Goal: Task Accomplishment & Management: Manage account settings

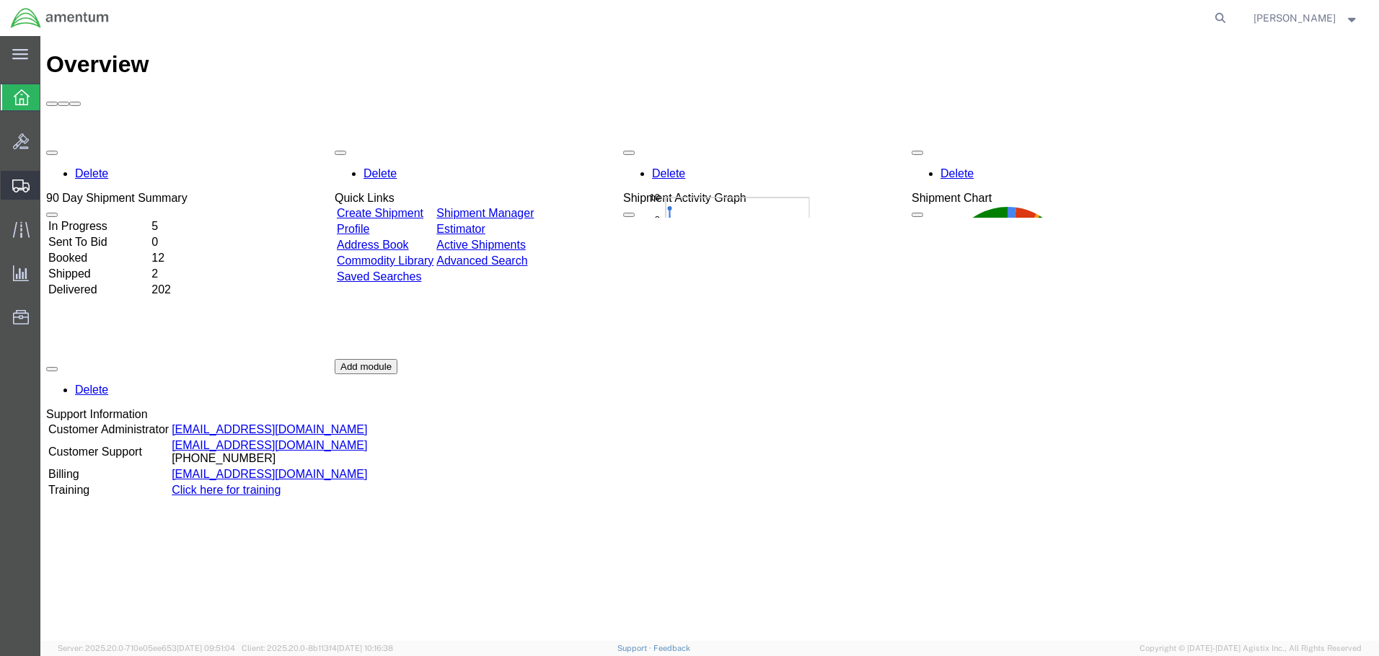
click at [0, 0] on span "Shipment Manager" at bounding box center [0, 0] width 0 height 0
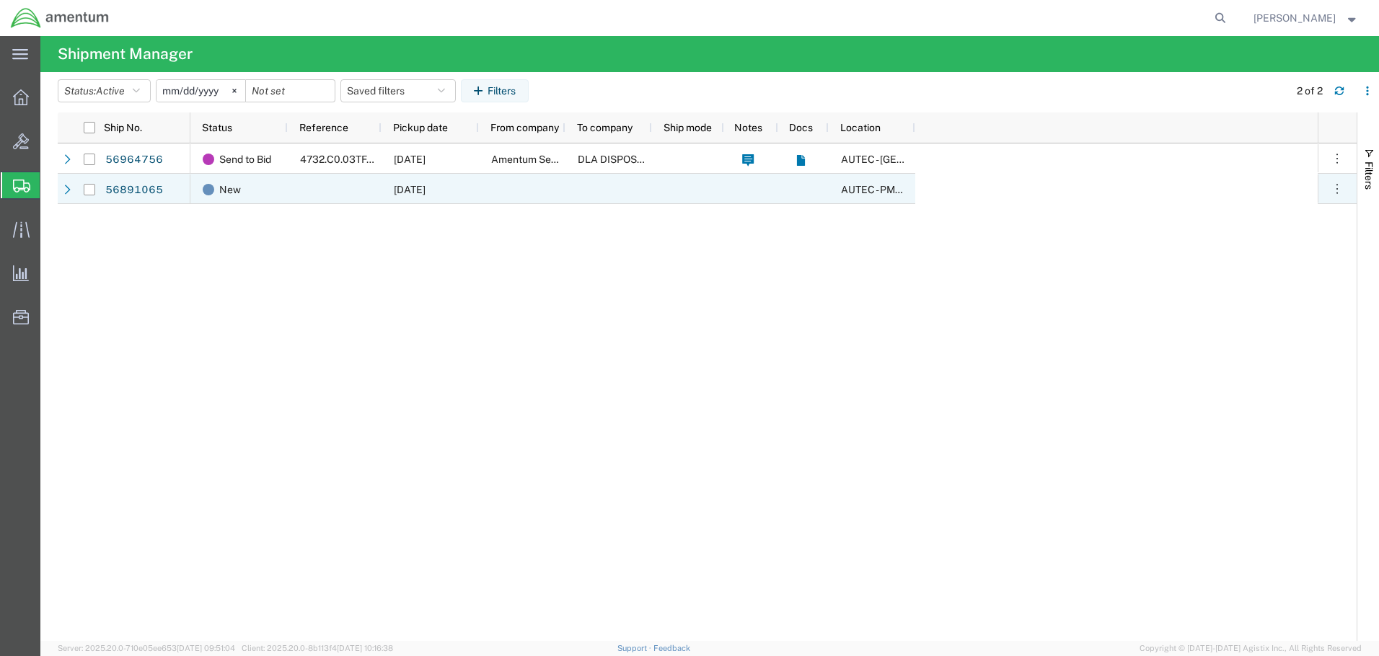
click at [318, 186] on div at bounding box center [335, 189] width 94 height 30
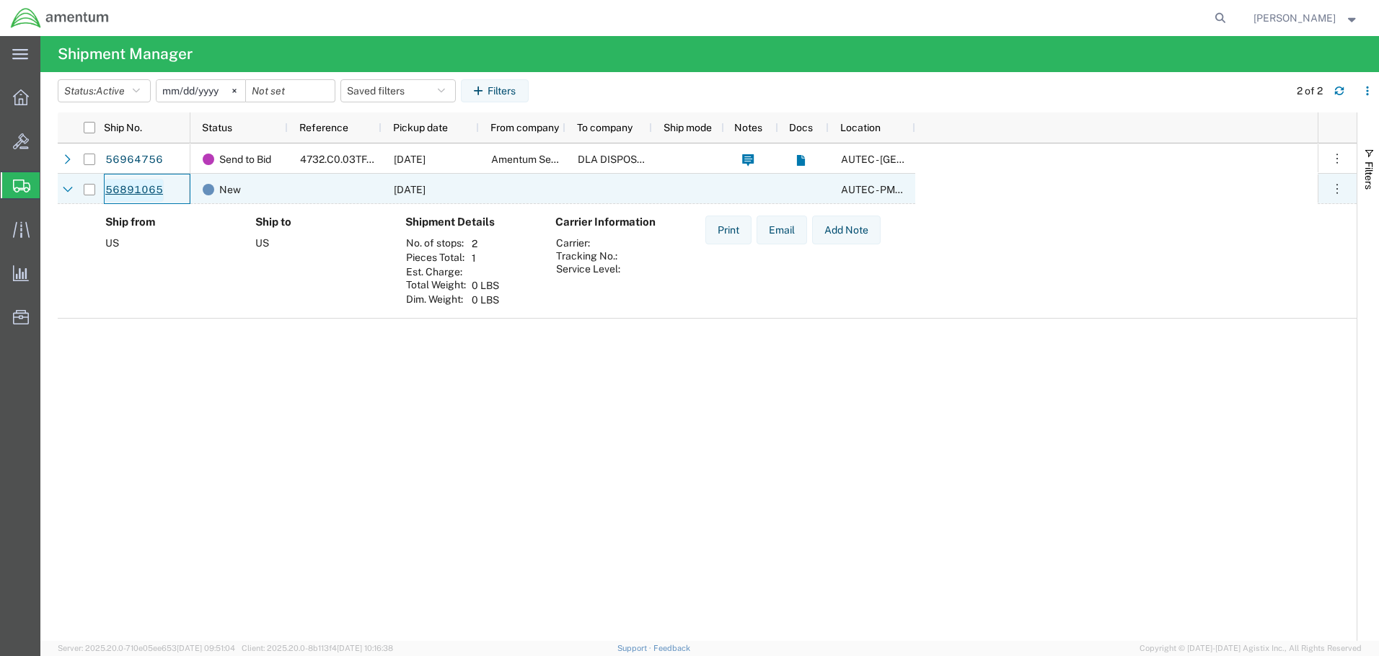
click at [141, 193] on link "56891065" at bounding box center [134, 190] width 59 height 23
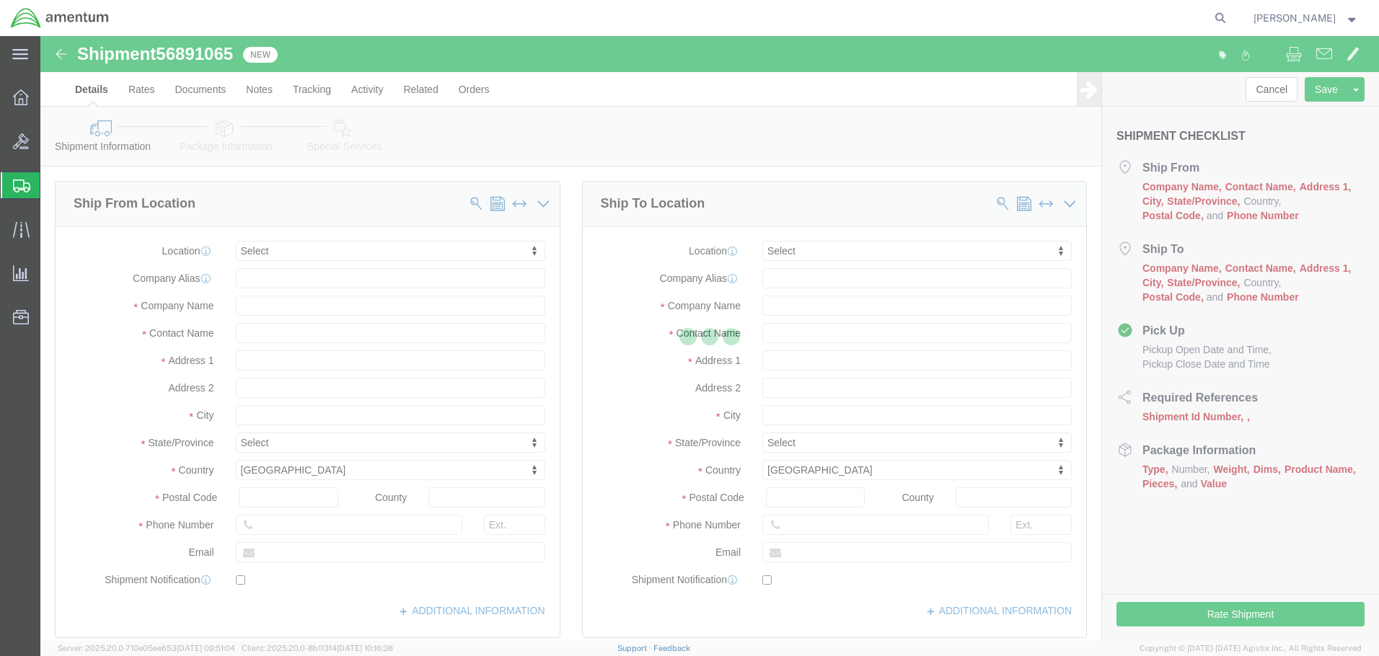
select select
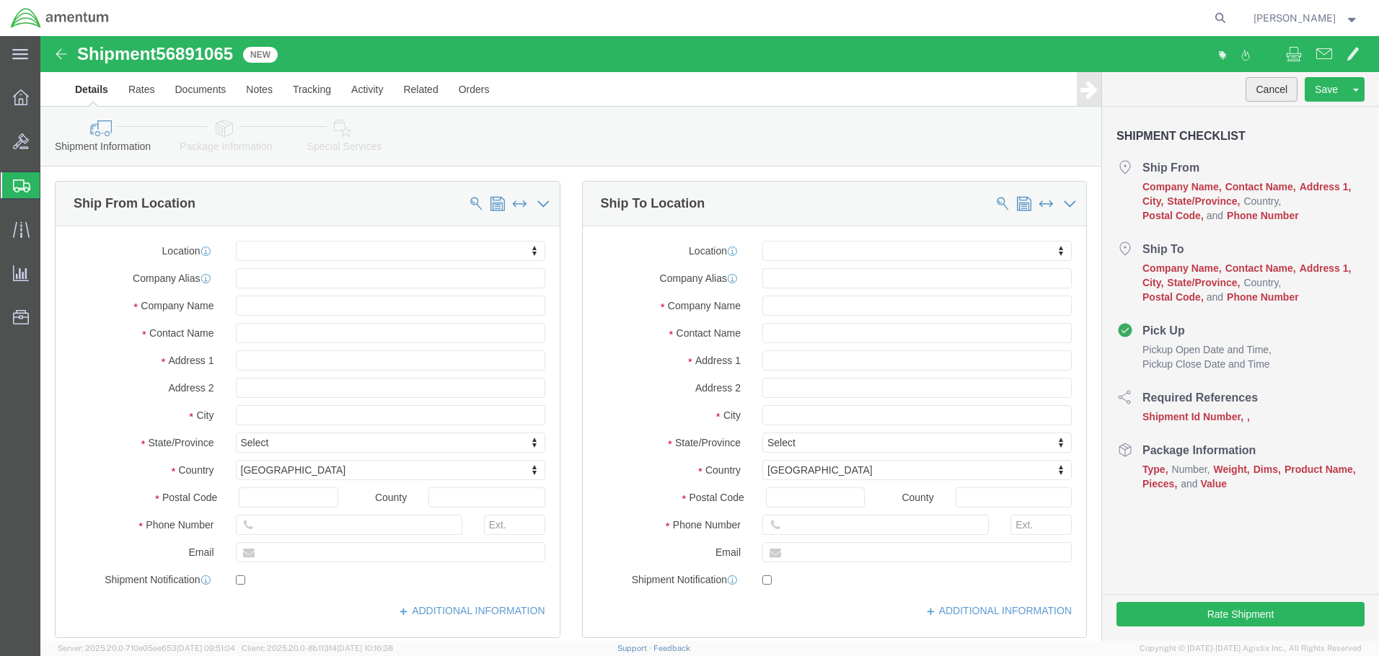
click button "Cancel"
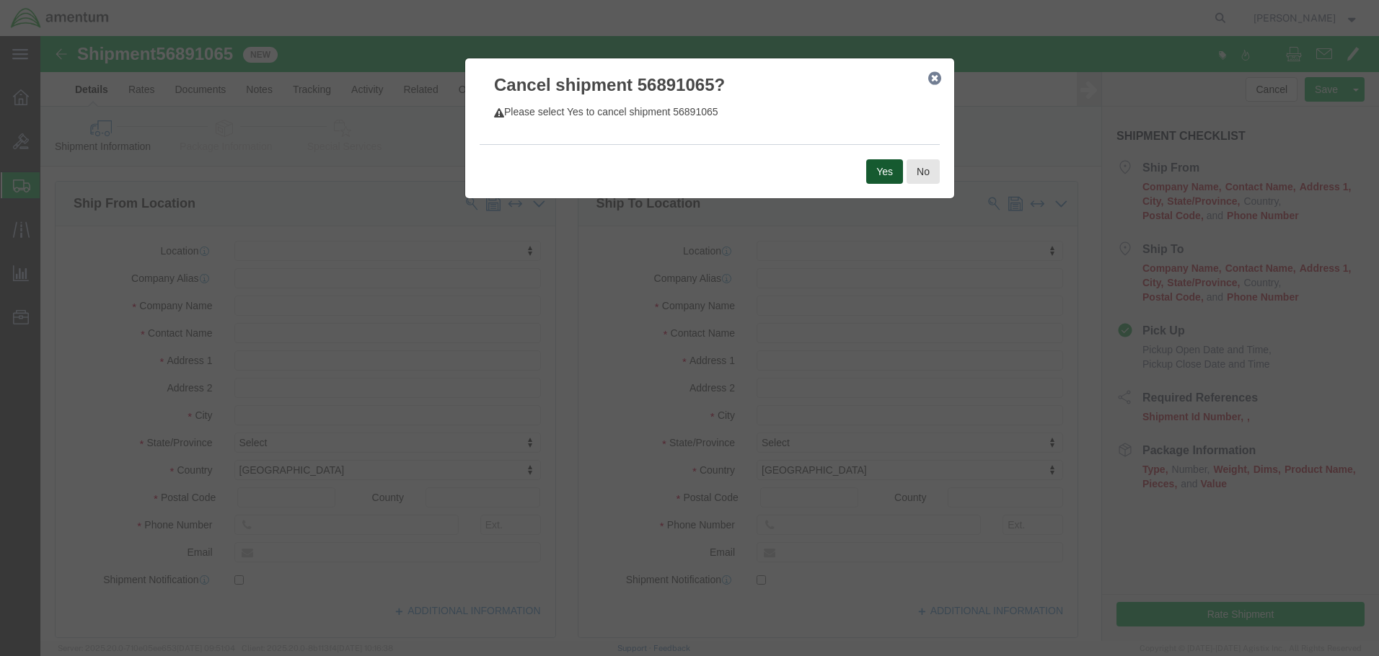
click button "Yes"
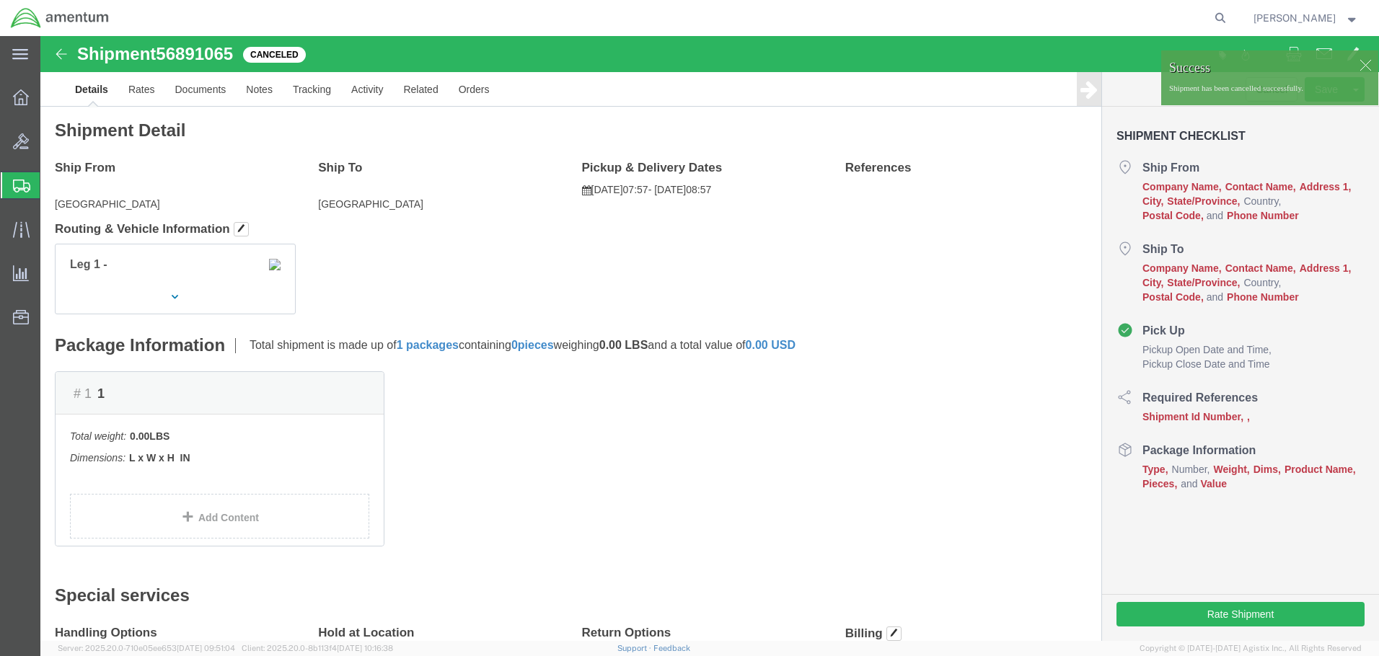
click at [0, 0] on span "Shipment Manager" at bounding box center [0, 0] width 0 height 0
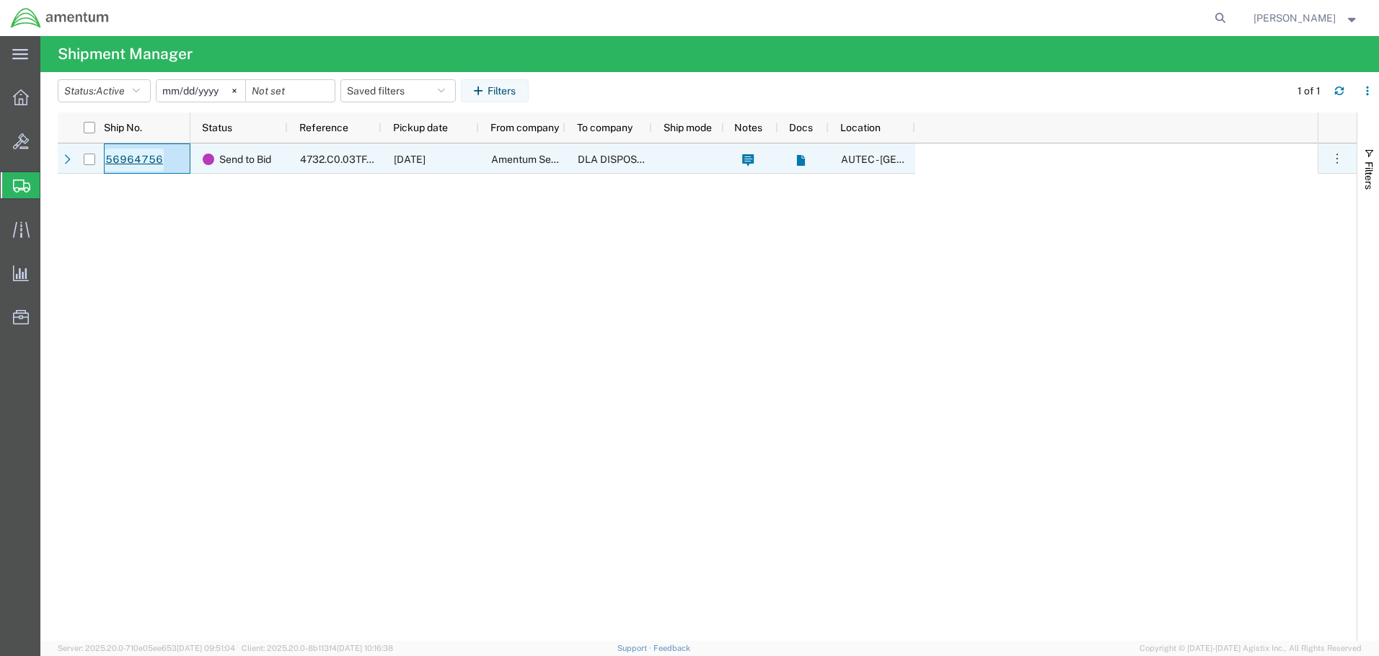
click at [146, 158] on link "56964756" at bounding box center [134, 160] width 59 height 23
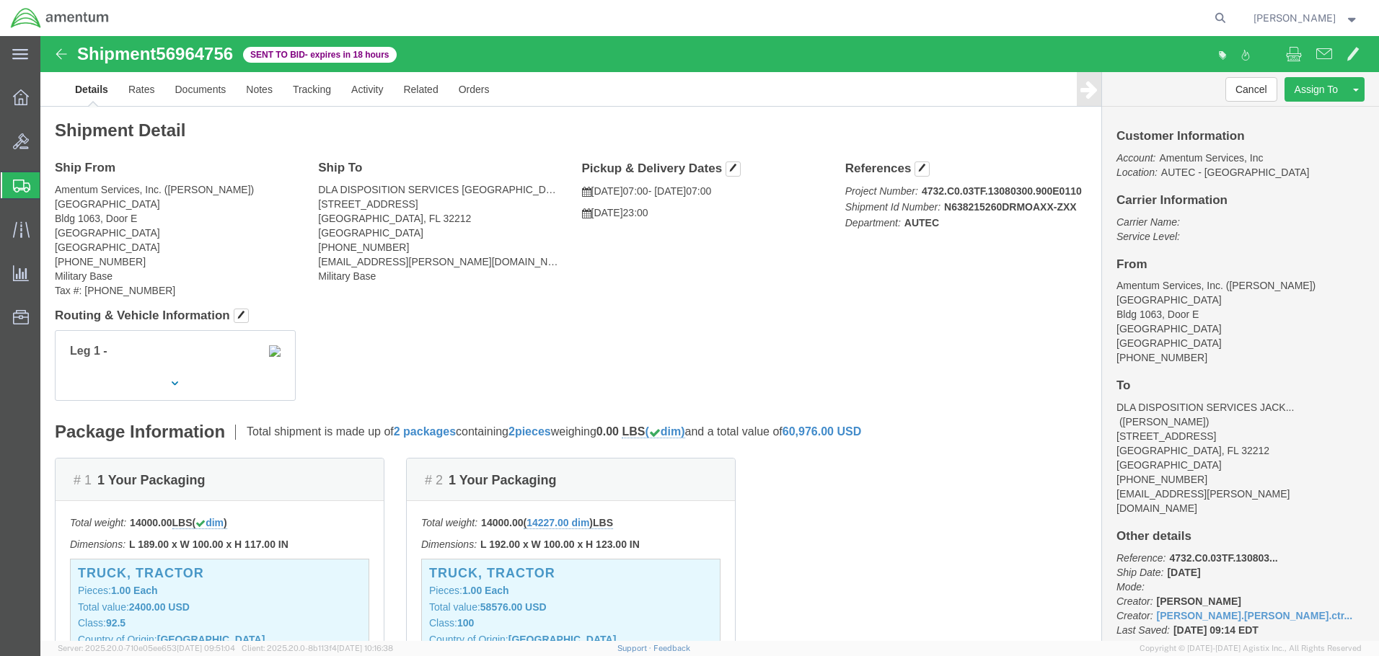
click at [0, 0] on span "Shipment Manager" at bounding box center [0, 0] width 0 height 0
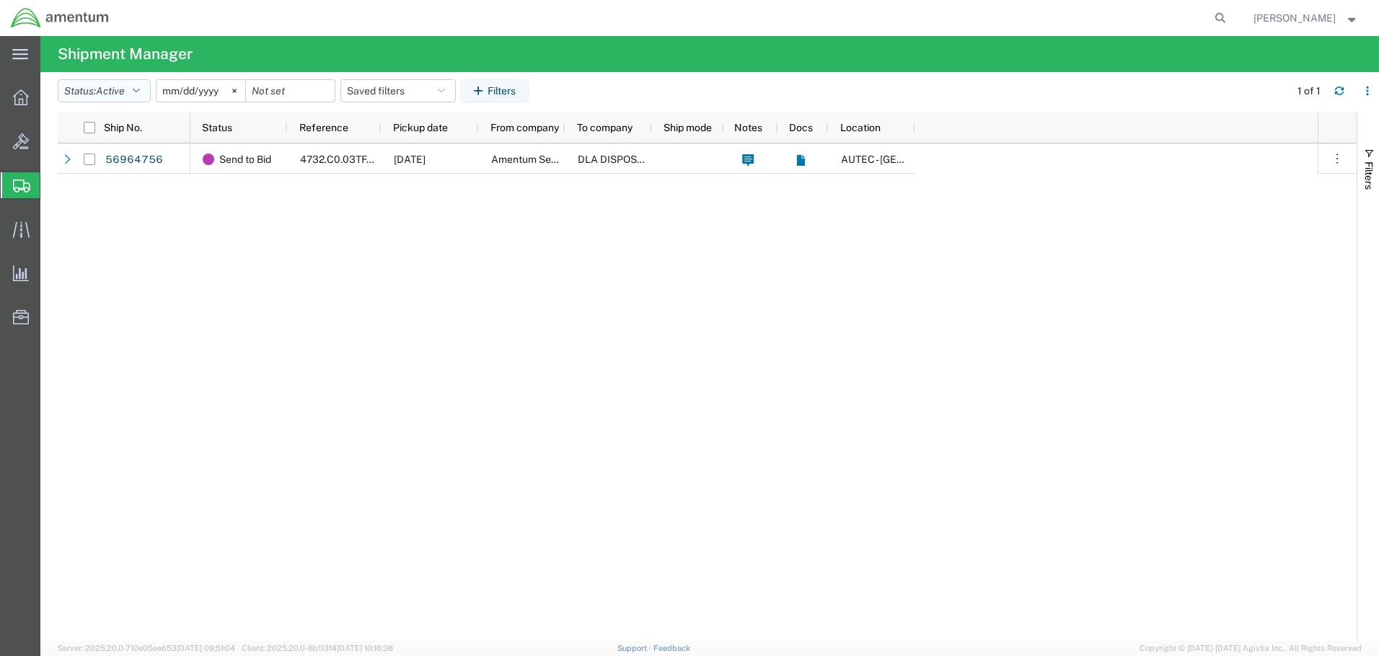
click at [143, 97] on button "Status: Active" at bounding box center [104, 90] width 93 height 23
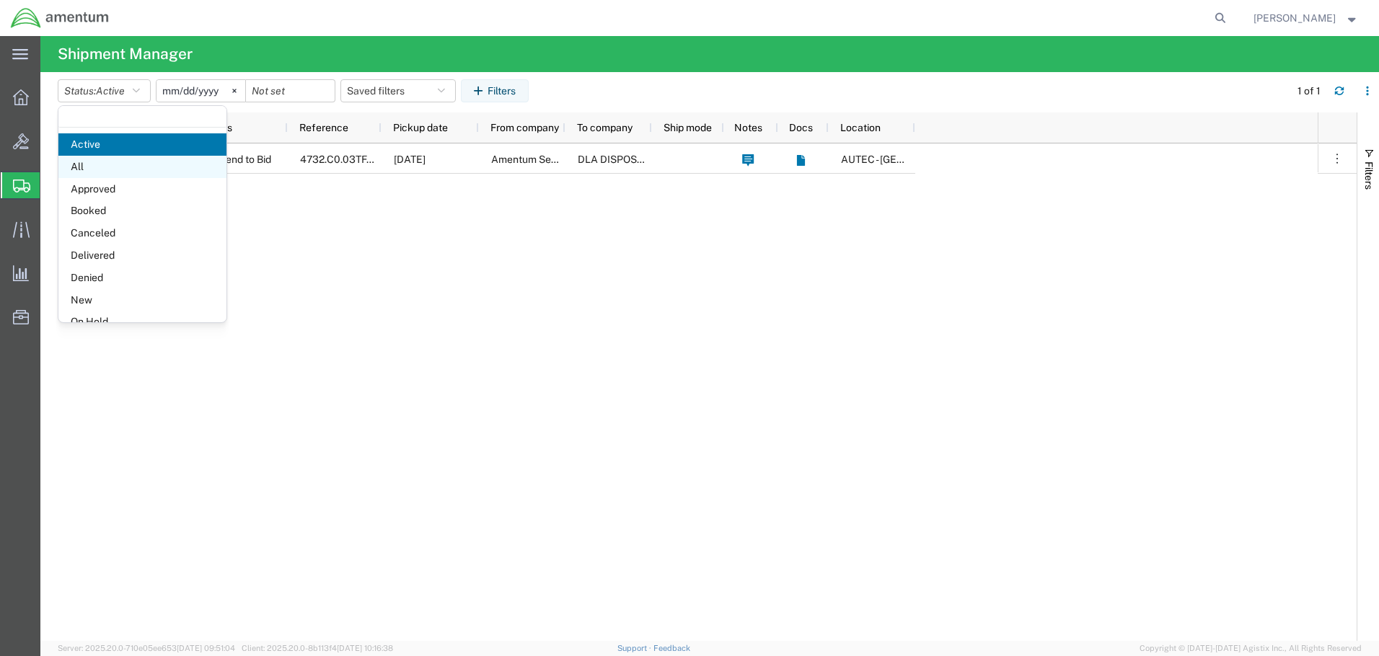
click at [143, 165] on span "All" at bounding box center [142, 167] width 168 height 22
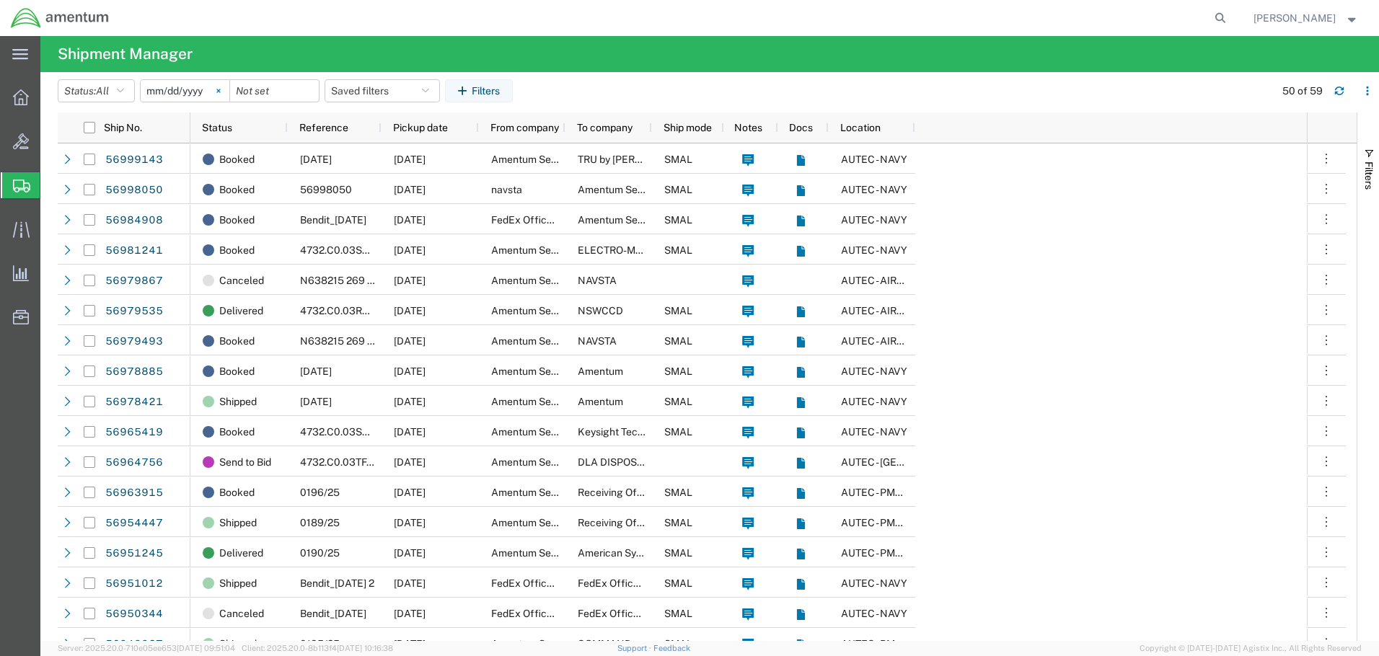
click at [221, 91] on svg-icon at bounding box center [219, 91] width 22 height 22
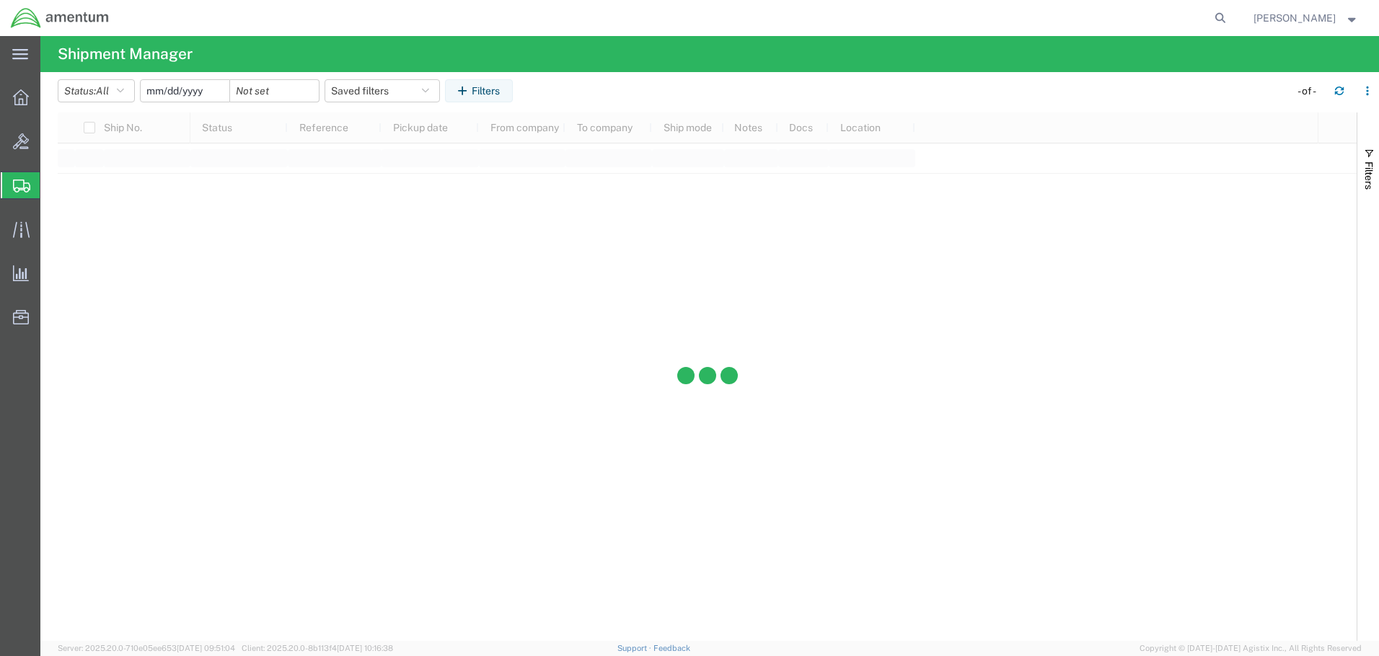
click at [212, 89] on input "date" at bounding box center [185, 91] width 89 height 22
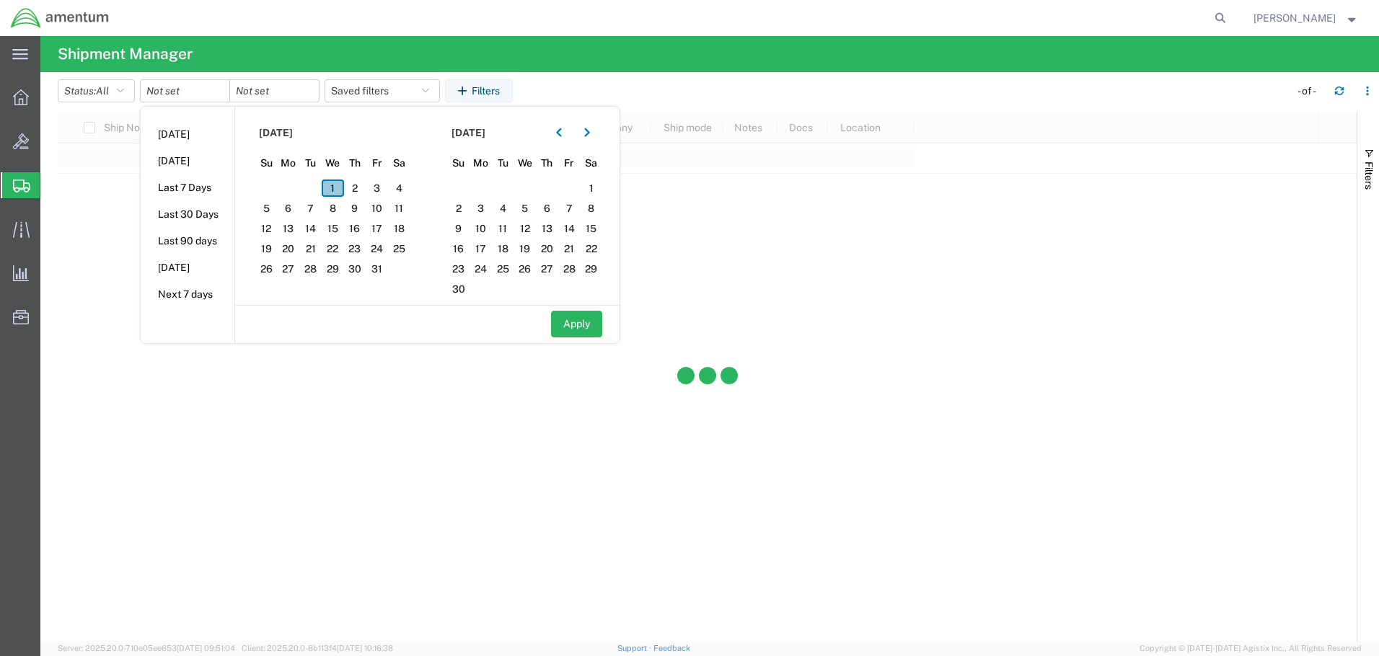
click at [343, 182] on span "1" at bounding box center [333, 188] width 22 height 17
click at [601, 332] on button "Apply" at bounding box center [576, 324] width 51 height 27
type input "[DATE]"
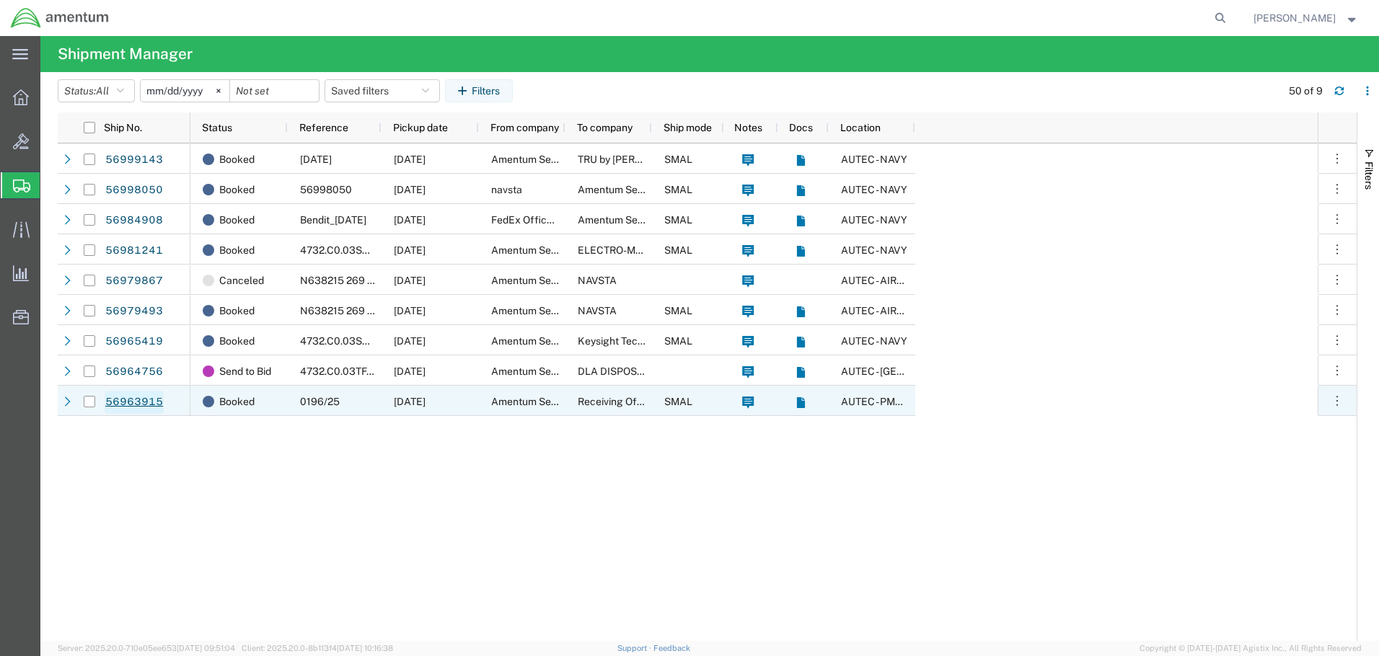
click at [154, 399] on link "56963915" at bounding box center [134, 402] width 59 height 23
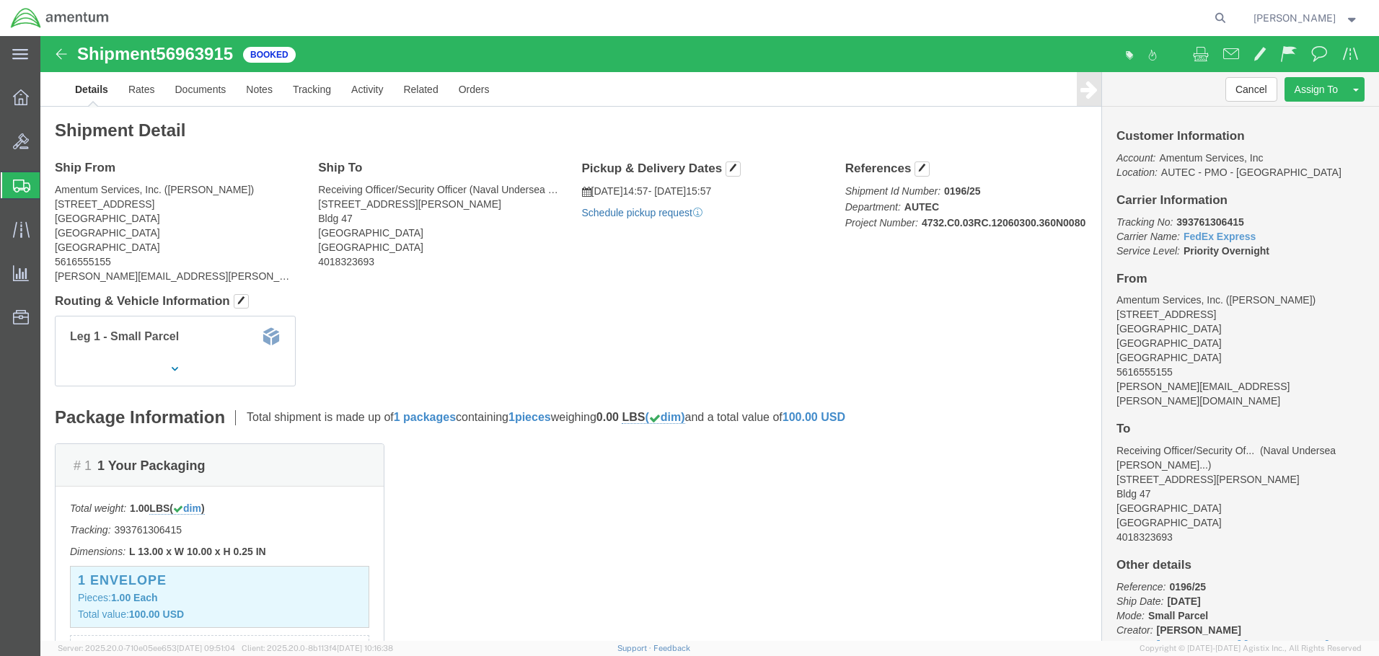
click link "Schedule pickup request"
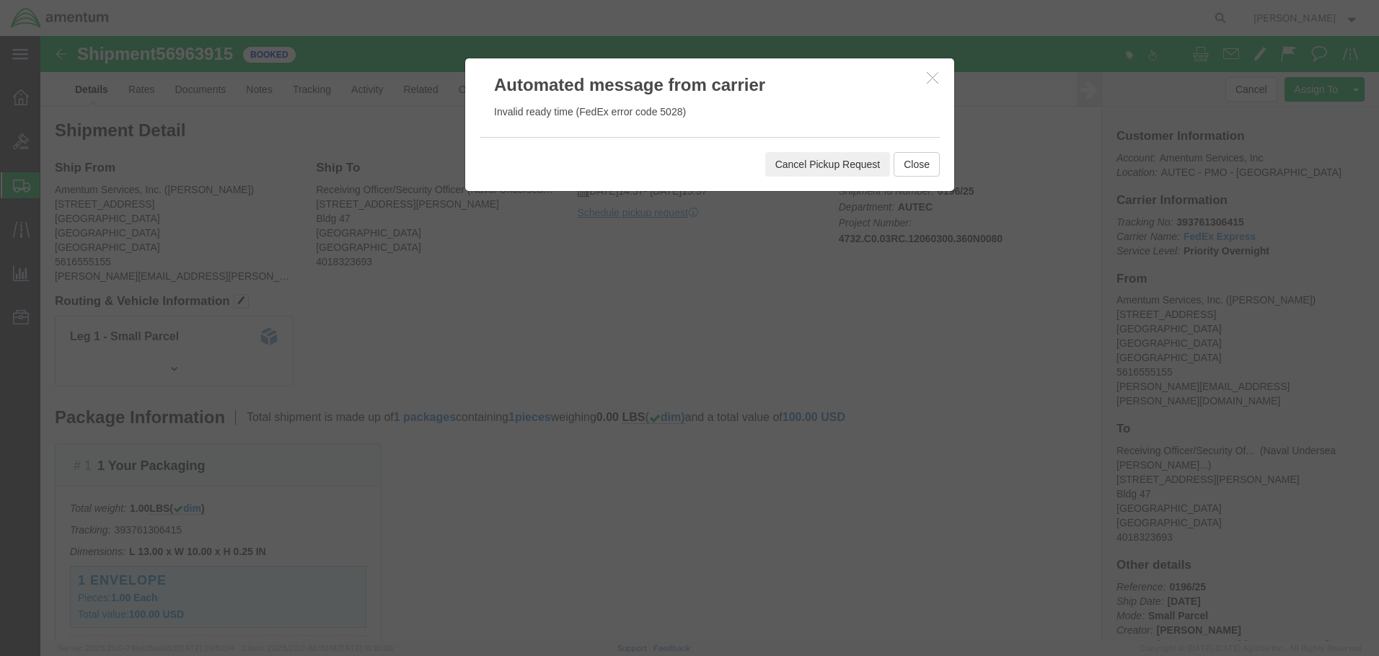
click button "Cancel Pickup Request"
click button "Close"
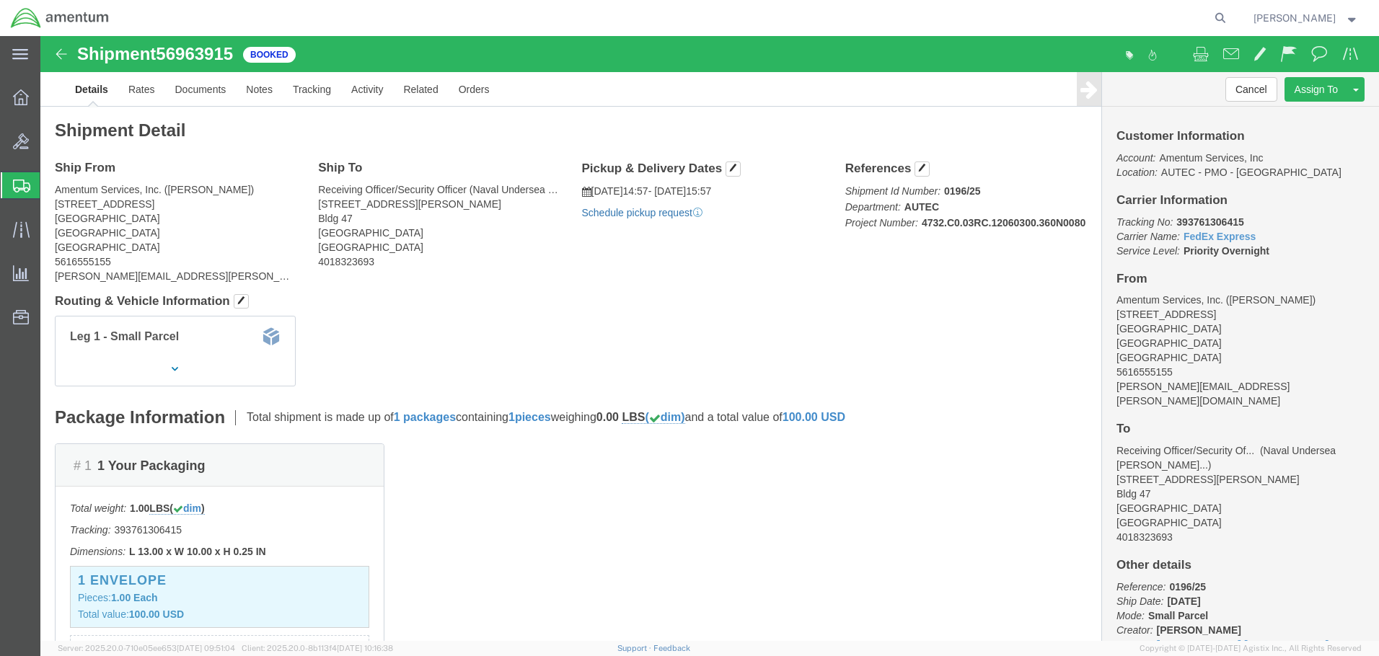
click link "Schedule pickup request"
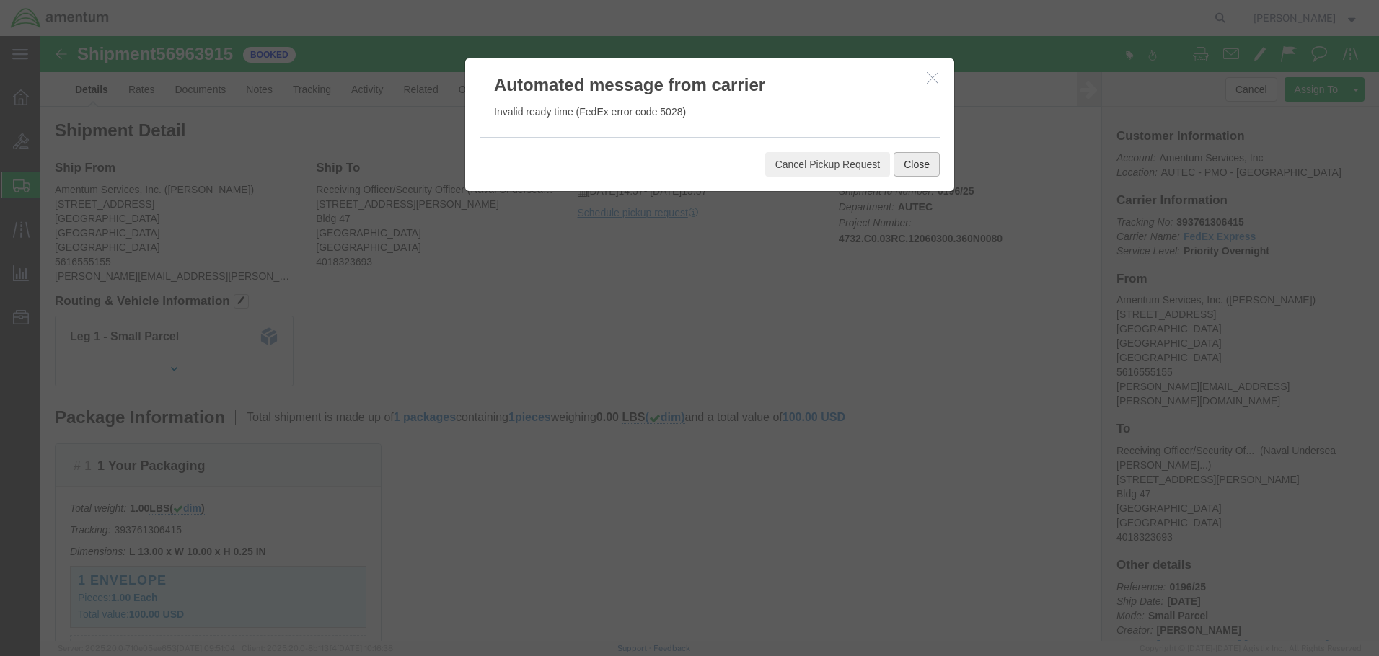
click button "Close"
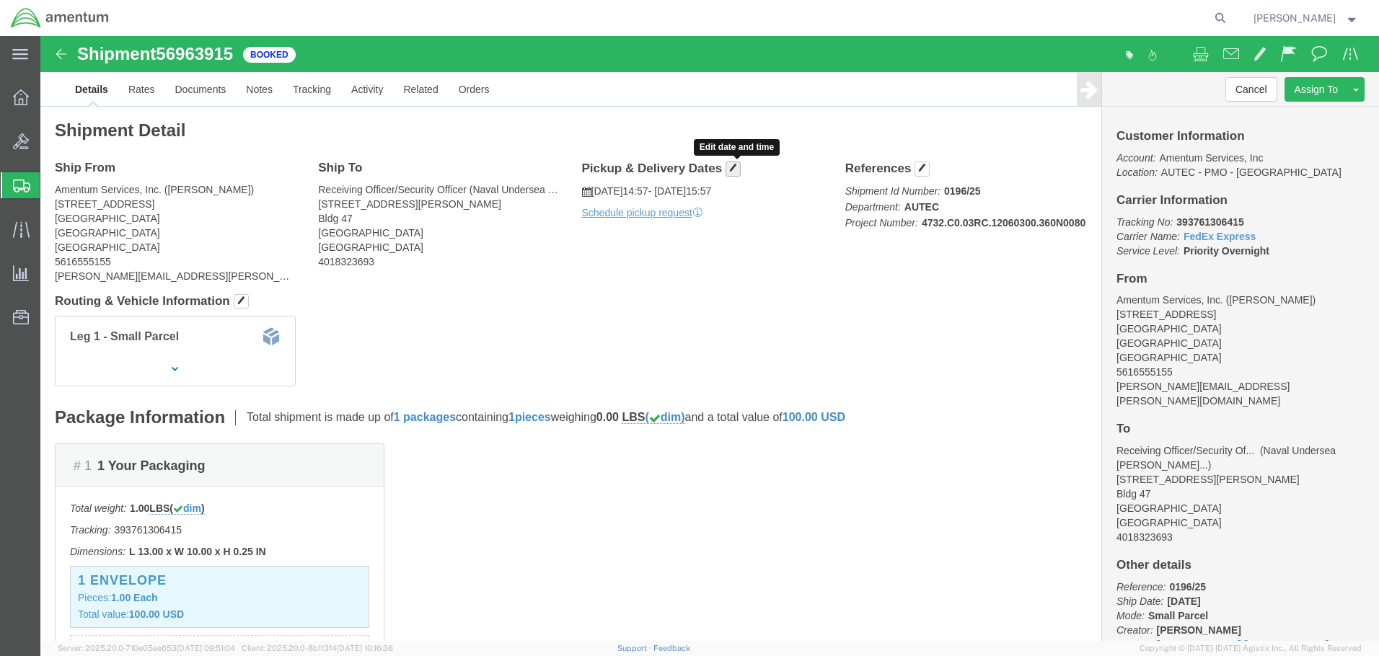
click span "button"
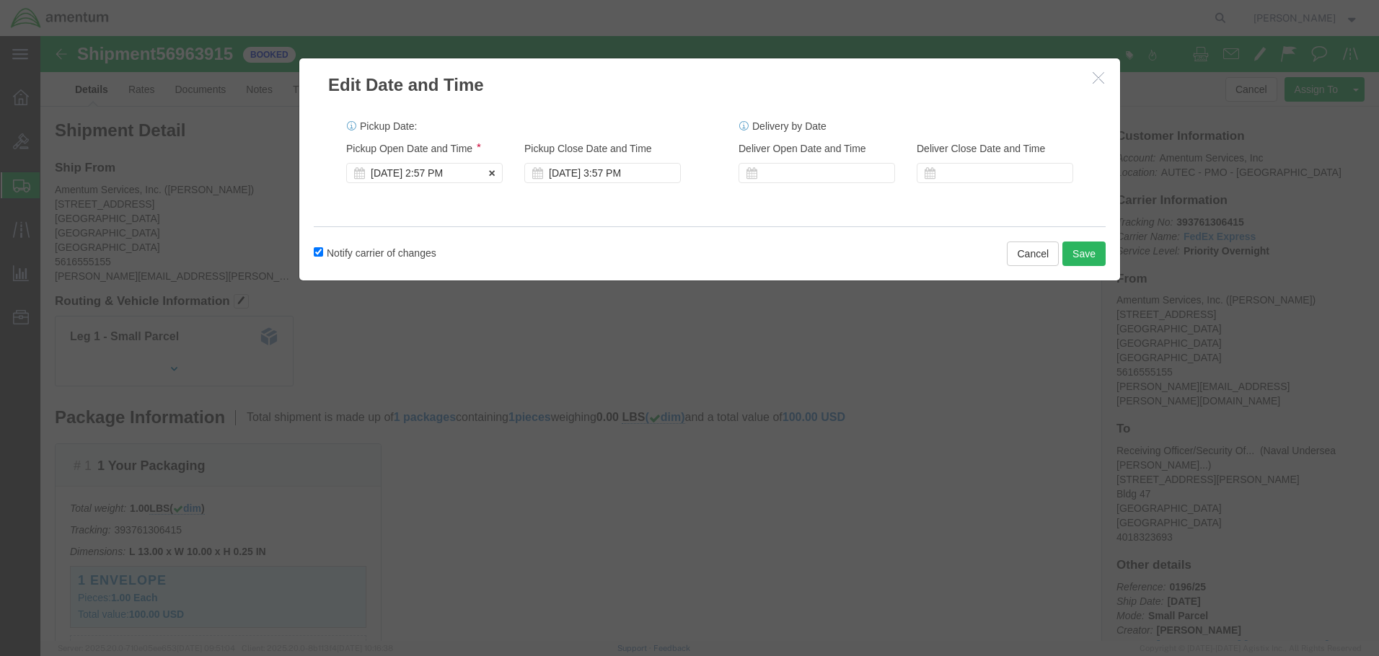
click div "[DATE] 2:57 PM"
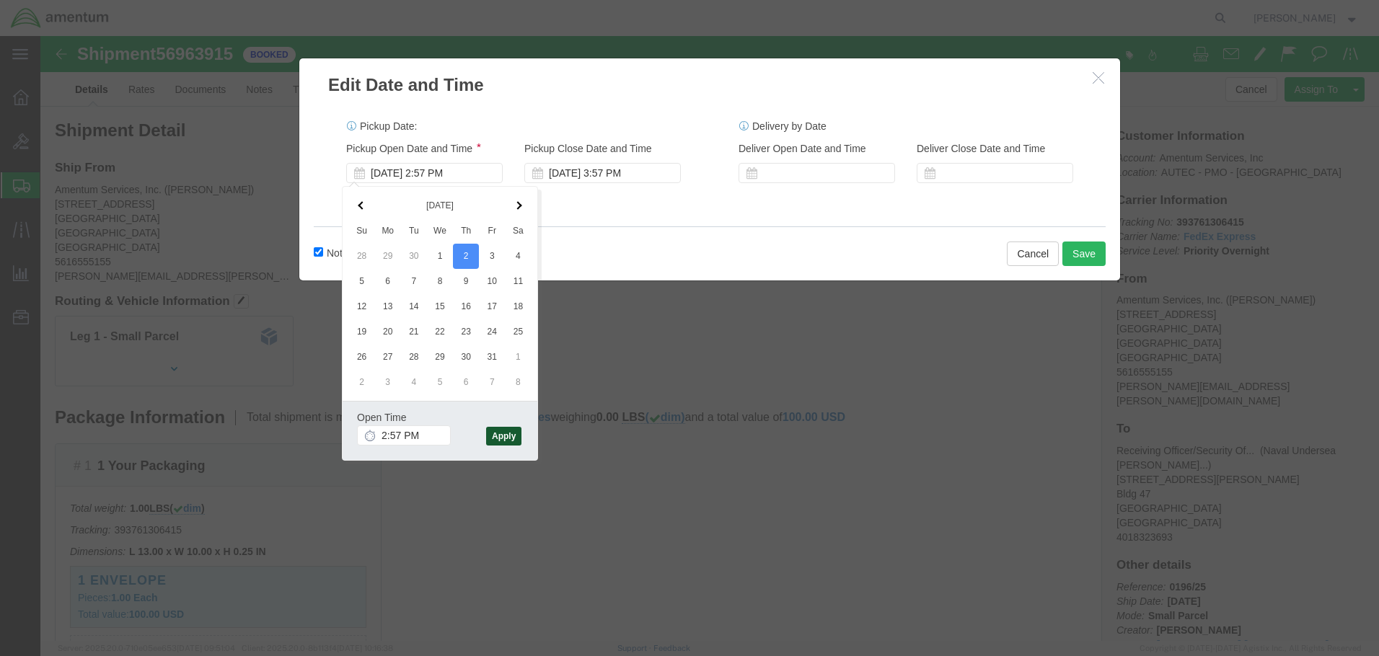
click button "Apply"
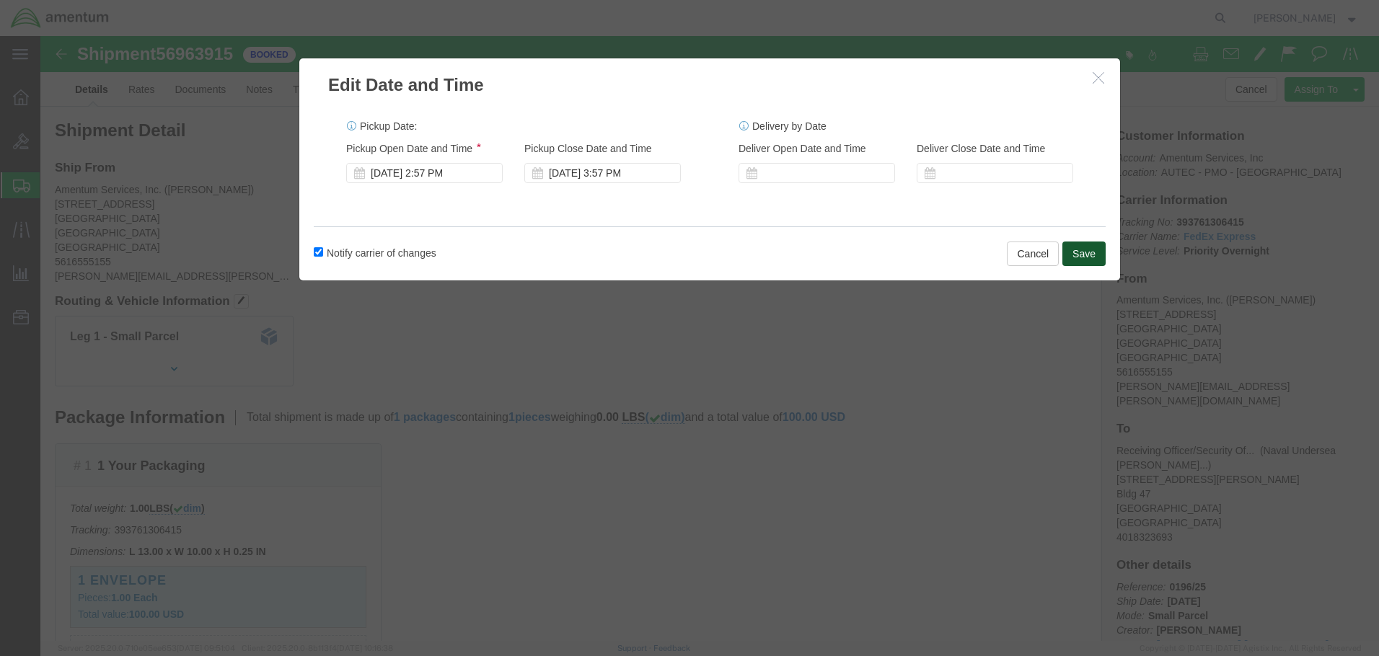
click button "Save"
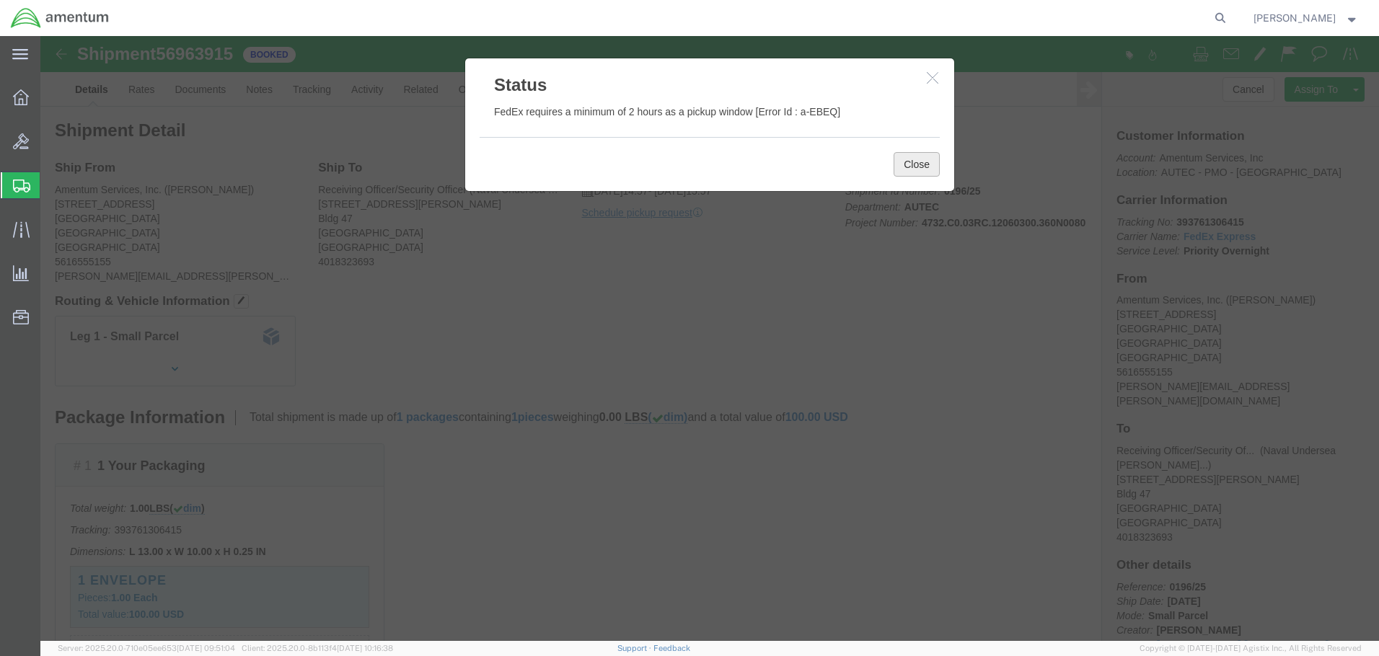
click button "Close"
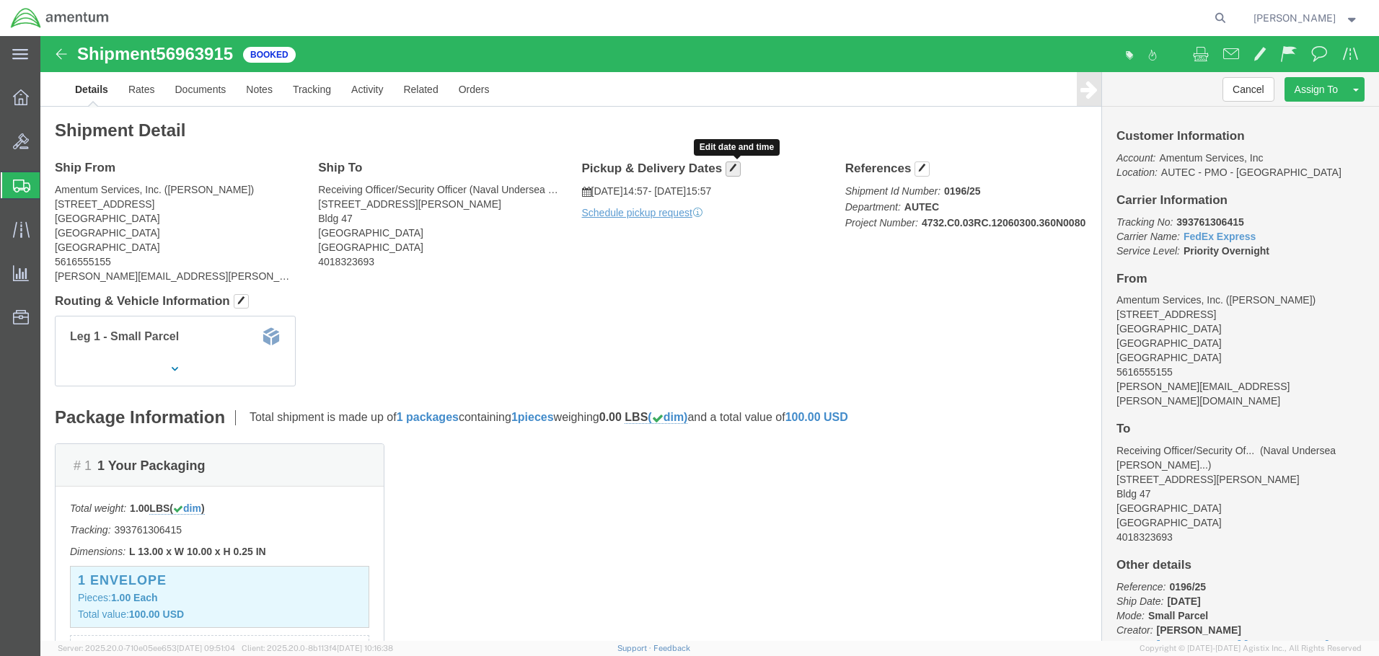
click span "button"
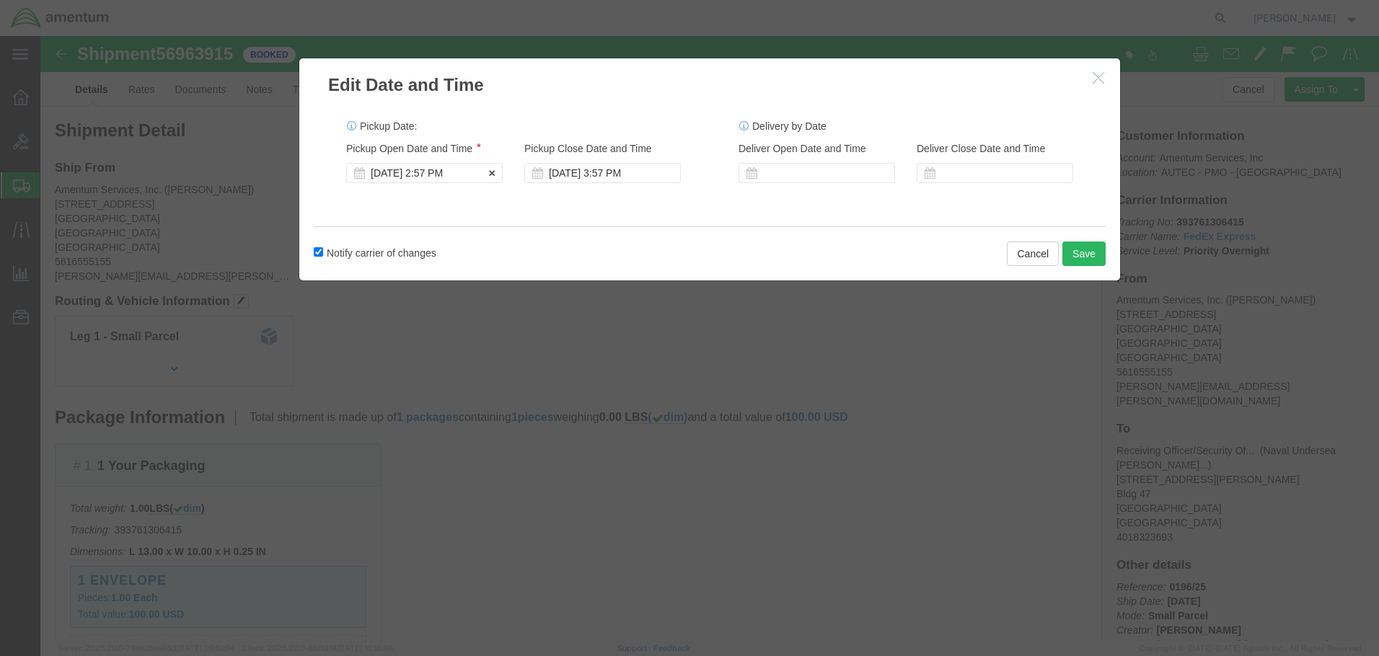
click div "[DATE] 2:57 PM"
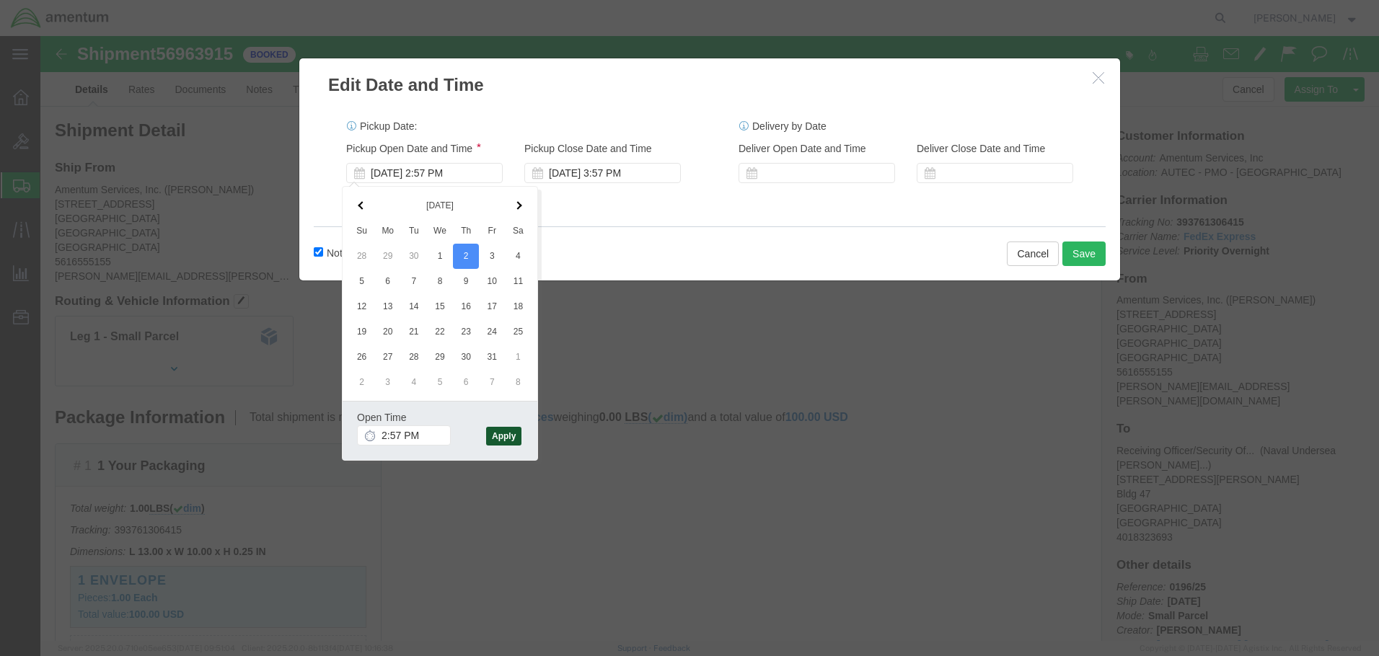
click button "Apply"
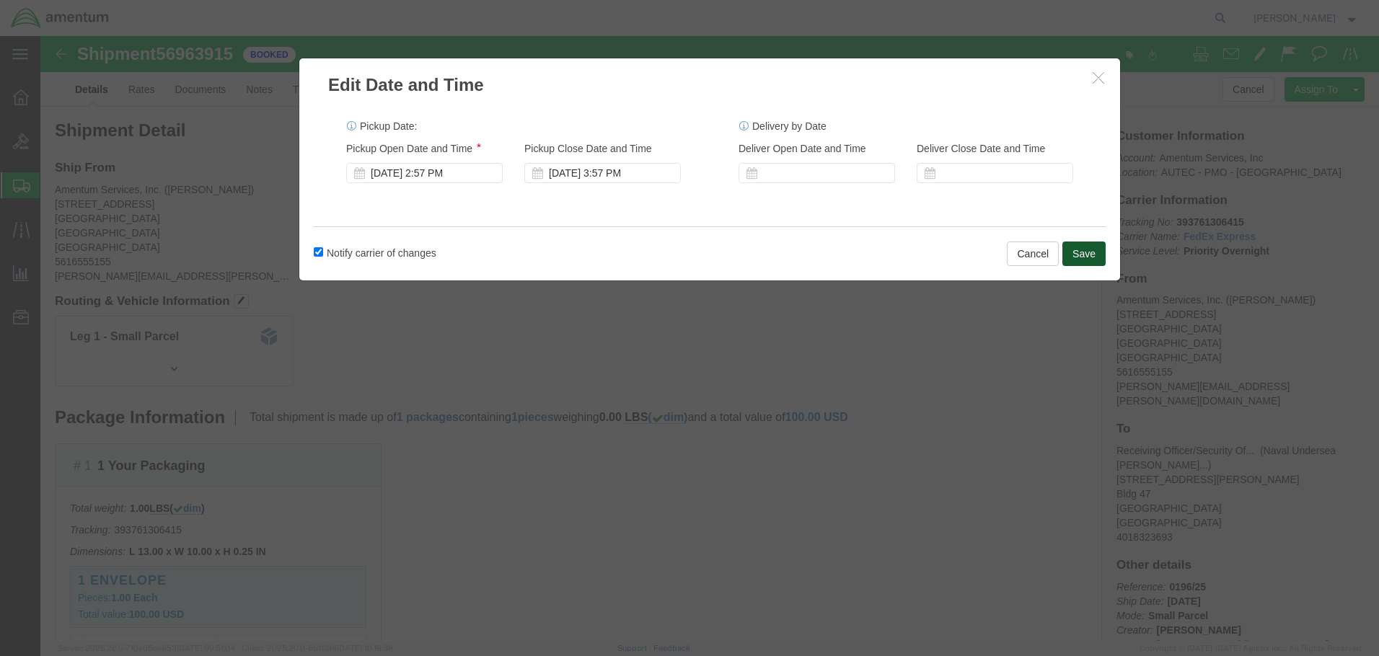
click button "Save"
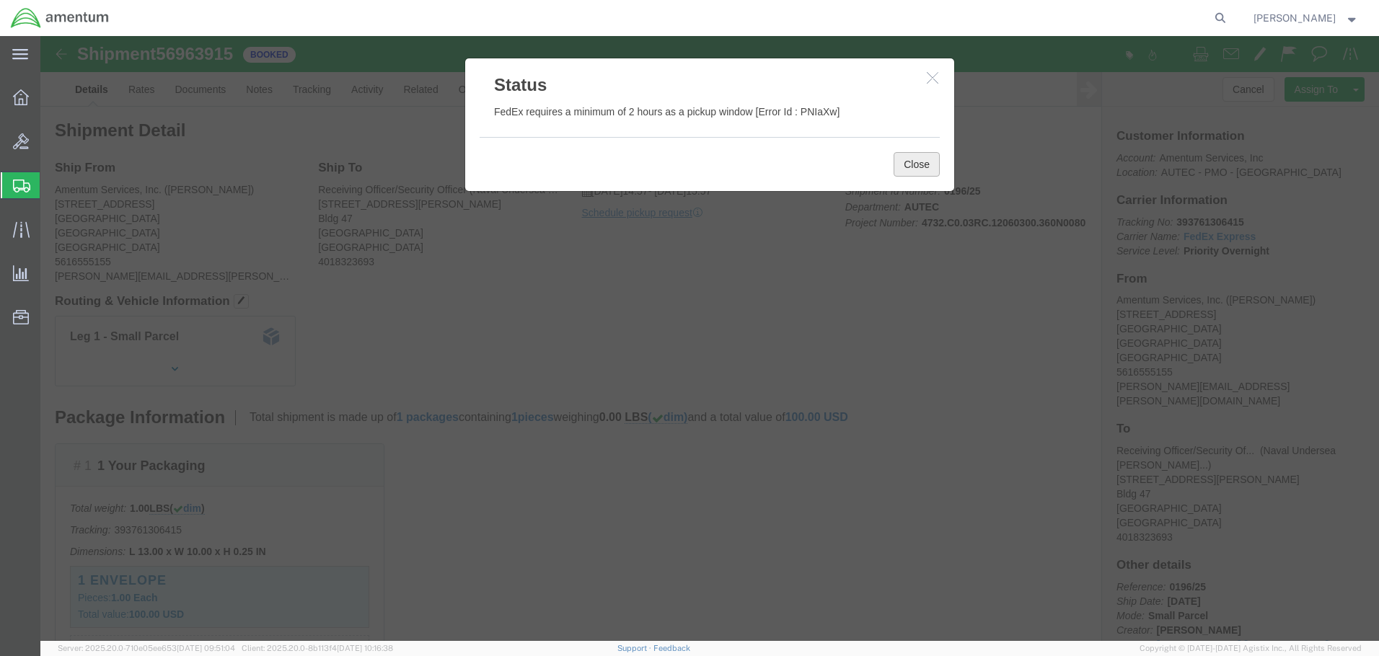
click button "Close"
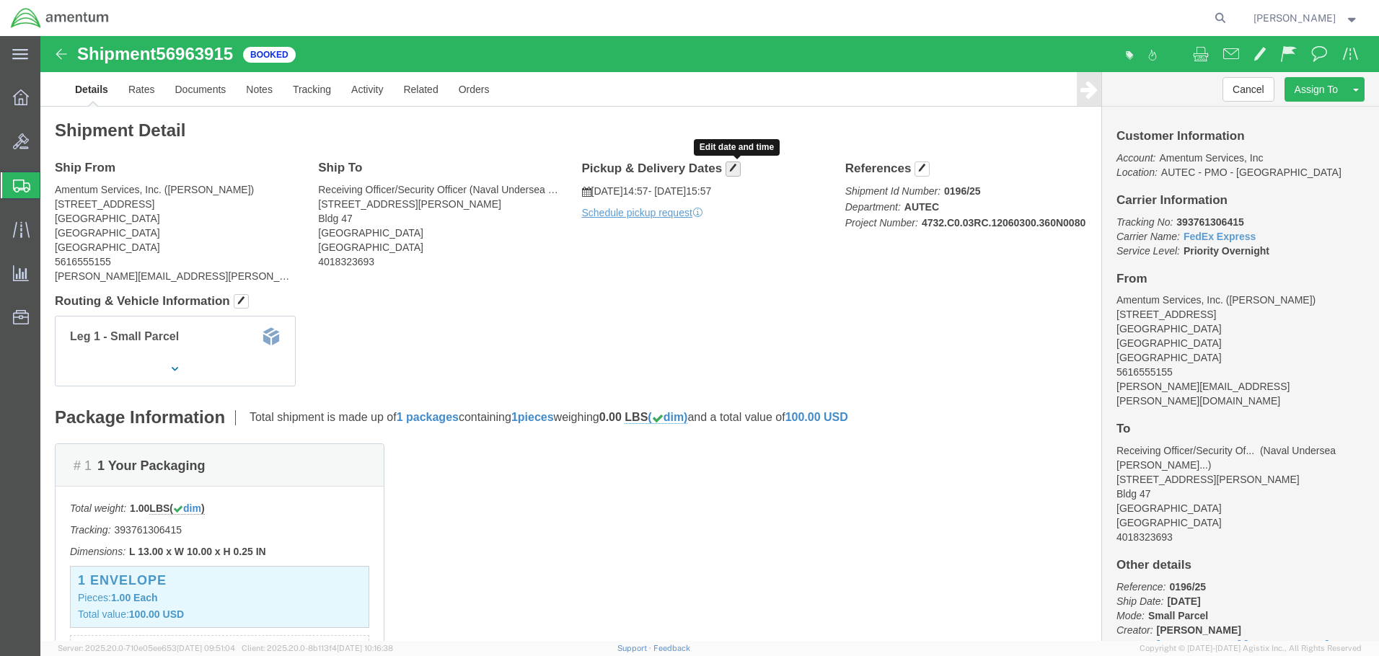
click span "button"
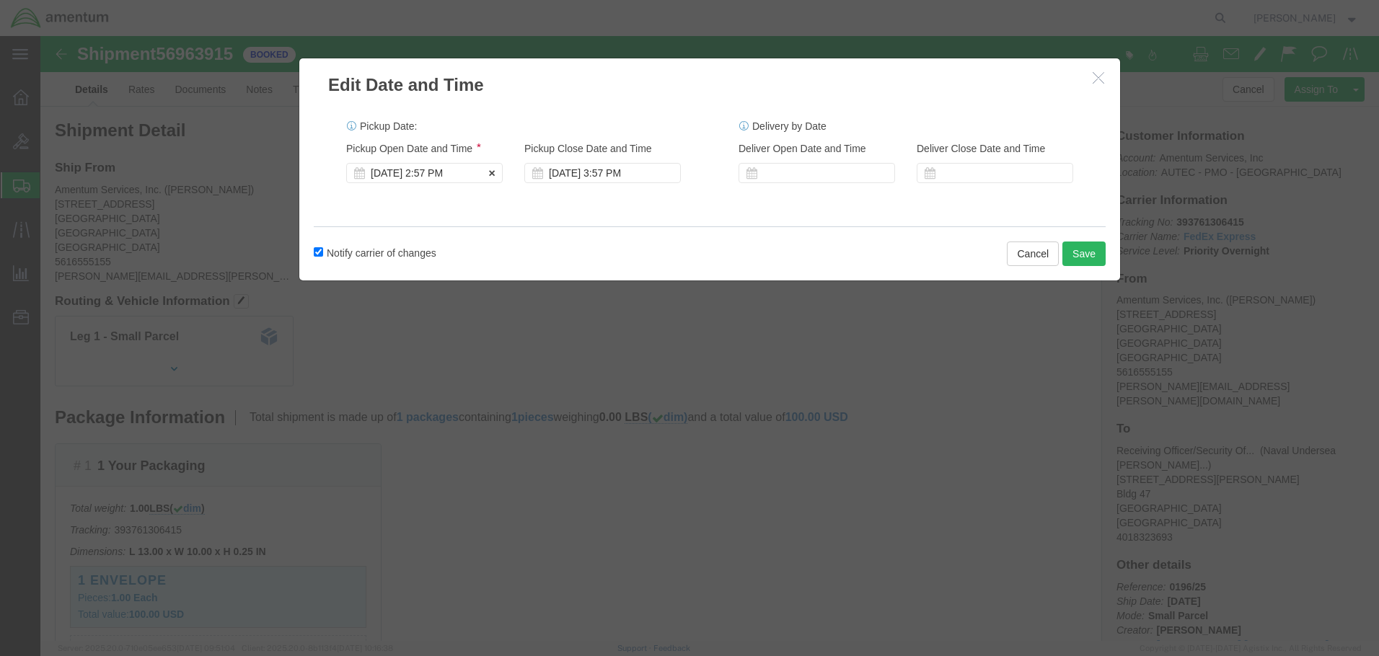
click div "[DATE] 2:57 PM"
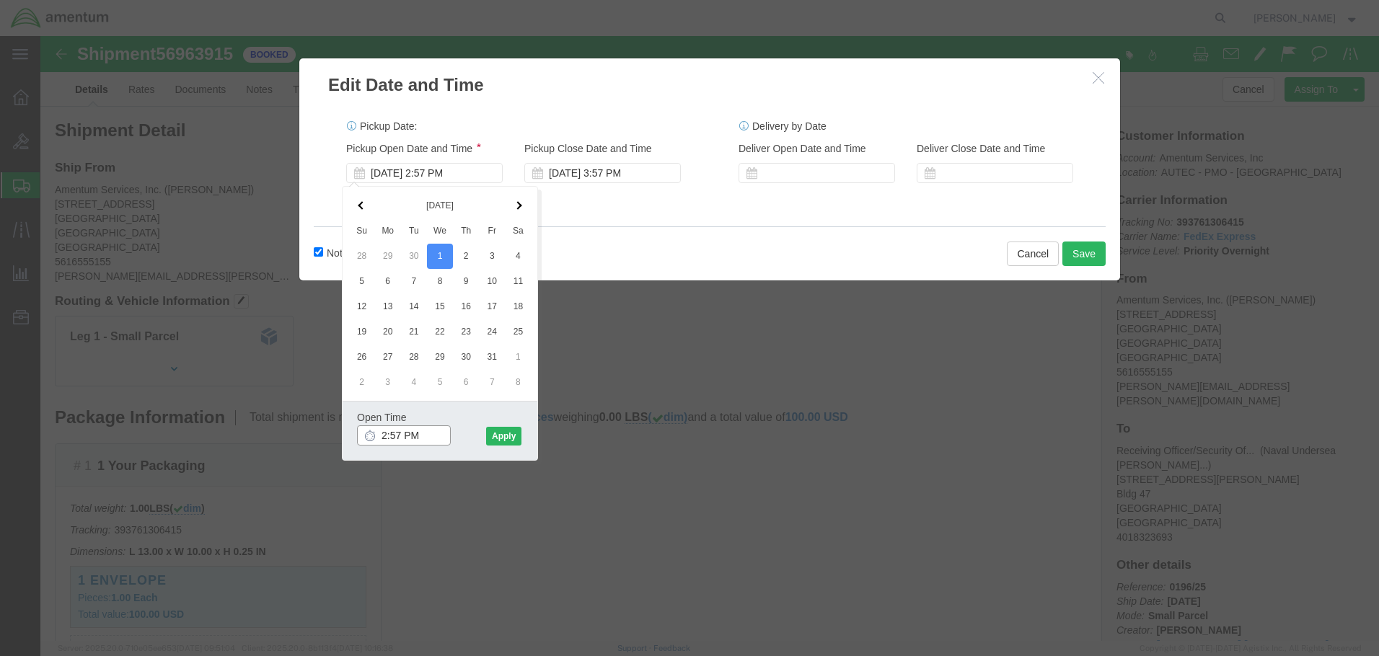
click input "2:57 PM"
drag, startPoint x: 360, startPoint y: 399, endPoint x: 339, endPoint y: 399, distance: 20.9
click input "2:57 PM"
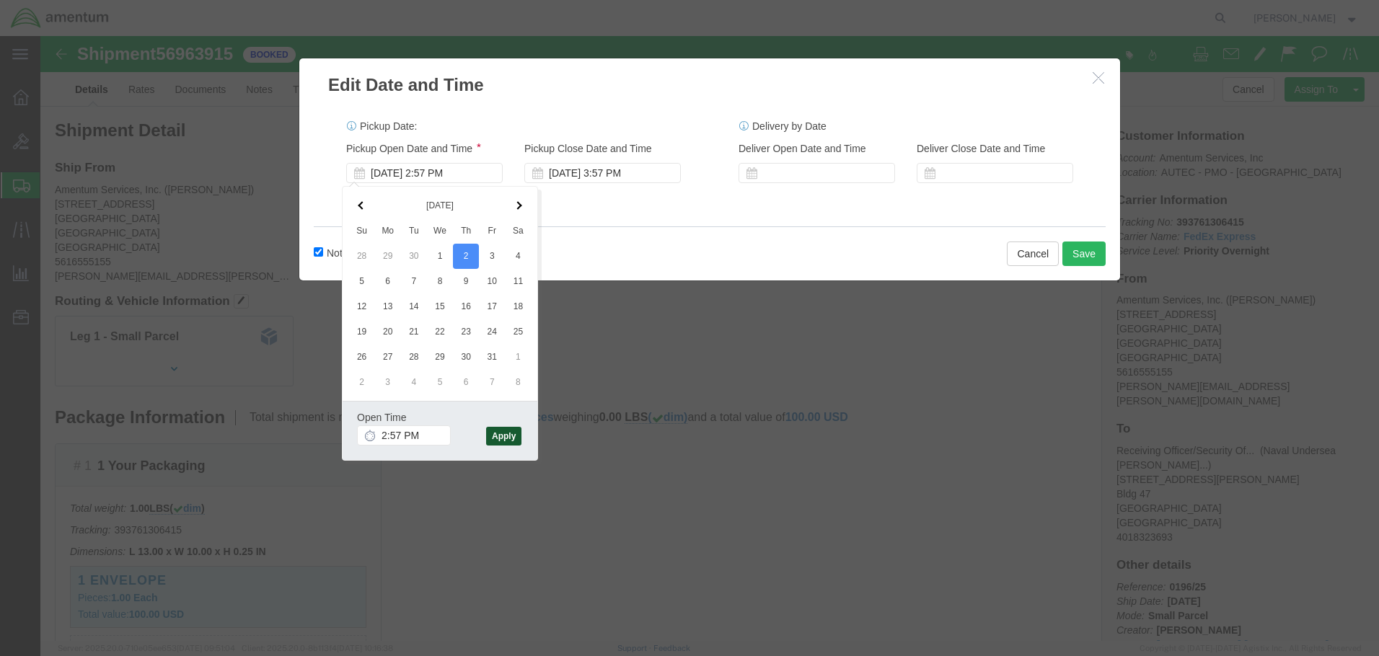
click button "Apply"
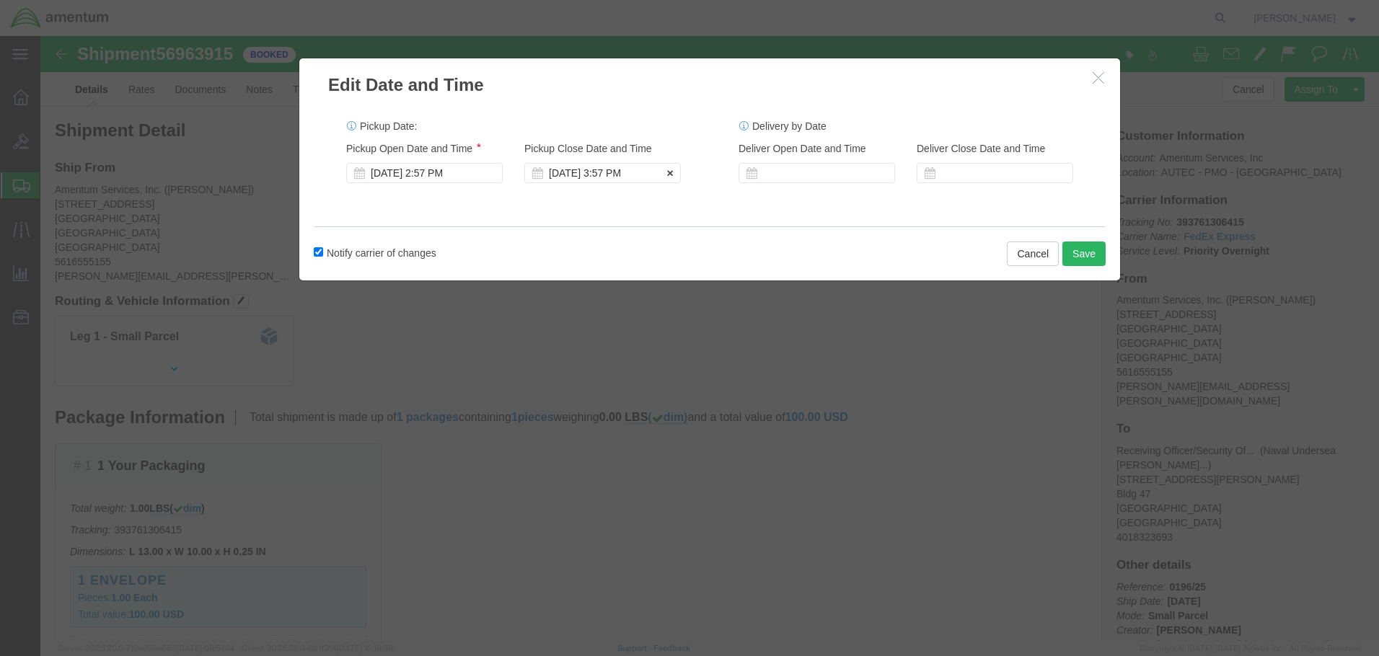
click div "[DATE] 3:57 PM"
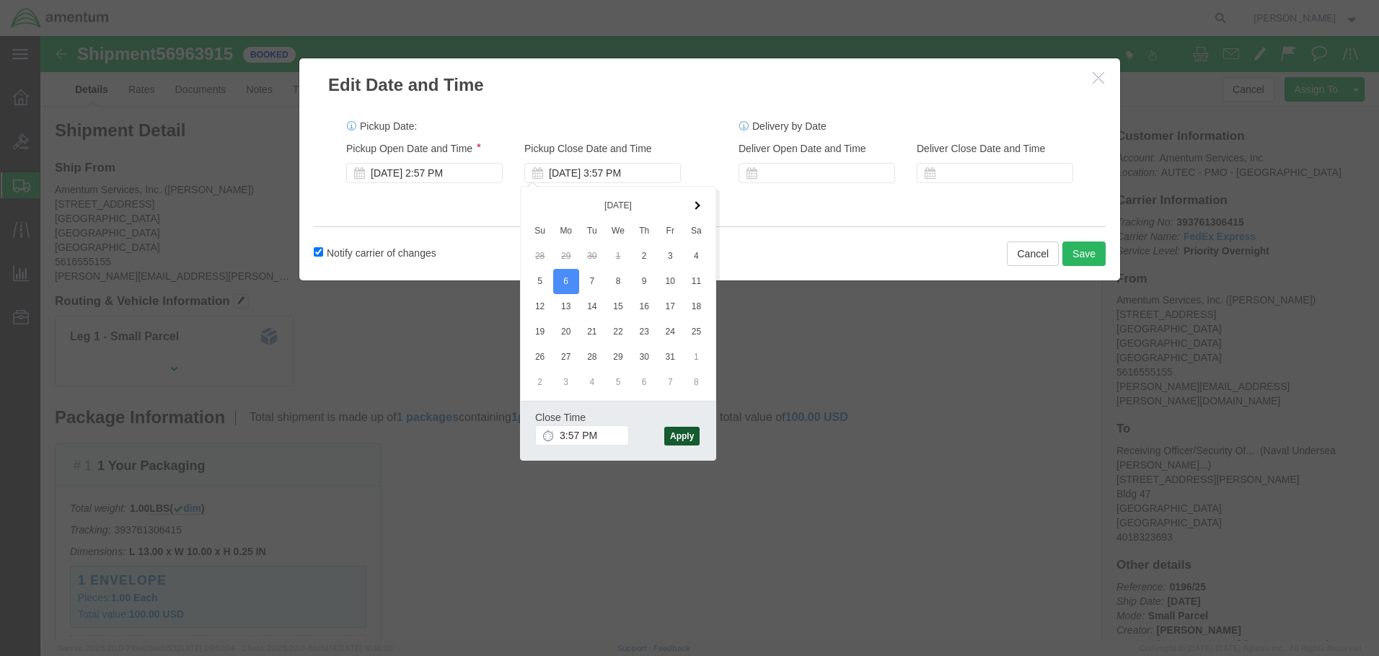
click button "Apply"
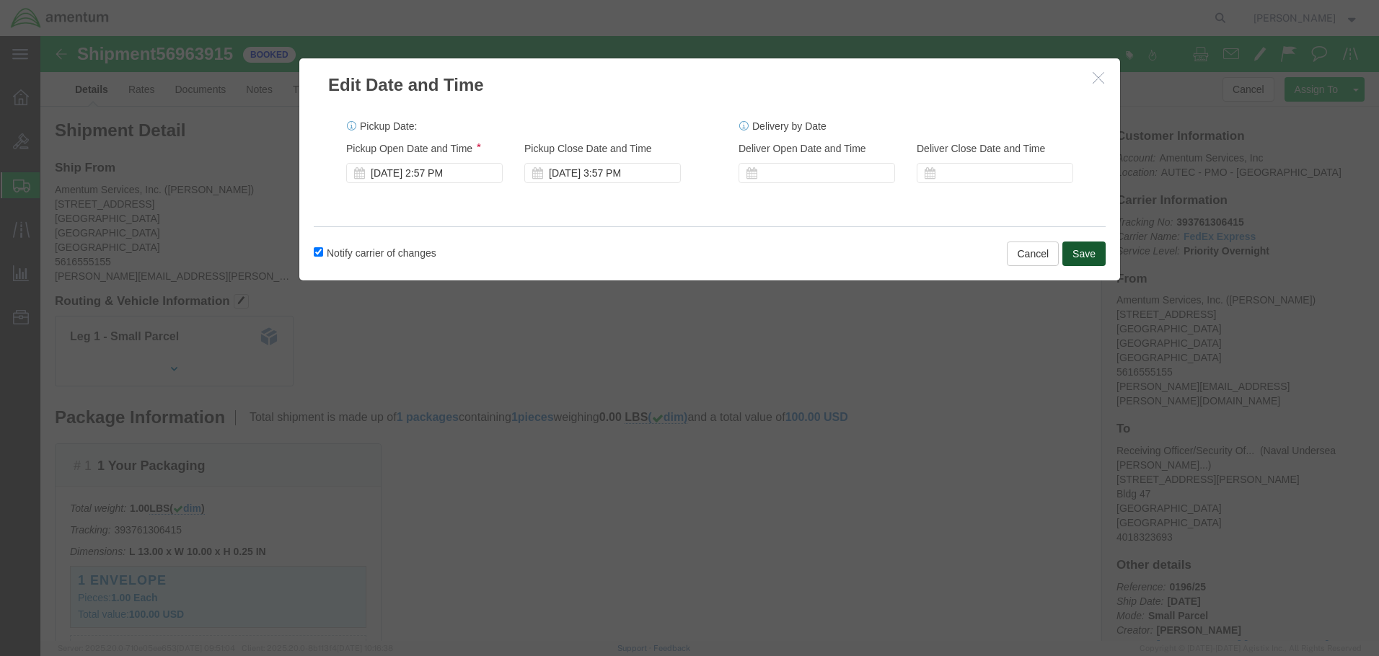
click button "Save"
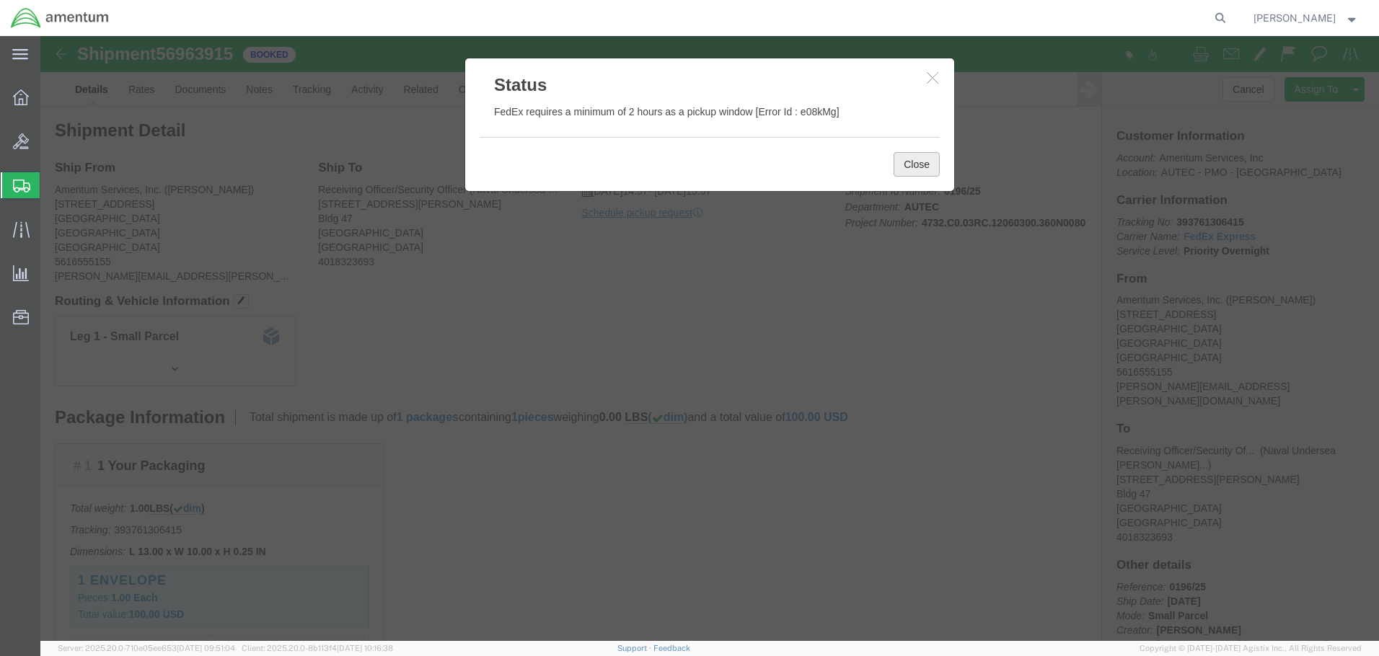
click button "Close"
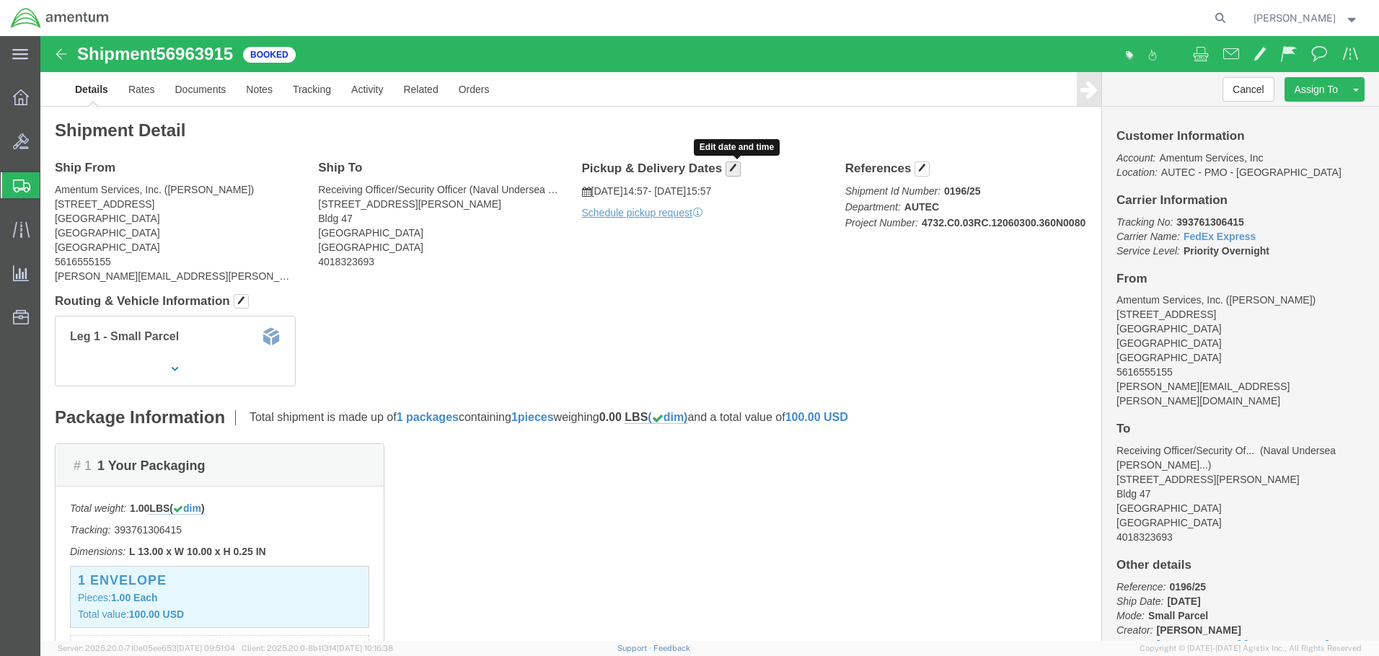
click button "button"
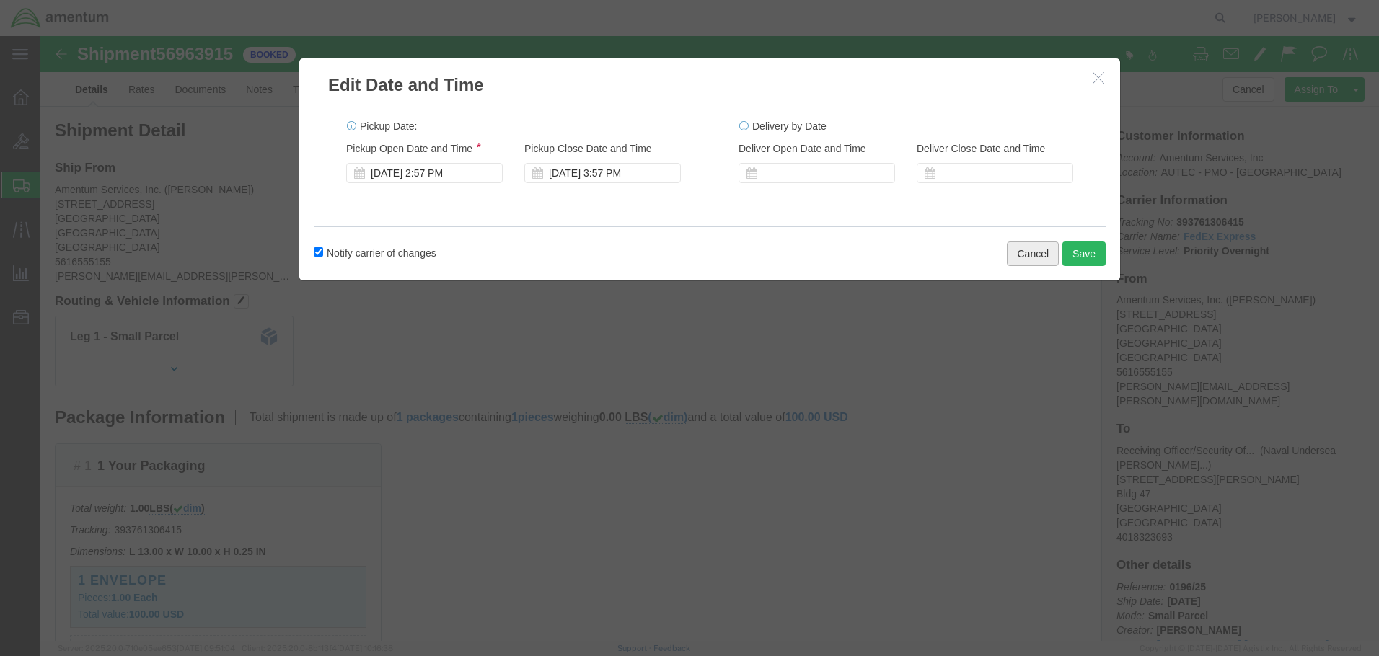
click button "Cancel"
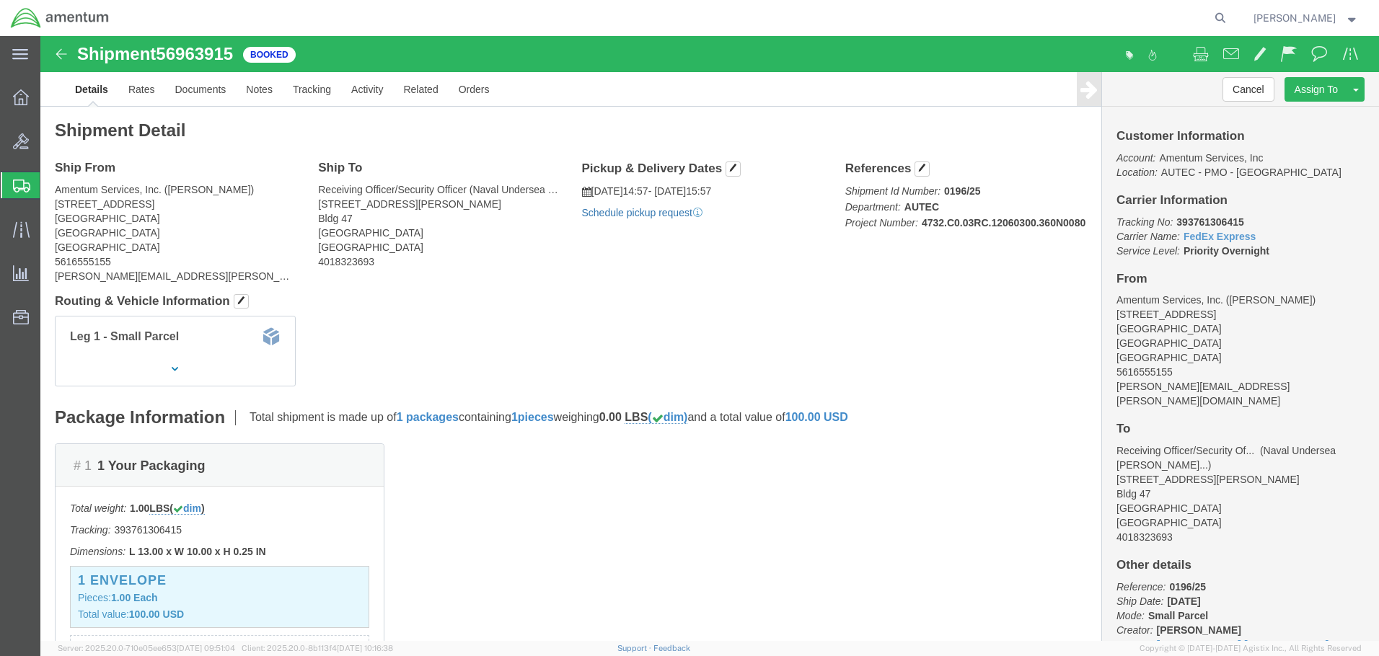
click link "Schedule pickup request"
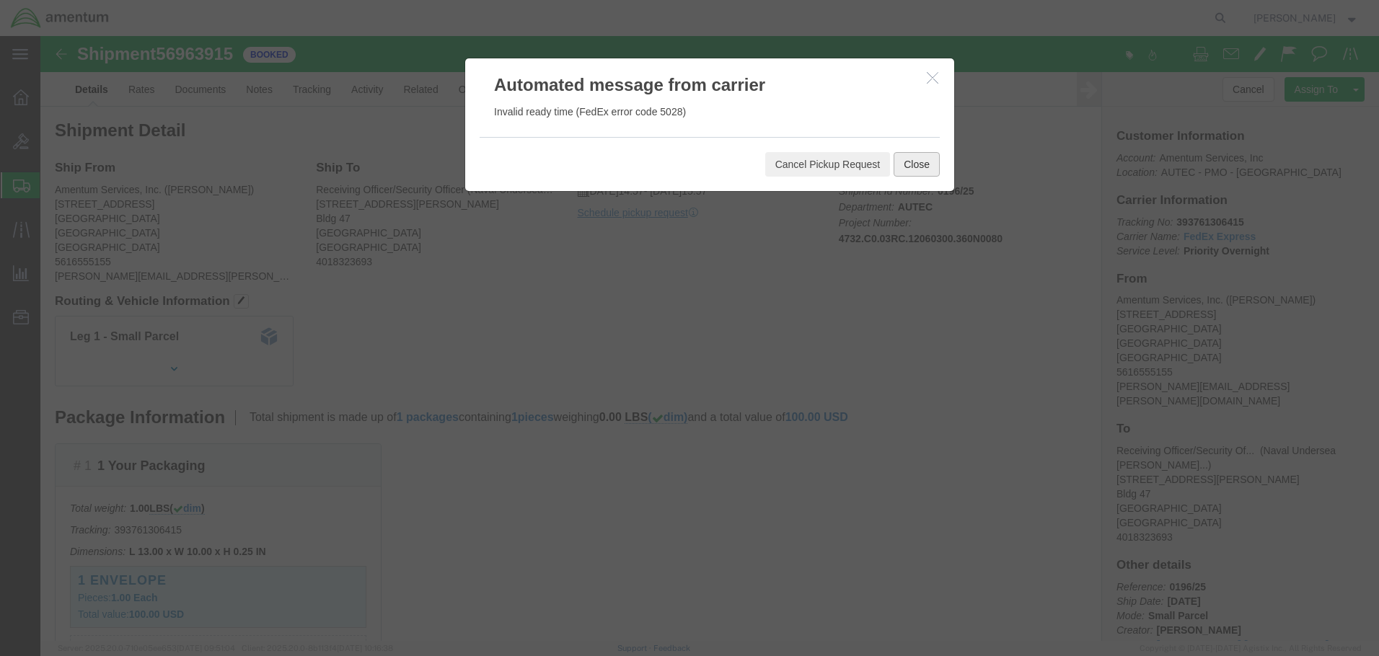
click button "Close"
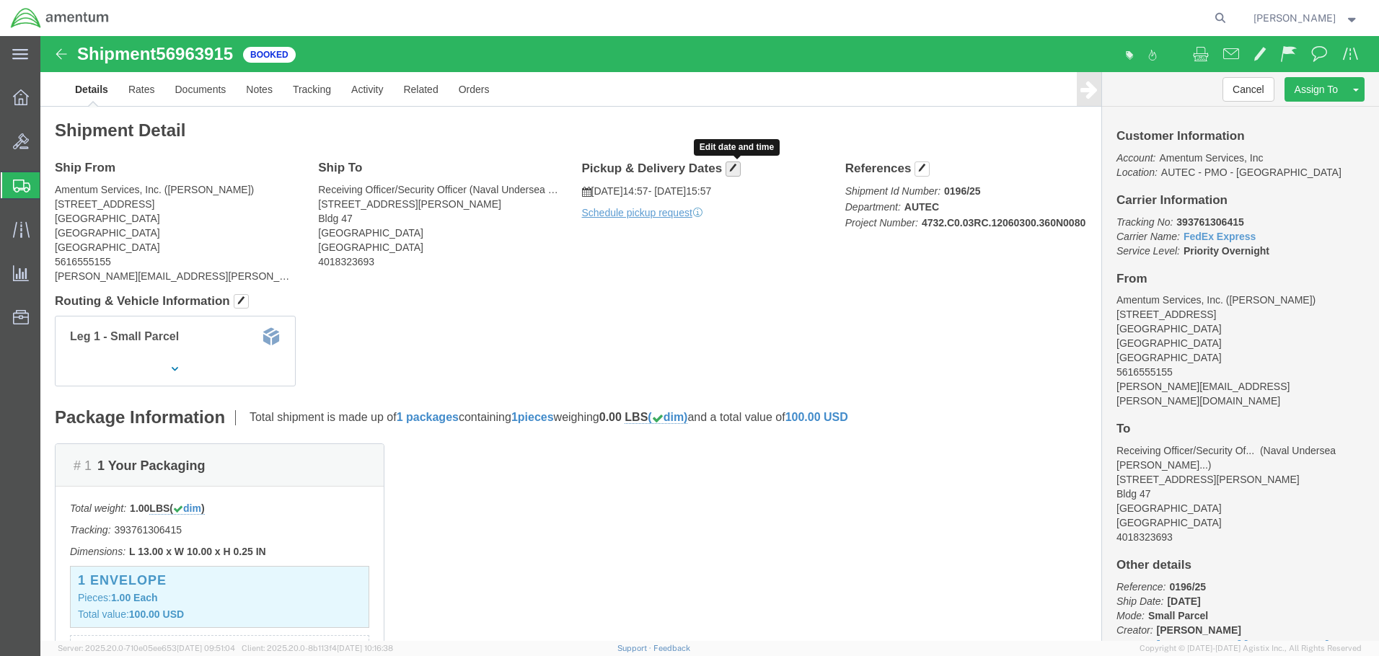
click span "button"
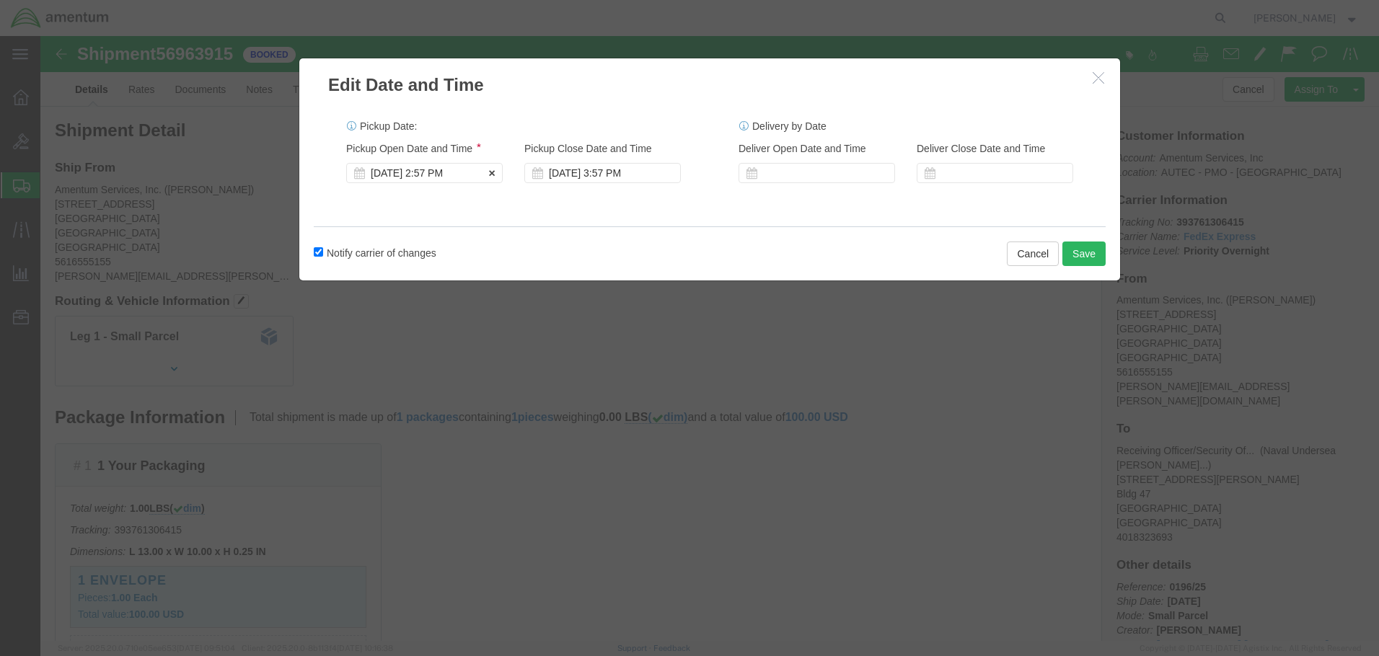
click div "[DATE] 2:57 PM"
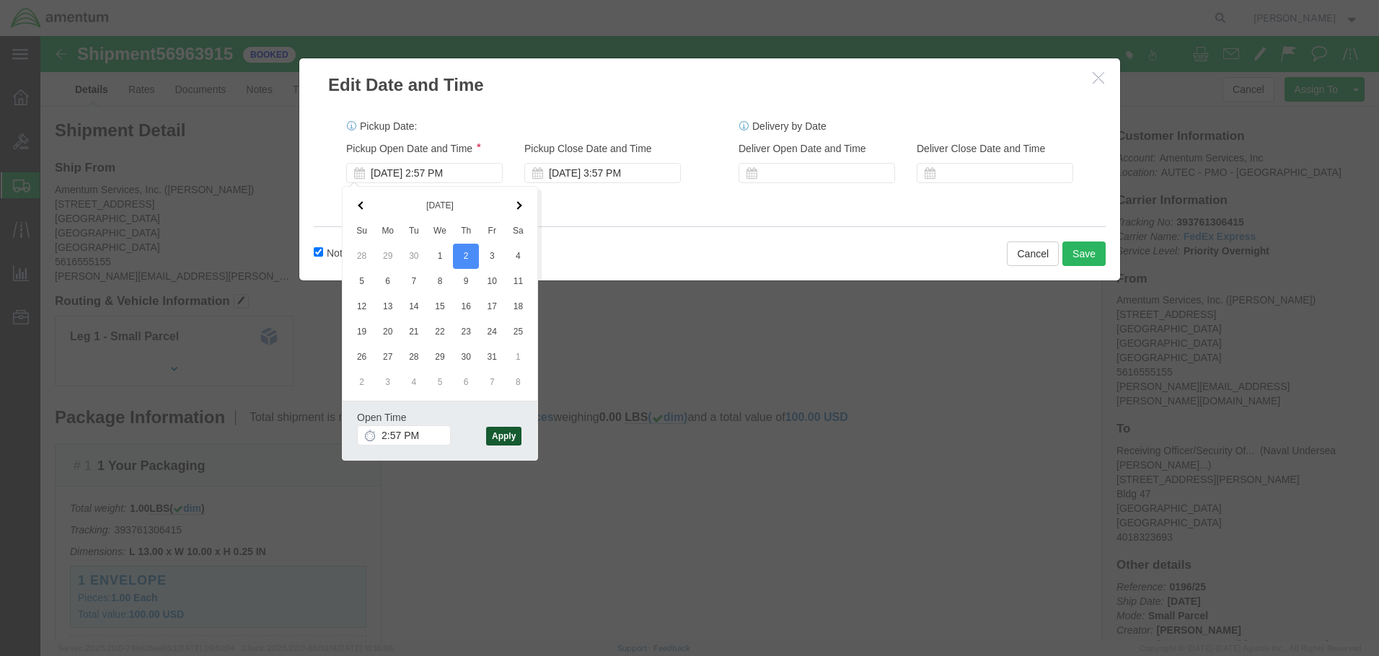
click button "Apply"
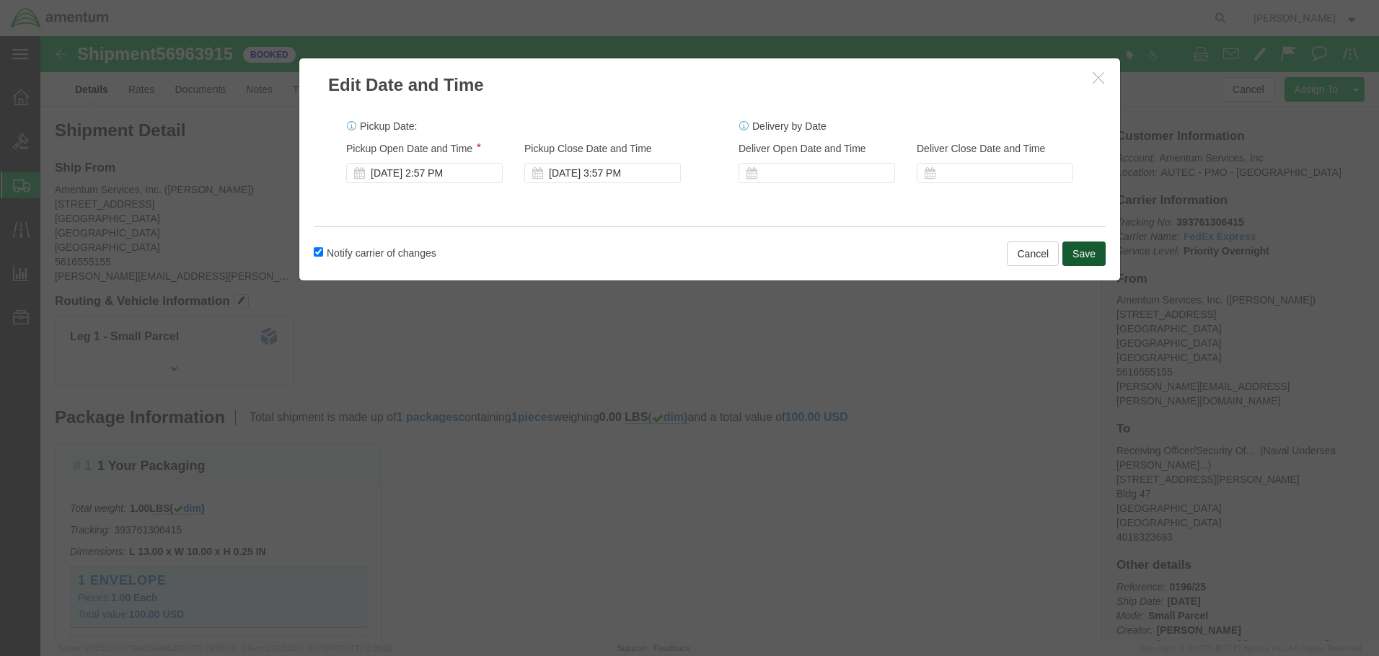
click button "Save"
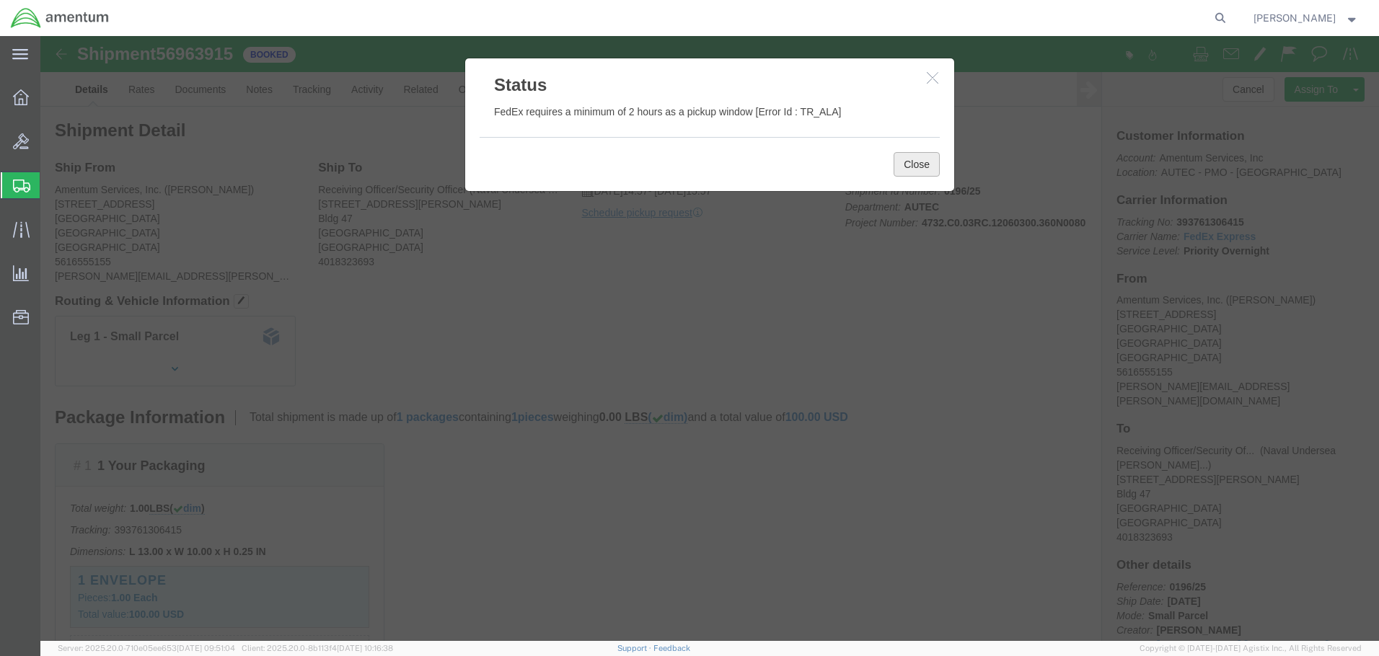
click button "Close"
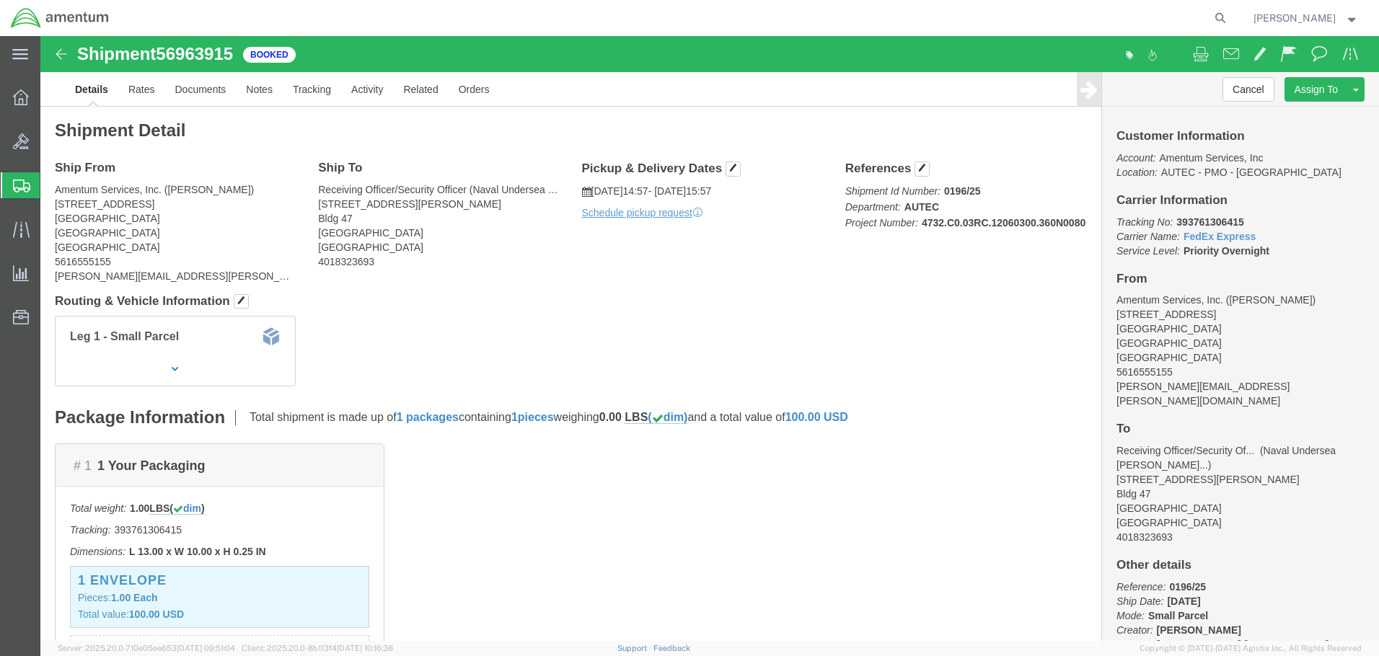
click link "[PERSON_NAME].[PERSON_NAME].ct..."
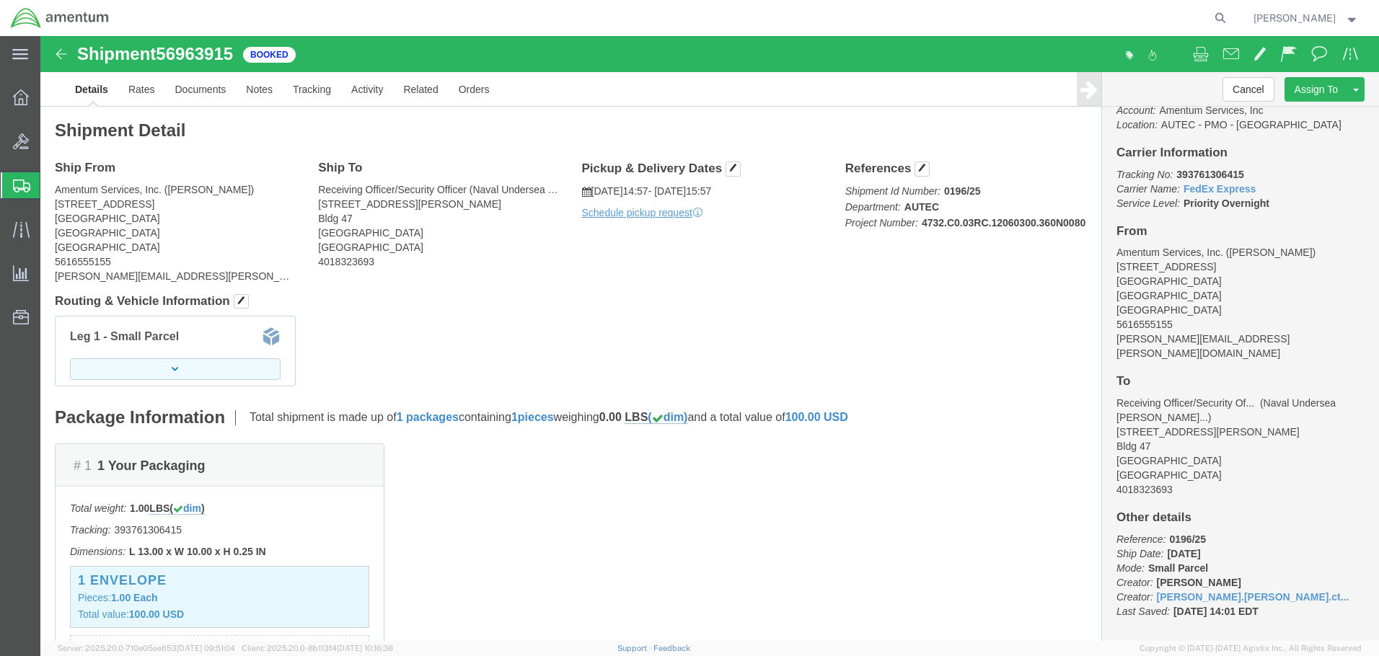
click button "button"
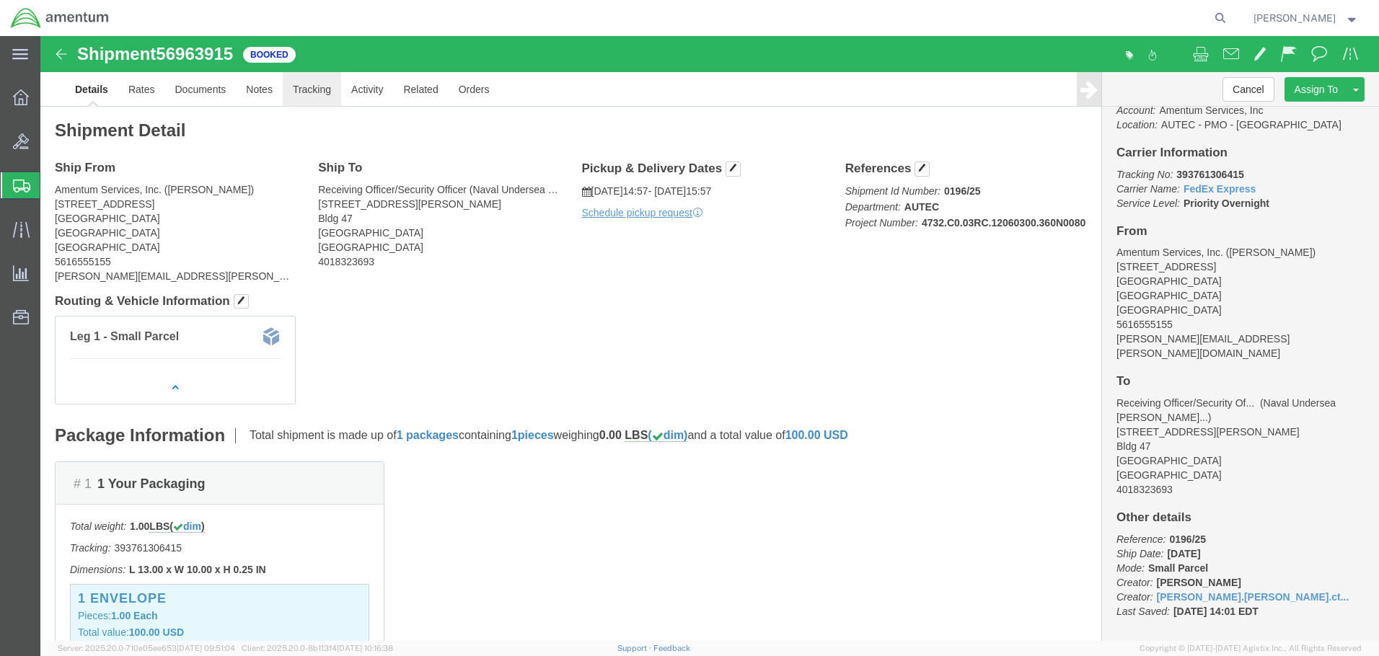
click link "Tracking"
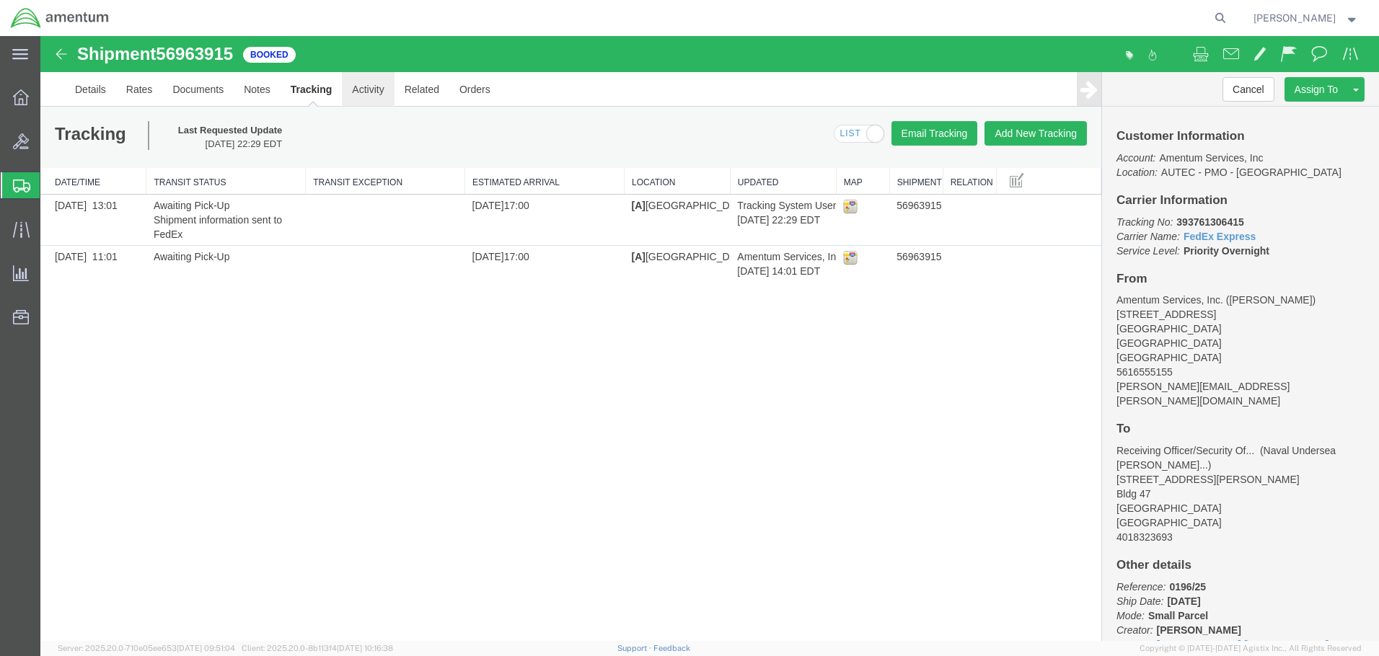
click at [377, 96] on link "Activity" at bounding box center [368, 89] width 52 height 35
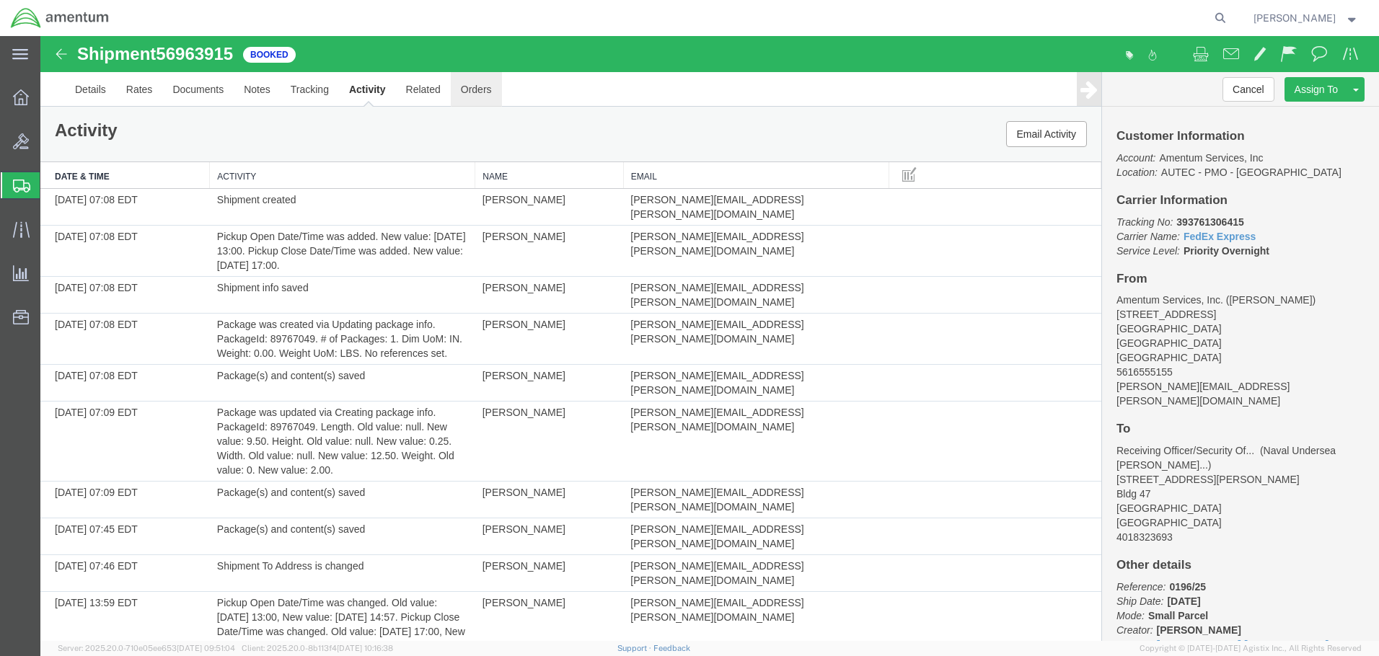
click at [480, 92] on link "Orders" at bounding box center [476, 89] width 51 height 35
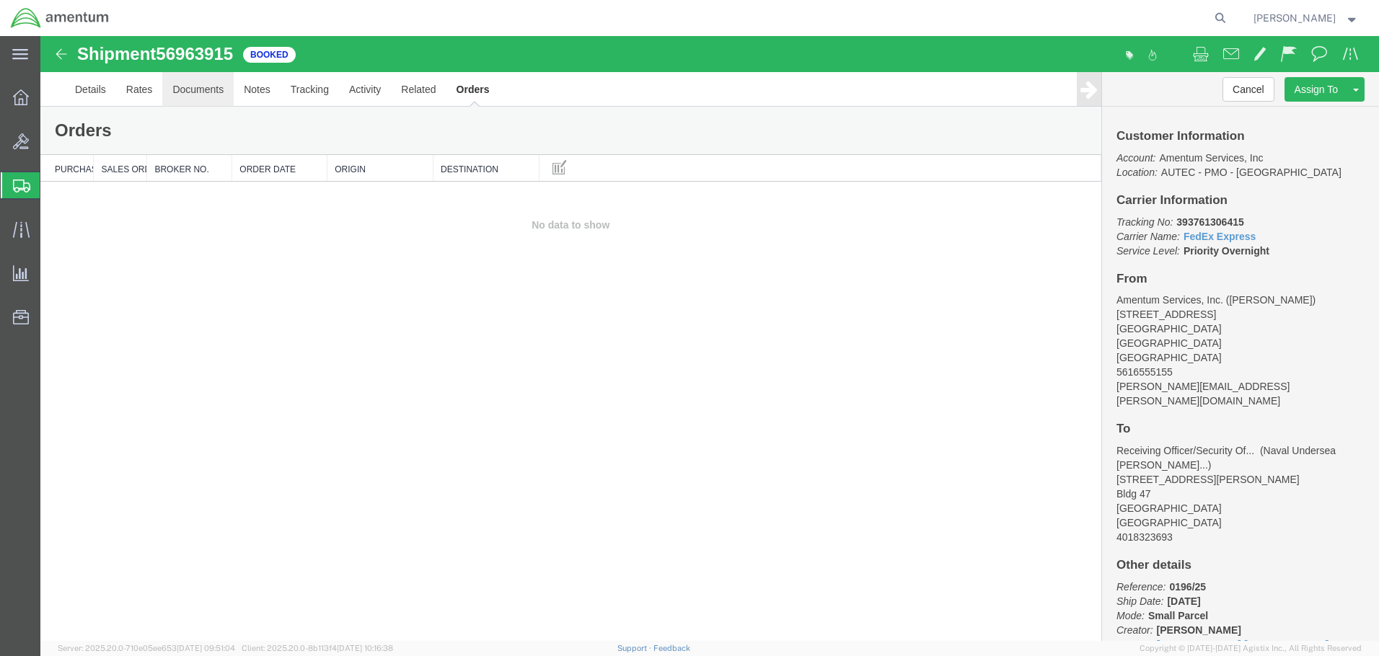
click at [194, 88] on link "Documents" at bounding box center [197, 89] width 71 height 35
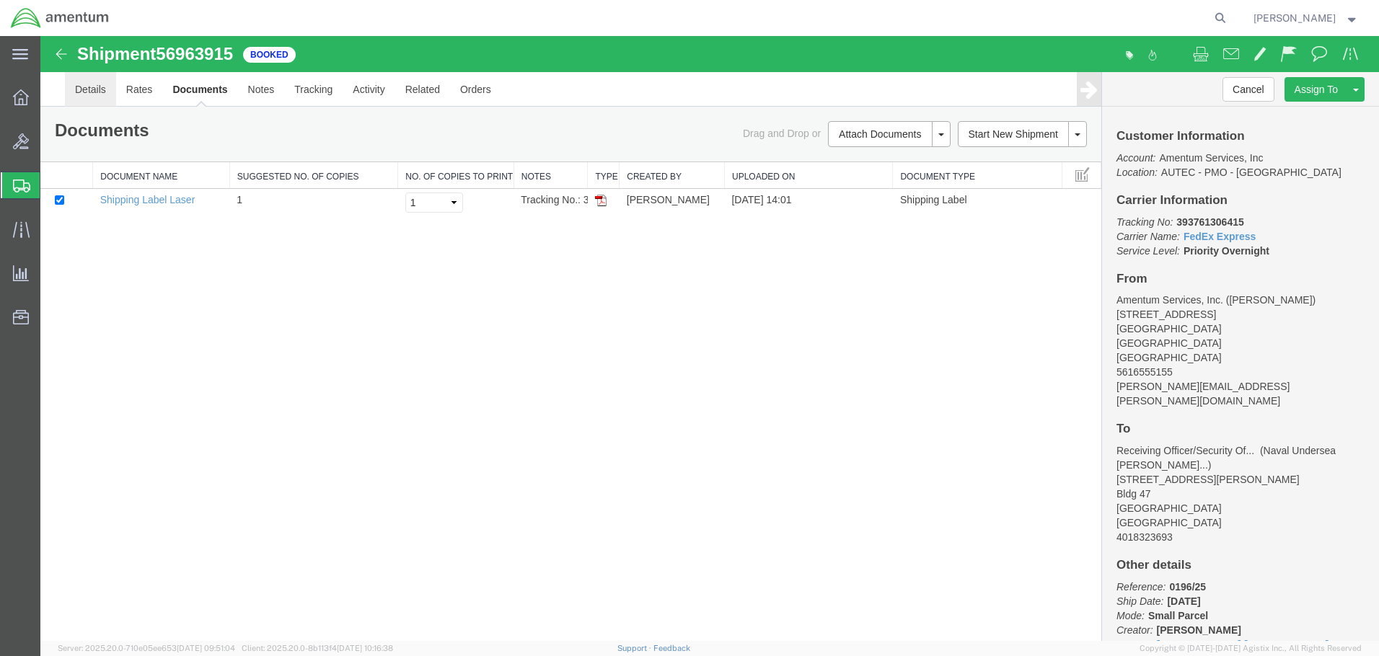
click at [100, 92] on link "Details" at bounding box center [90, 89] width 51 height 35
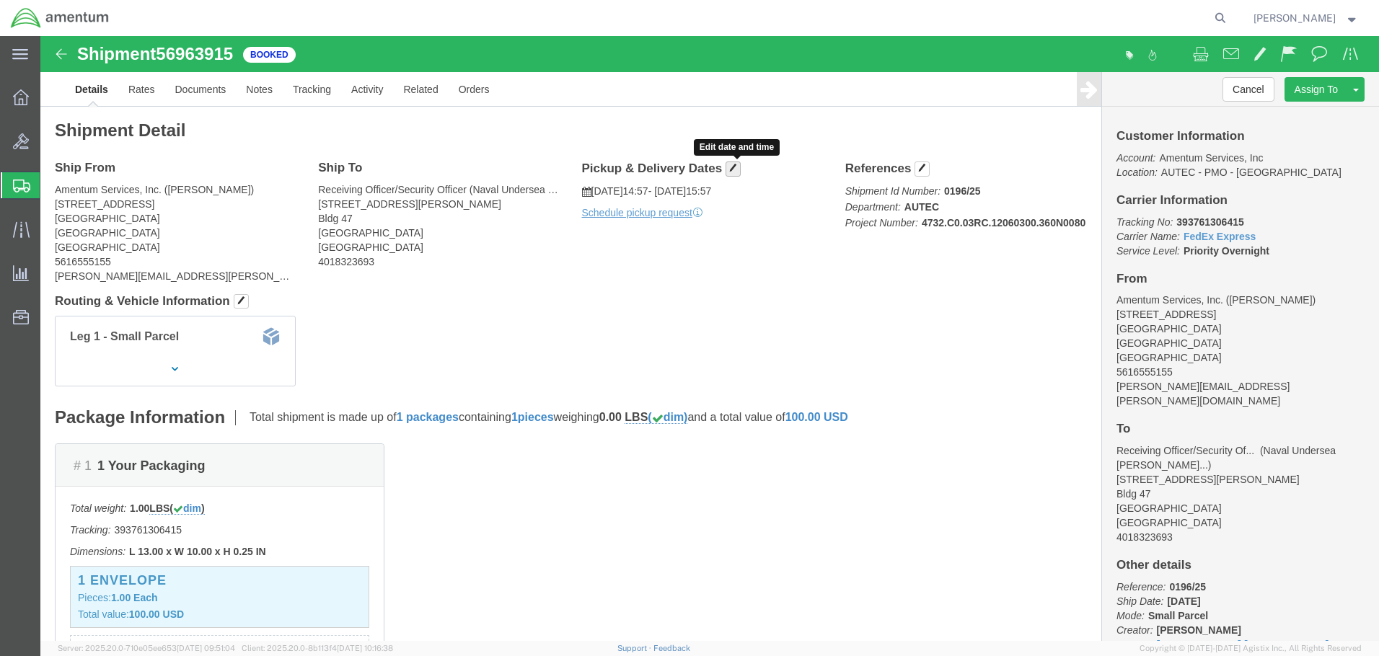
click span "button"
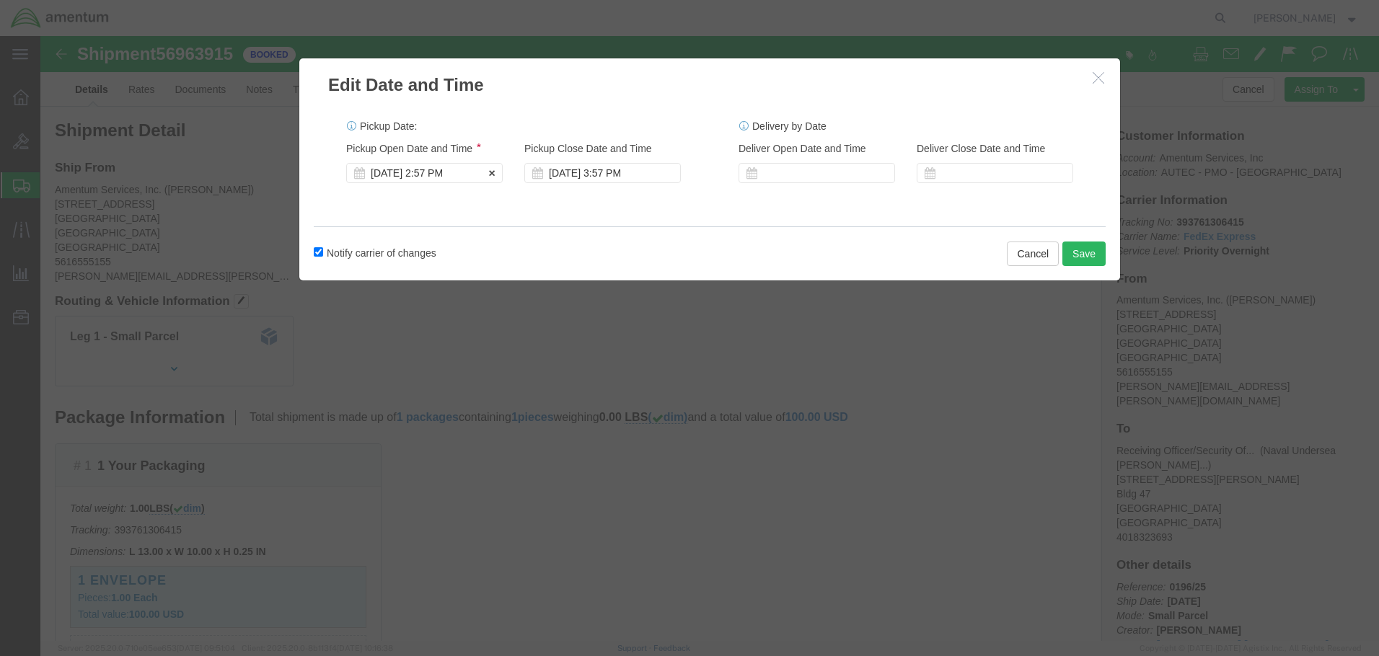
click div "[DATE] 2:57 PM"
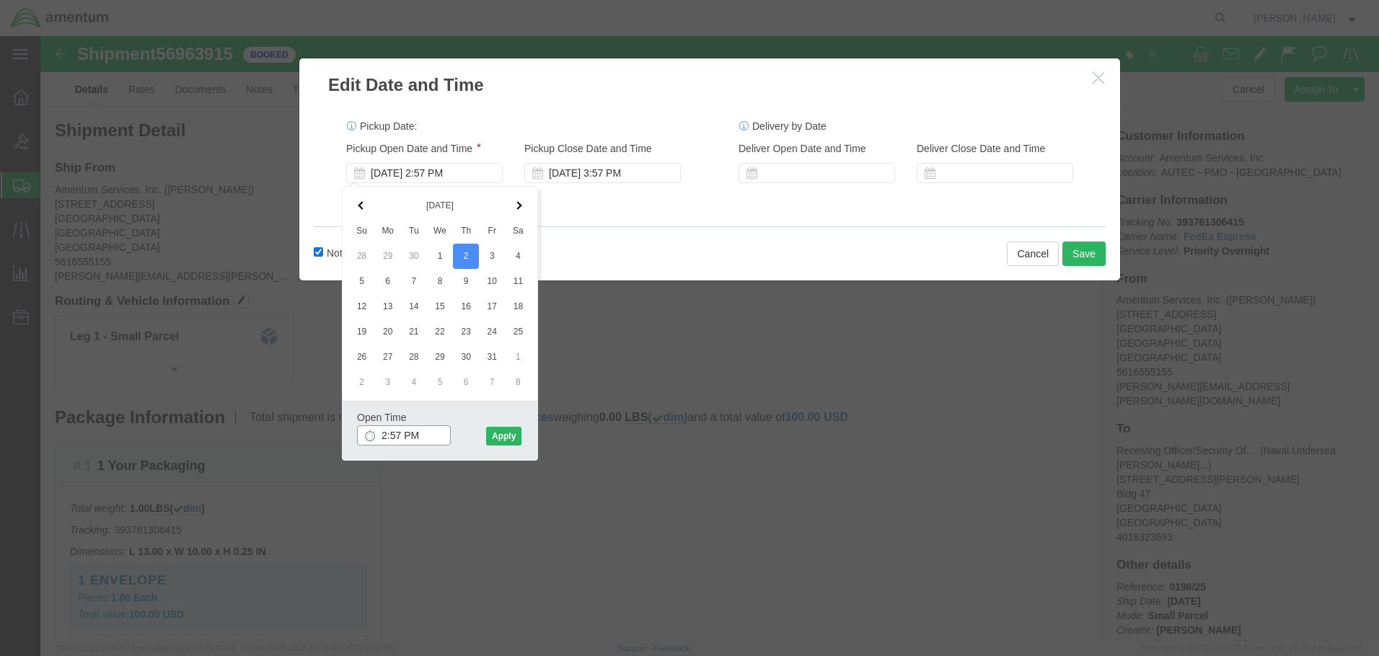
drag, startPoint x: 360, startPoint y: 402, endPoint x: 322, endPoint y: 402, distance: 38.2
click input "2:57 PM"
type input "5:57 PM"
click button "Apply"
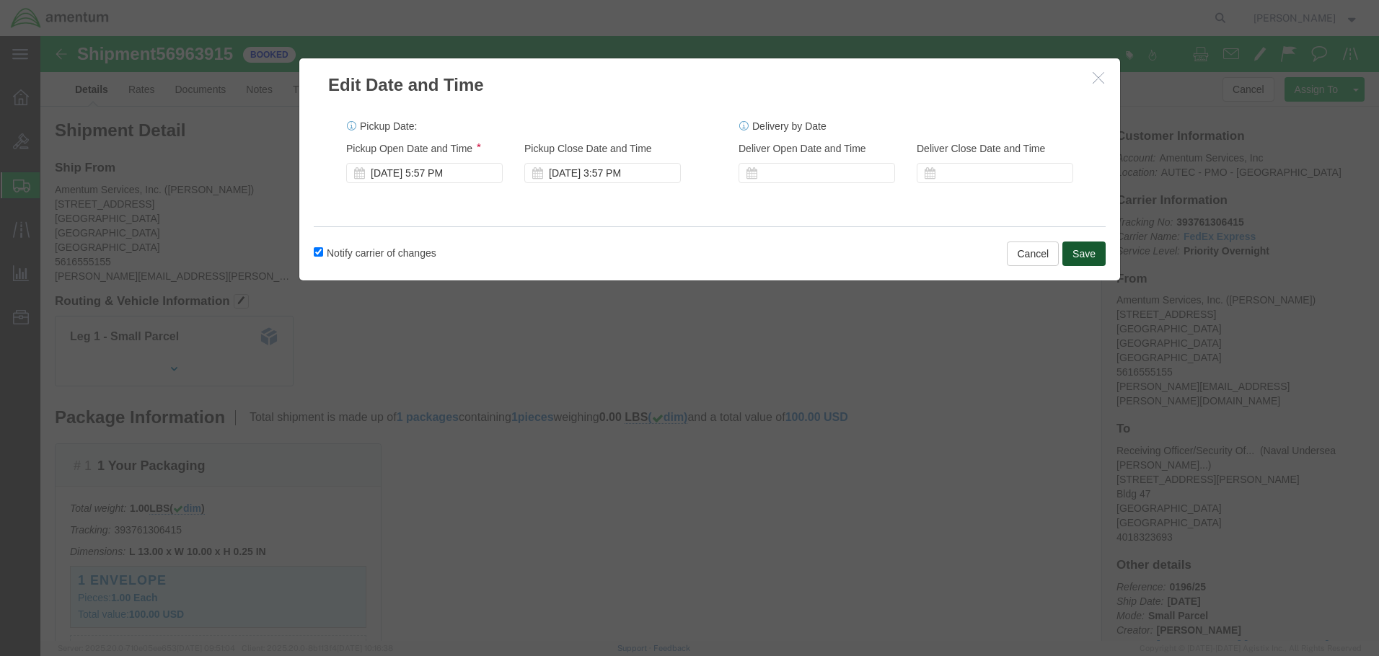
click button "Save"
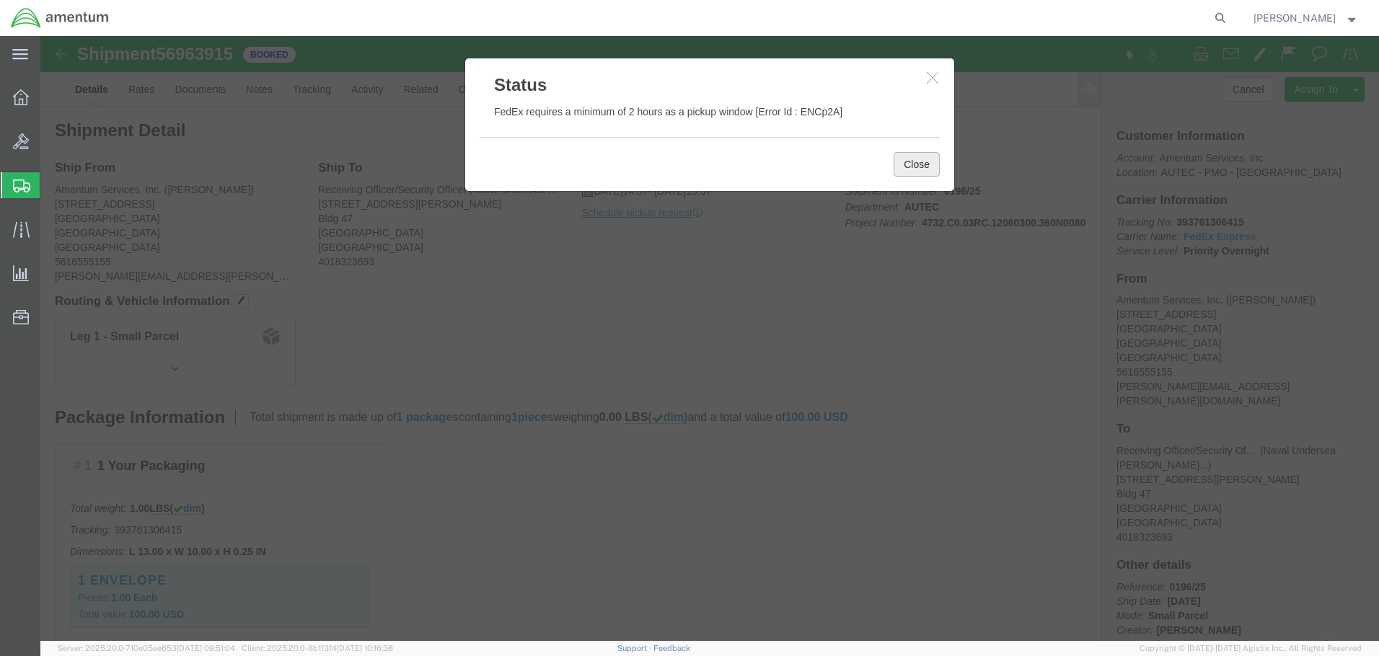
click button "Close"
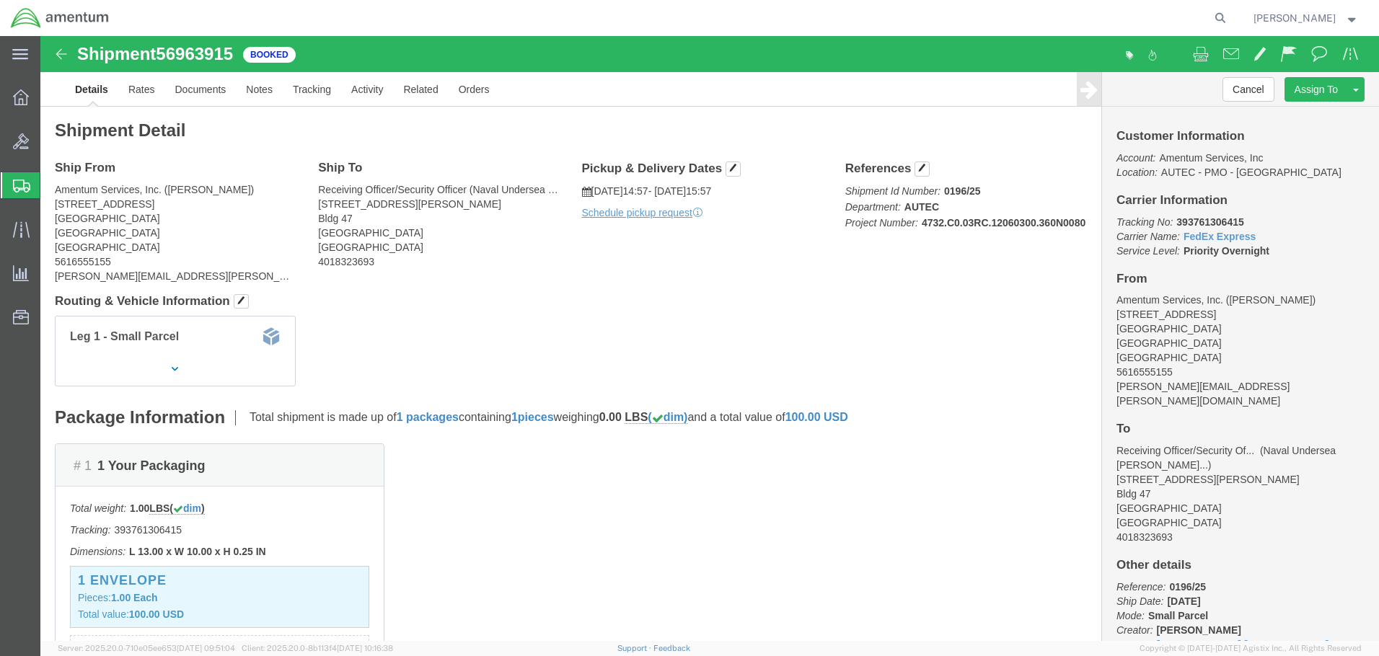
scroll to position [48, 0]
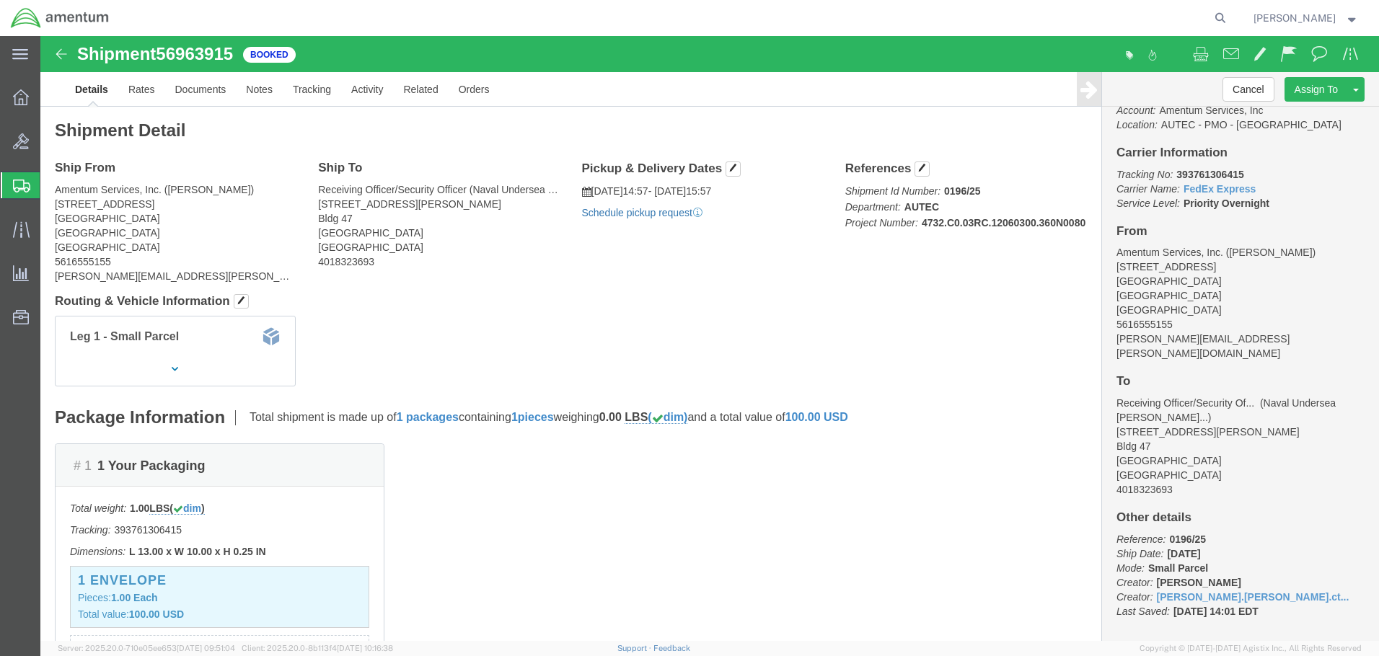
click link "Schedule pickup request"
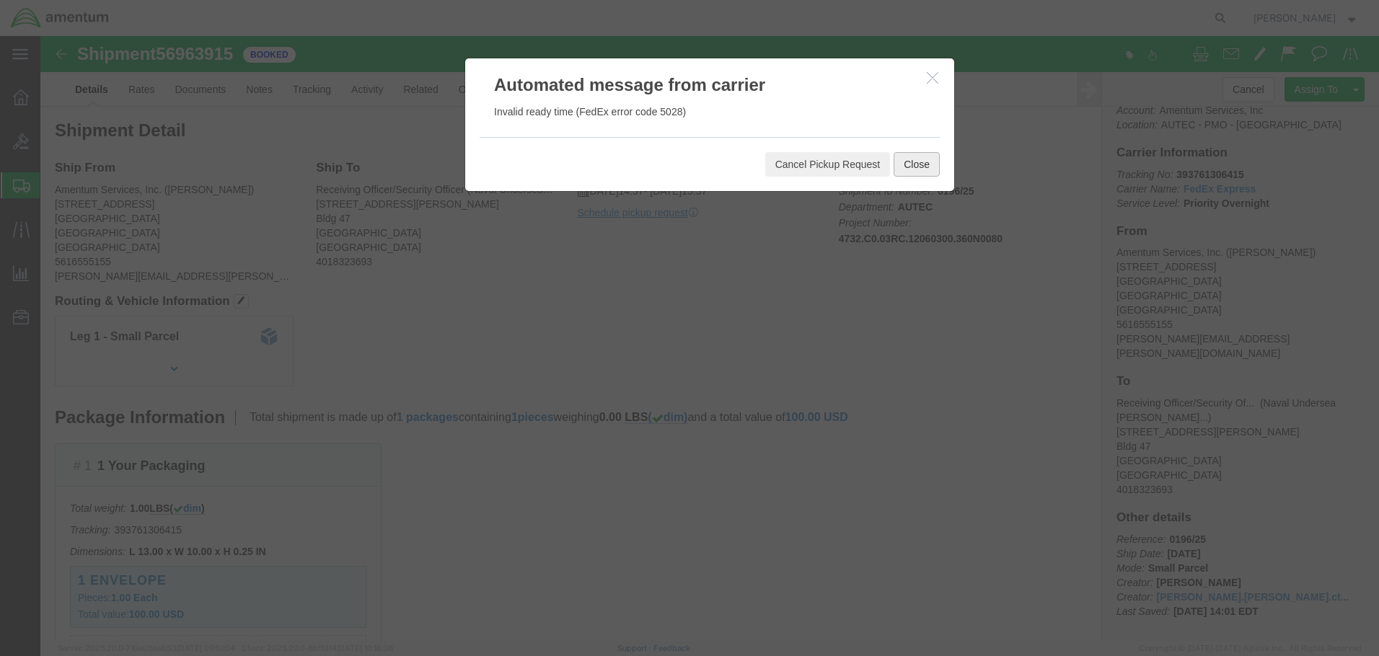
click button "Close"
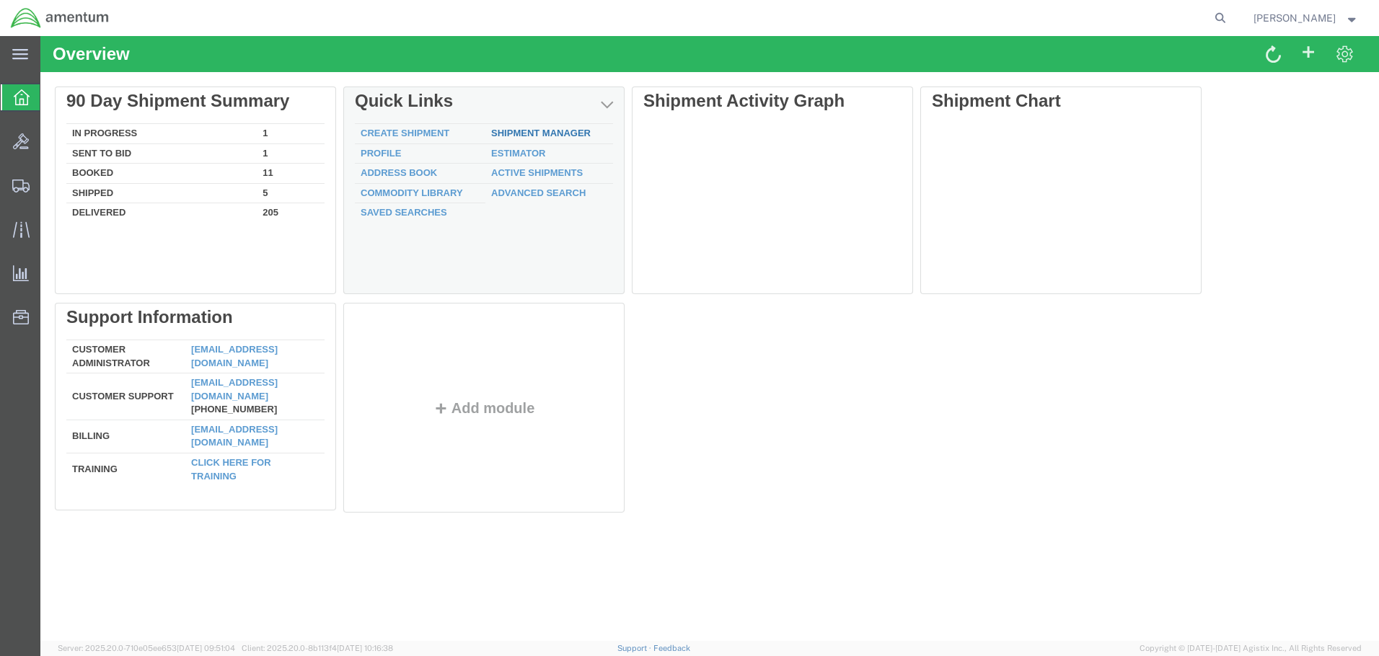
click at [539, 133] on link "Shipment Manager" at bounding box center [541, 133] width 100 height 11
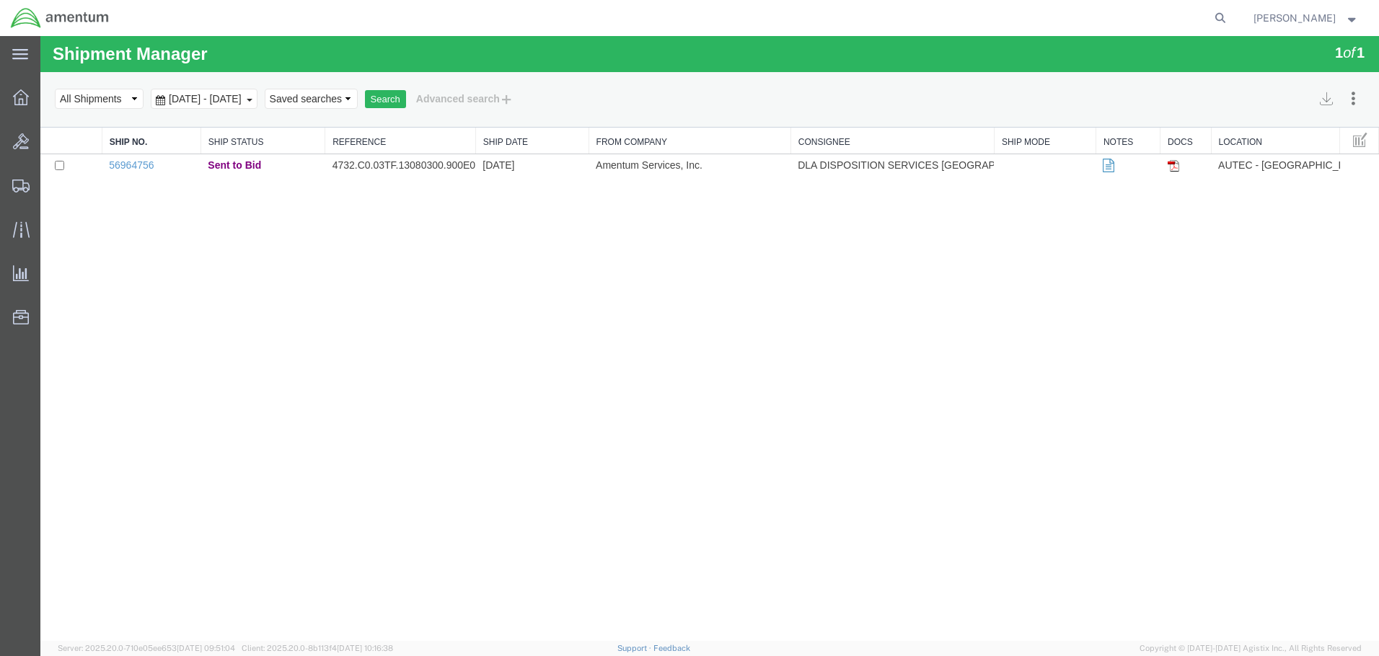
click at [235, 100] on span "Sep 1st 2025 - Oct 1st 2025" at bounding box center [205, 99] width 80 height 12
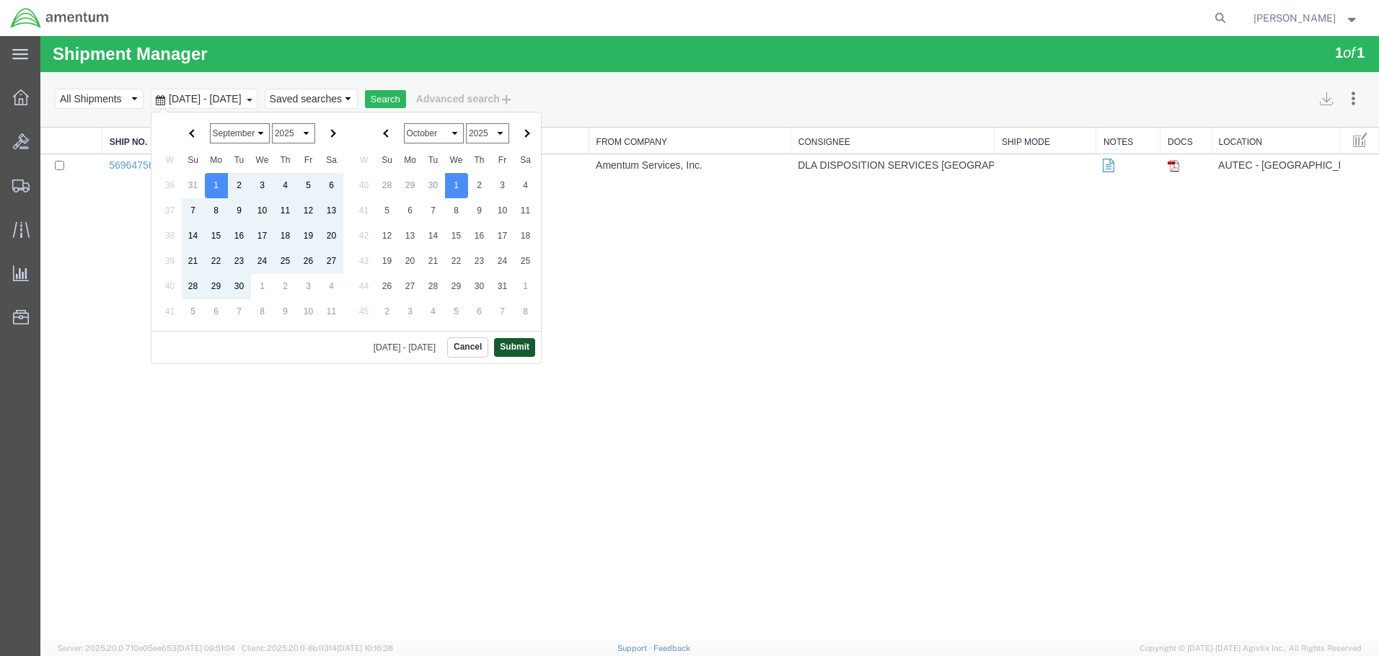
click at [527, 342] on button "Submit" at bounding box center [514, 347] width 41 height 18
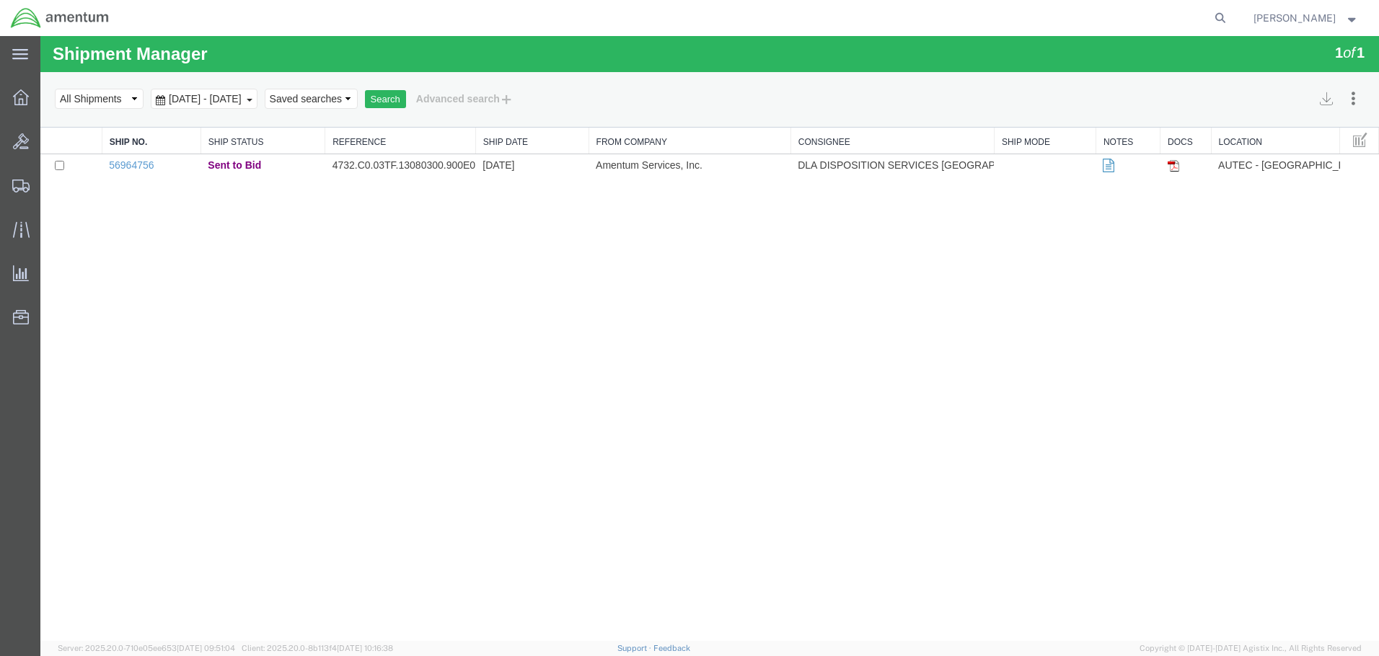
click at [243, 102] on span "Sep 1st 2025 - Oct 1st 2025" at bounding box center [205, 99] width 80 height 12
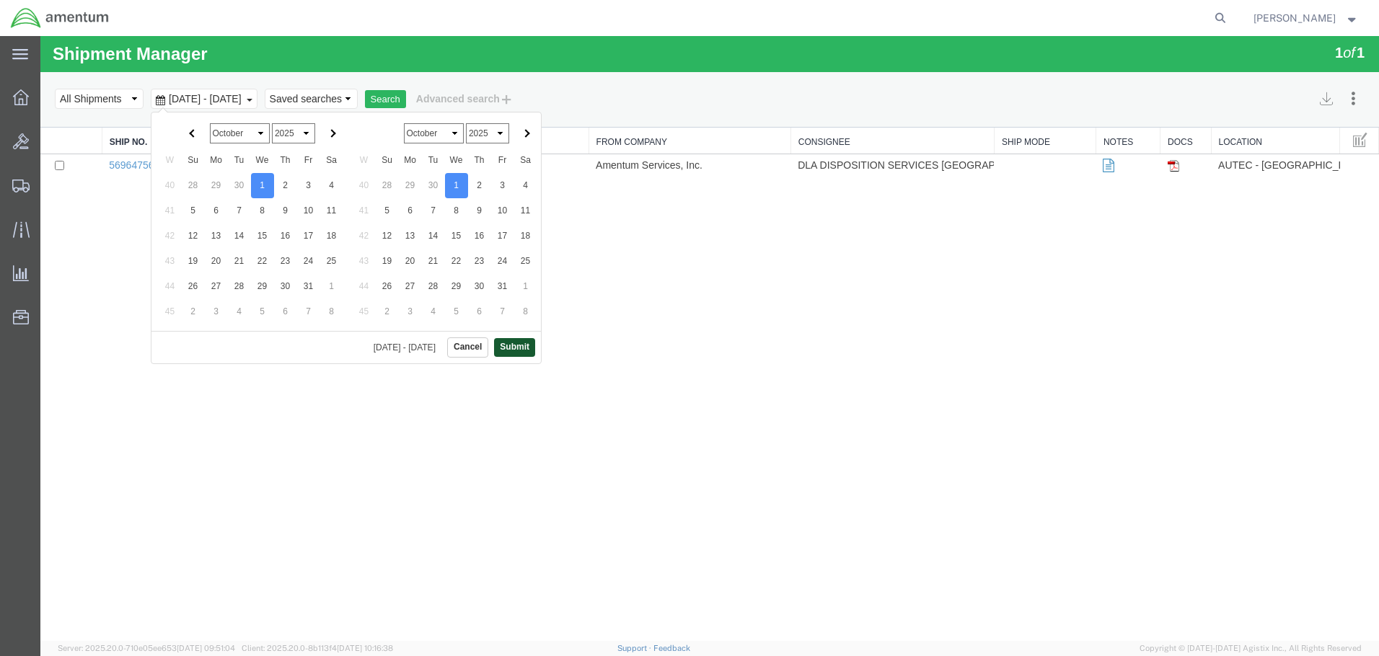
click at [511, 345] on button "Submit" at bounding box center [514, 347] width 41 height 18
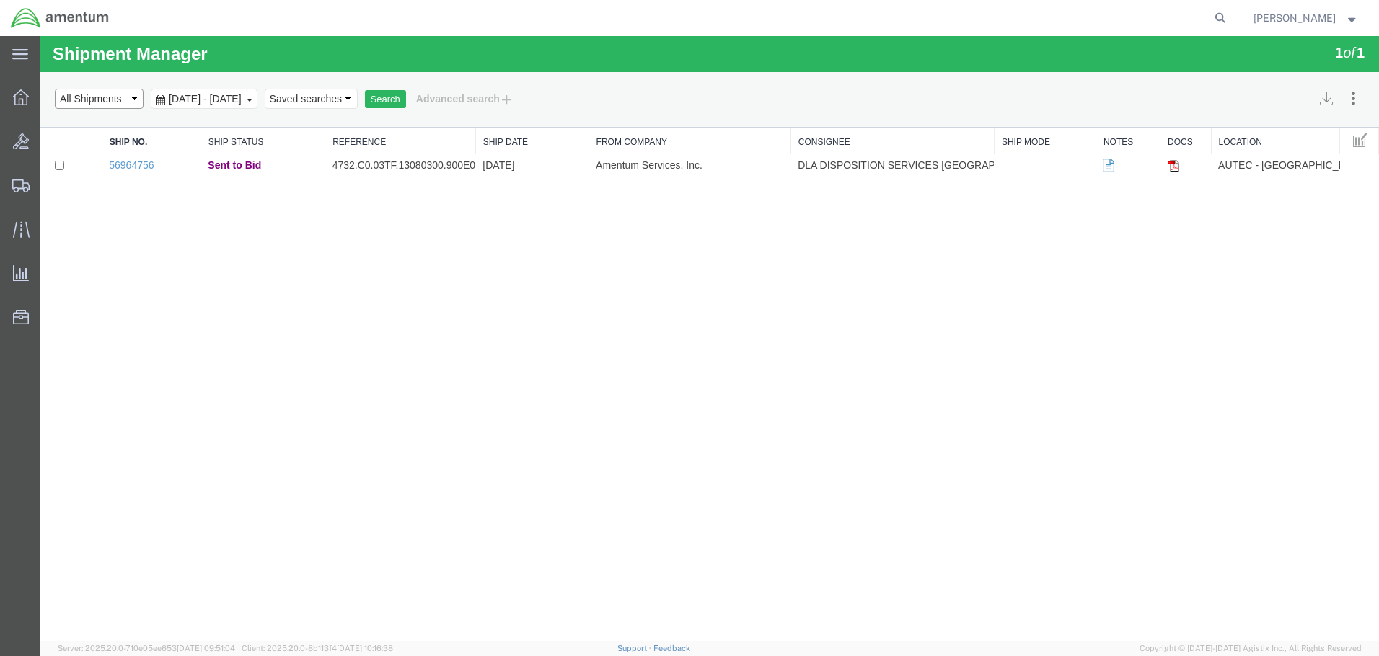
select select "BOOKED"
click at [132, 165] on link "56964756" at bounding box center [131, 165] width 45 height 12
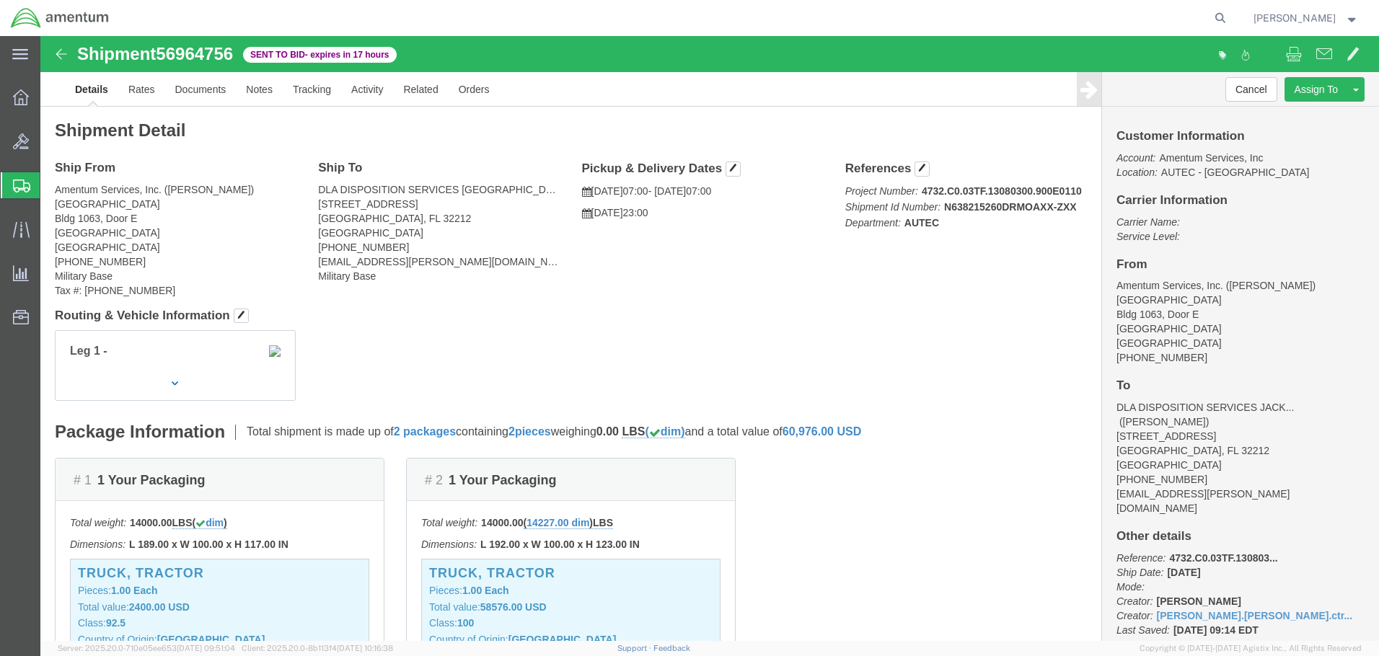
click at [0, 0] on span "Shipment Manager" at bounding box center [0, 0] width 0 height 0
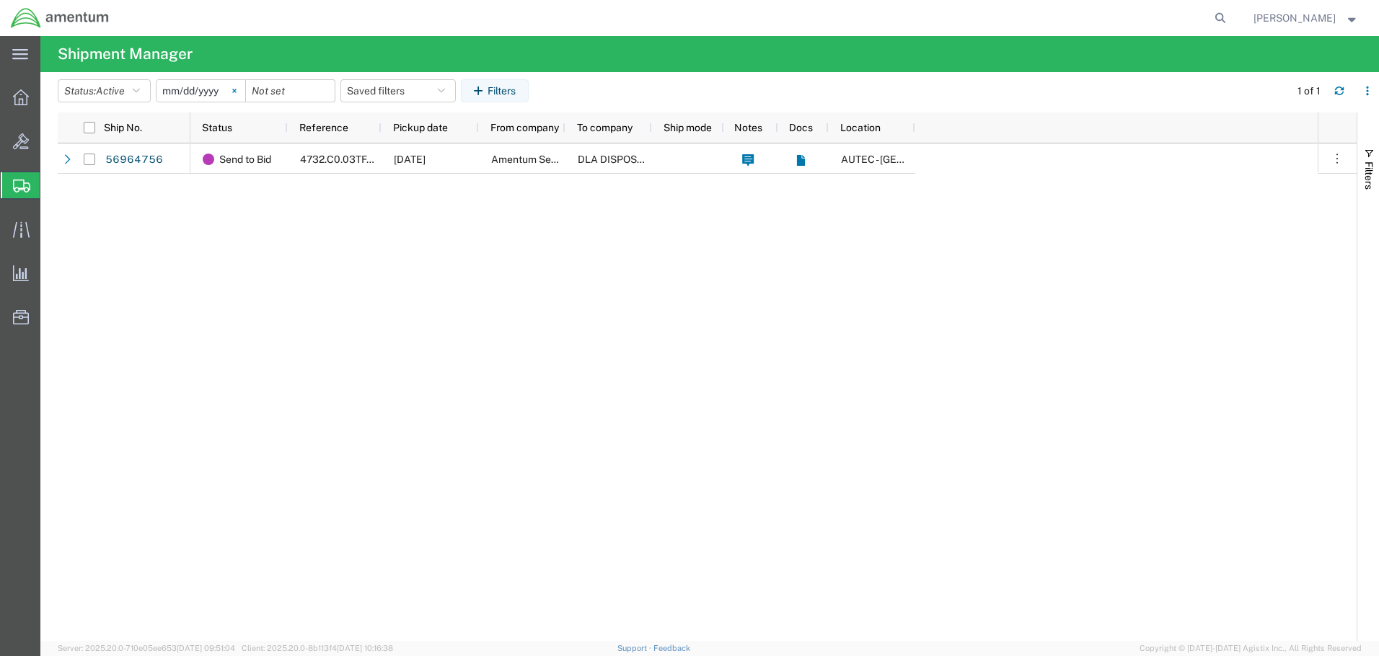
click at [238, 88] on svg-icon at bounding box center [235, 91] width 22 height 22
click at [238, 88] on div at bounding box center [201, 90] width 90 height 23
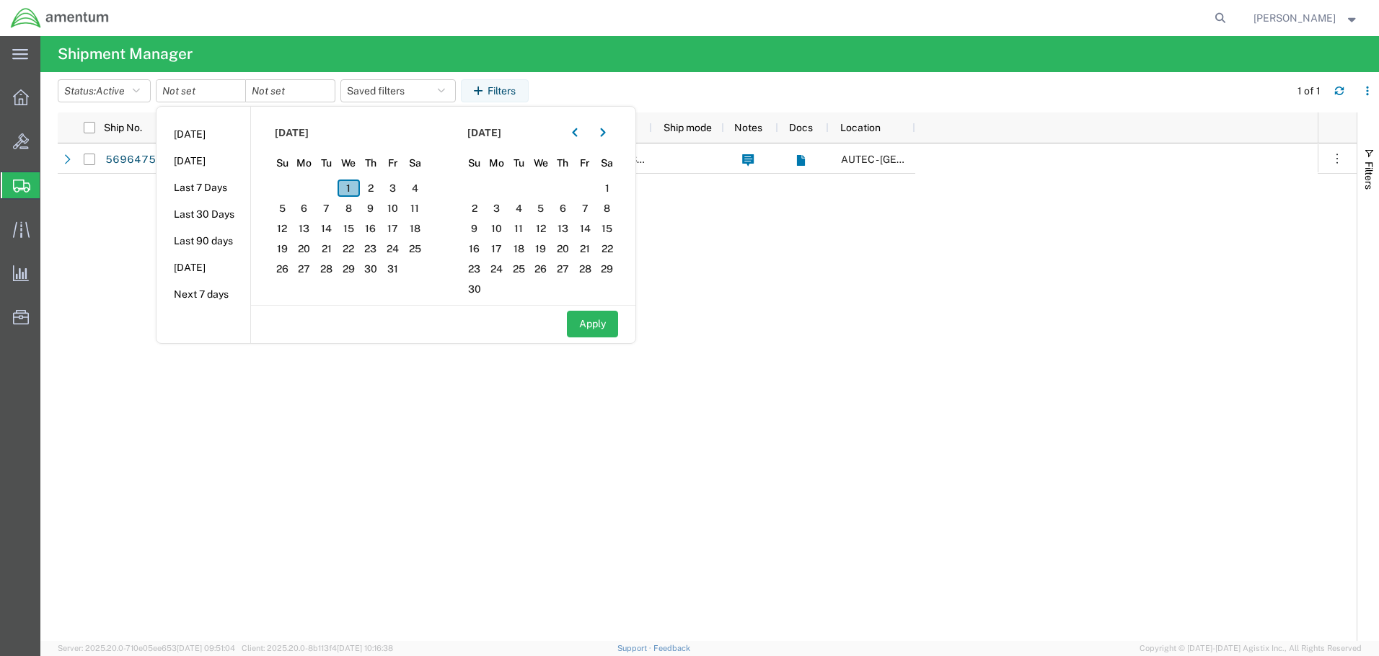
click at [353, 190] on span "1" at bounding box center [348, 188] width 22 height 17
click at [601, 322] on button "Apply" at bounding box center [592, 324] width 51 height 27
type input "[DATE]"
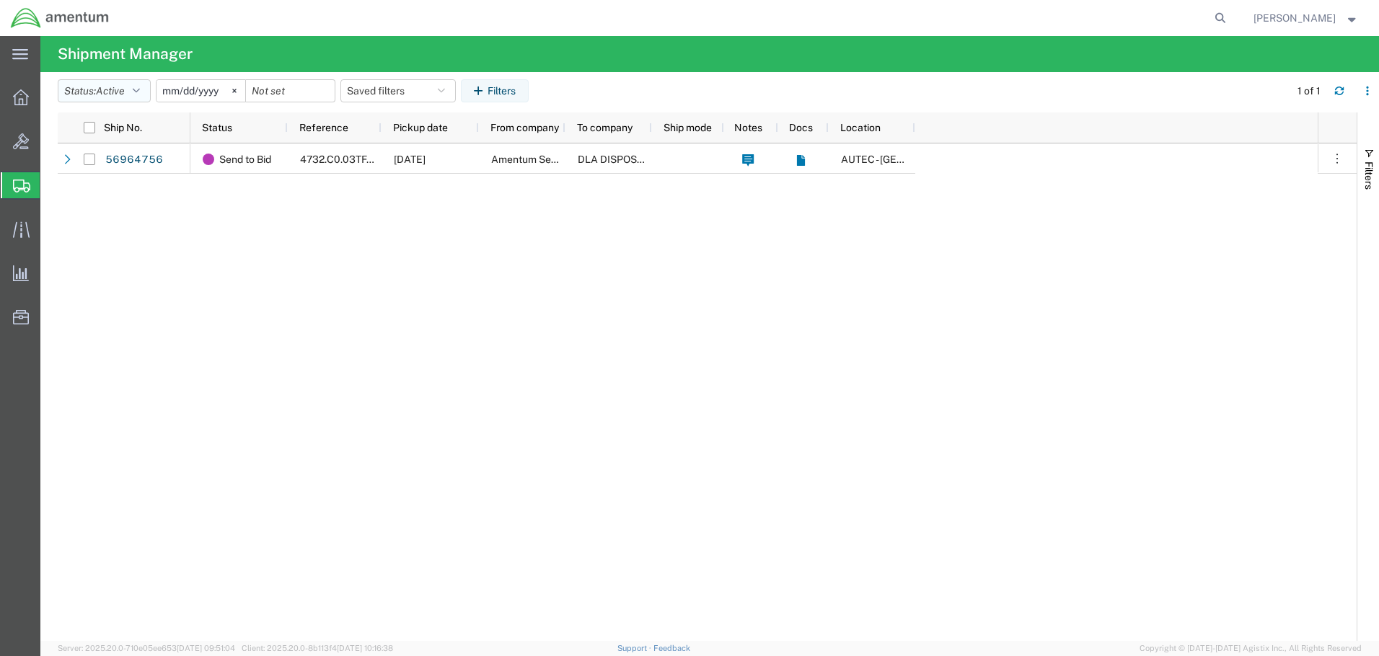
click at [140, 94] on icon "button" at bounding box center [136, 91] width 7 height 10
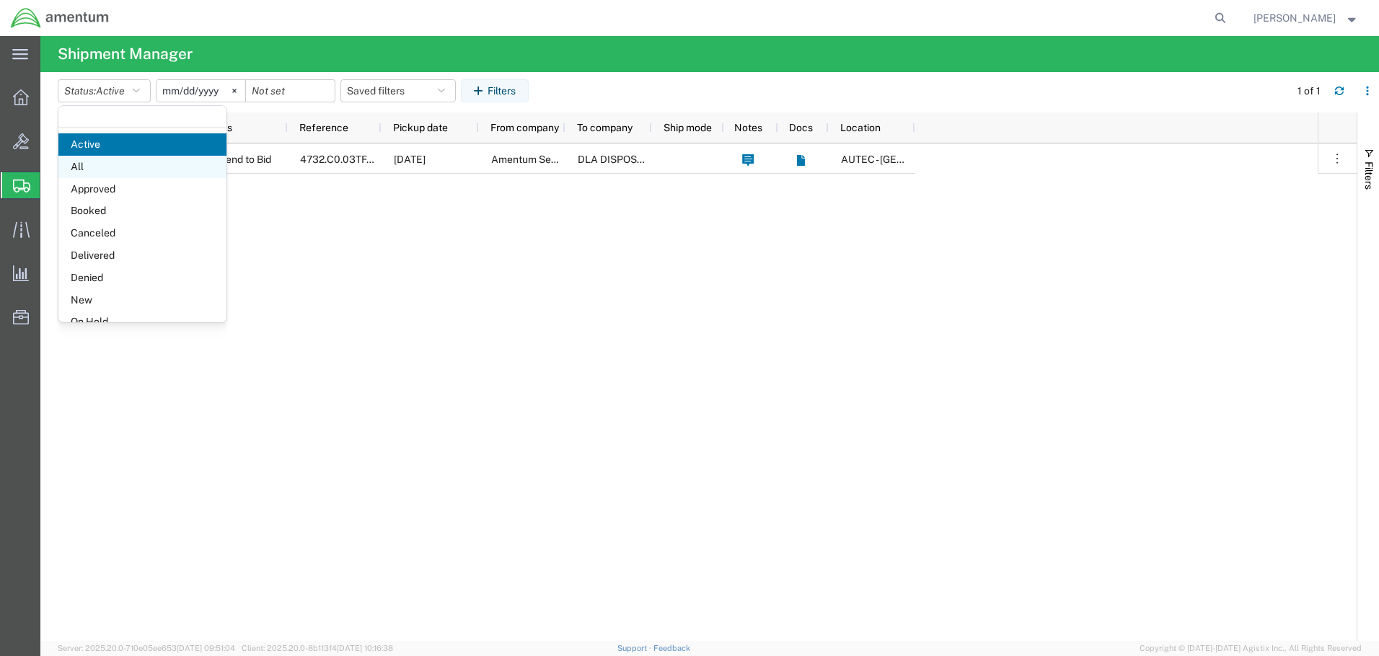
click at [141, 169] on span "All" at bounding box center [142, 167] width 168 height 22
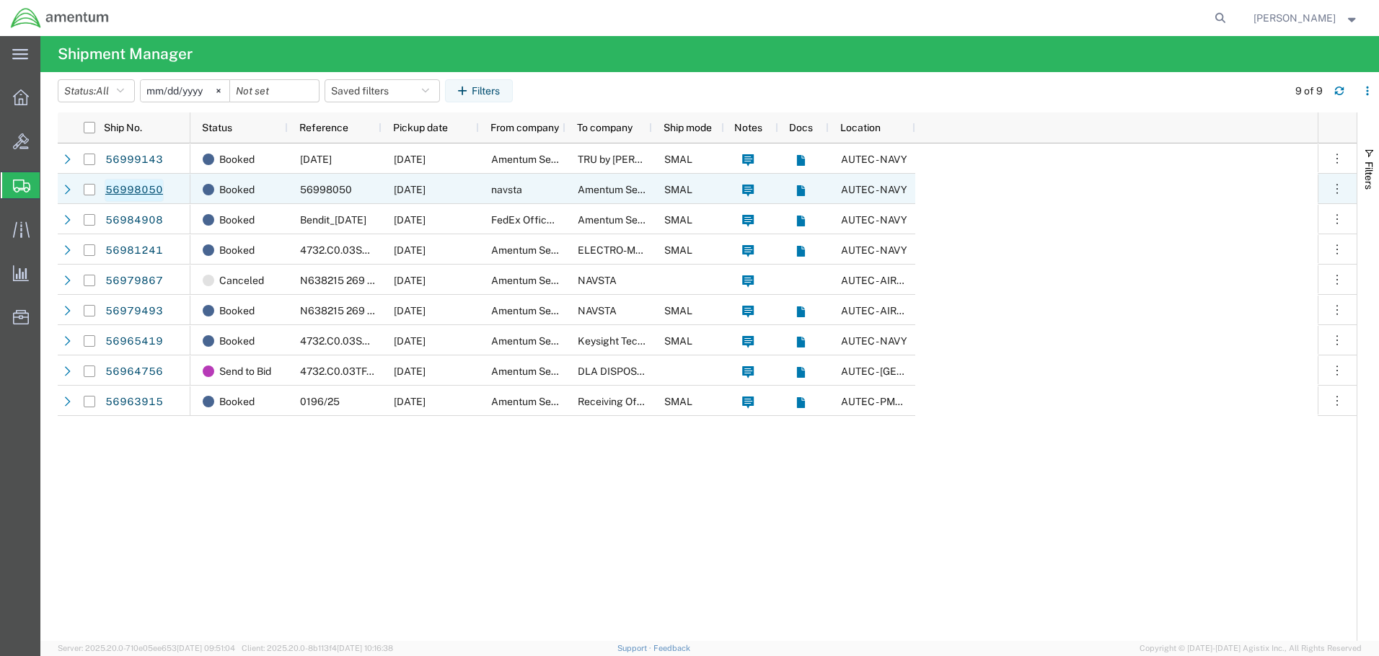
click at [141, 193] on link "56998050" at bounding box center [134, 190] width 59 height 23
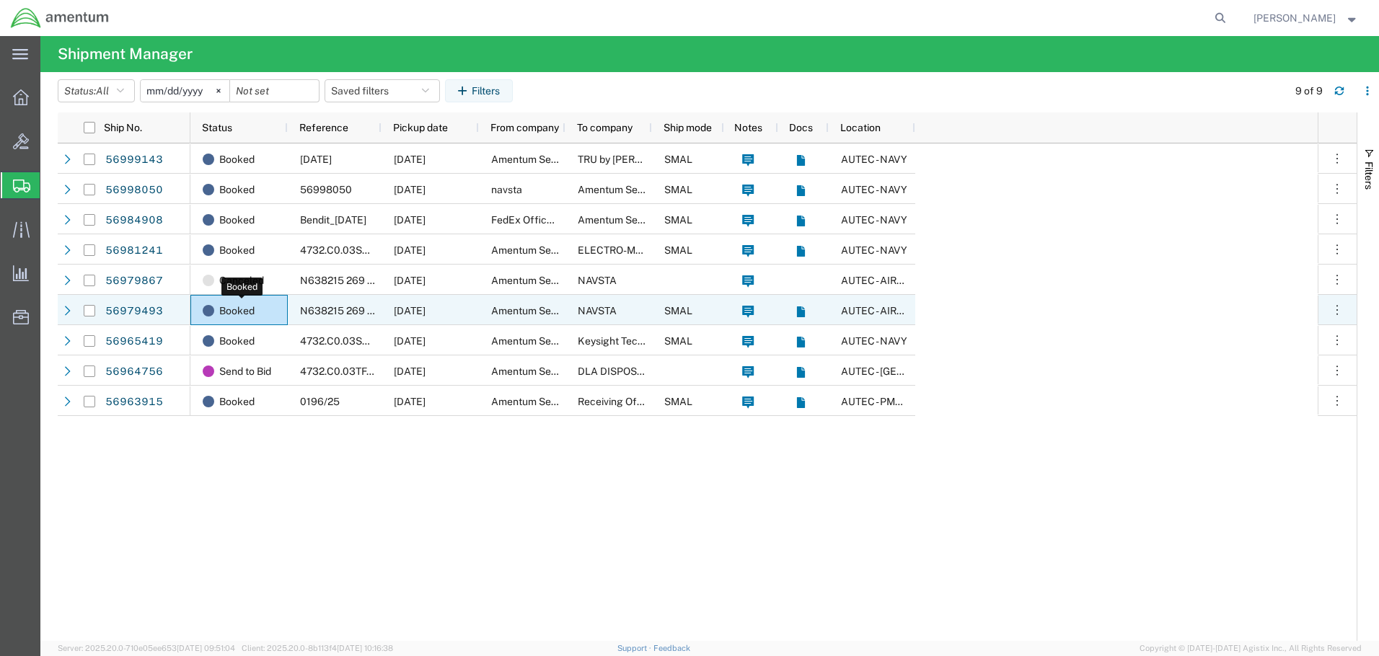
click at [244, 307] on span "Booked" at bounding box center [236, 311] width 35 height 30
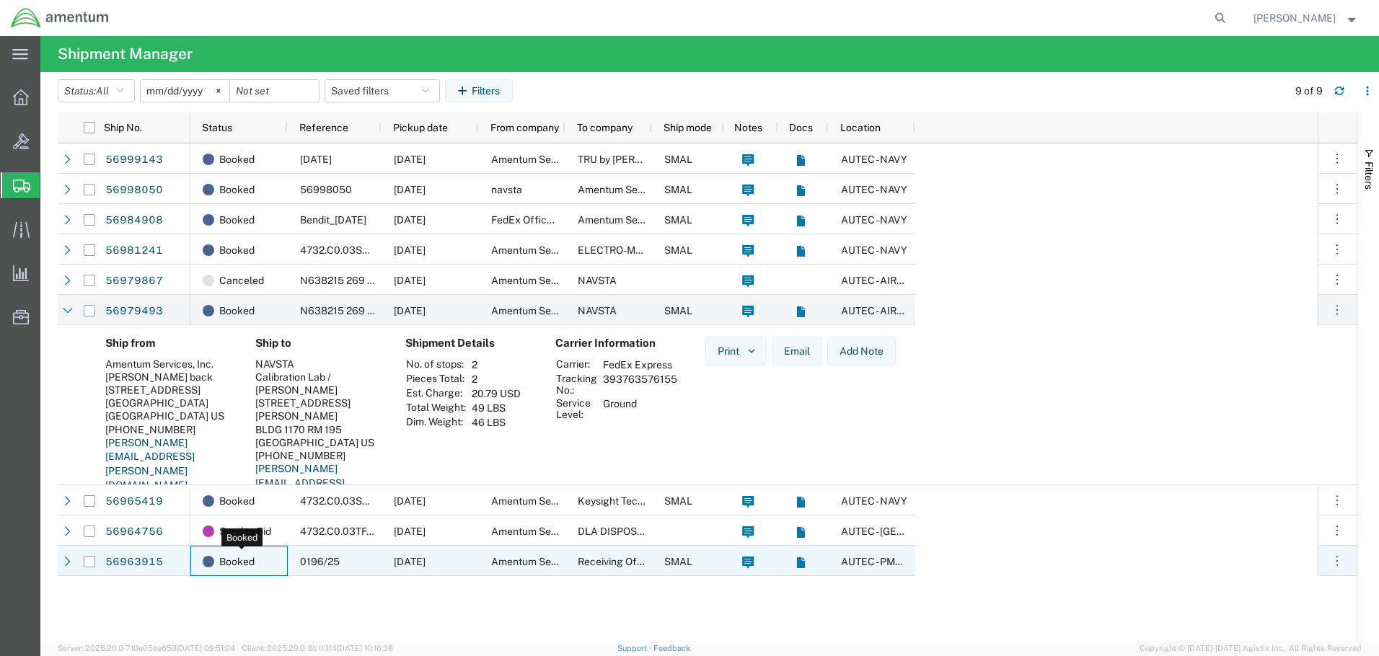
click at [248, 560] on span "Booked" at bounding box center [236, 562] width 35 height 30
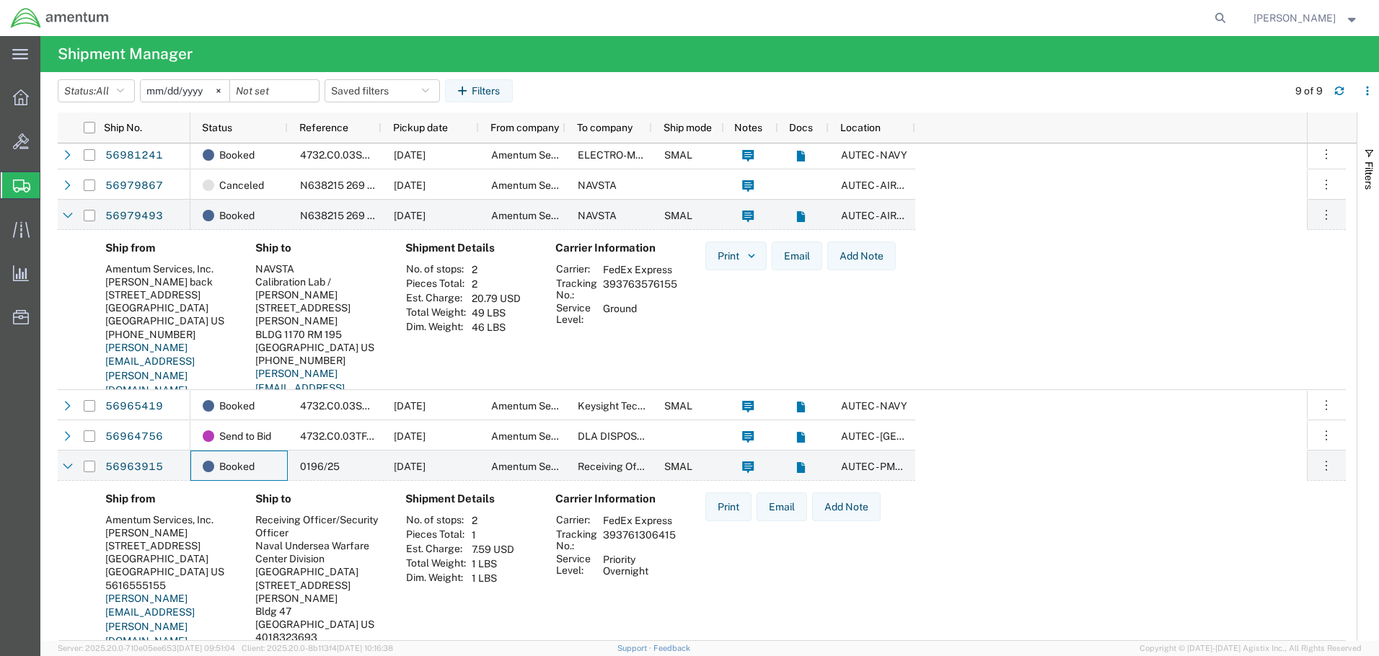
scroll to position [95, 0]
click at [143, 469] on link "56963915" at bounding box center [134, 467] width 59 height 23
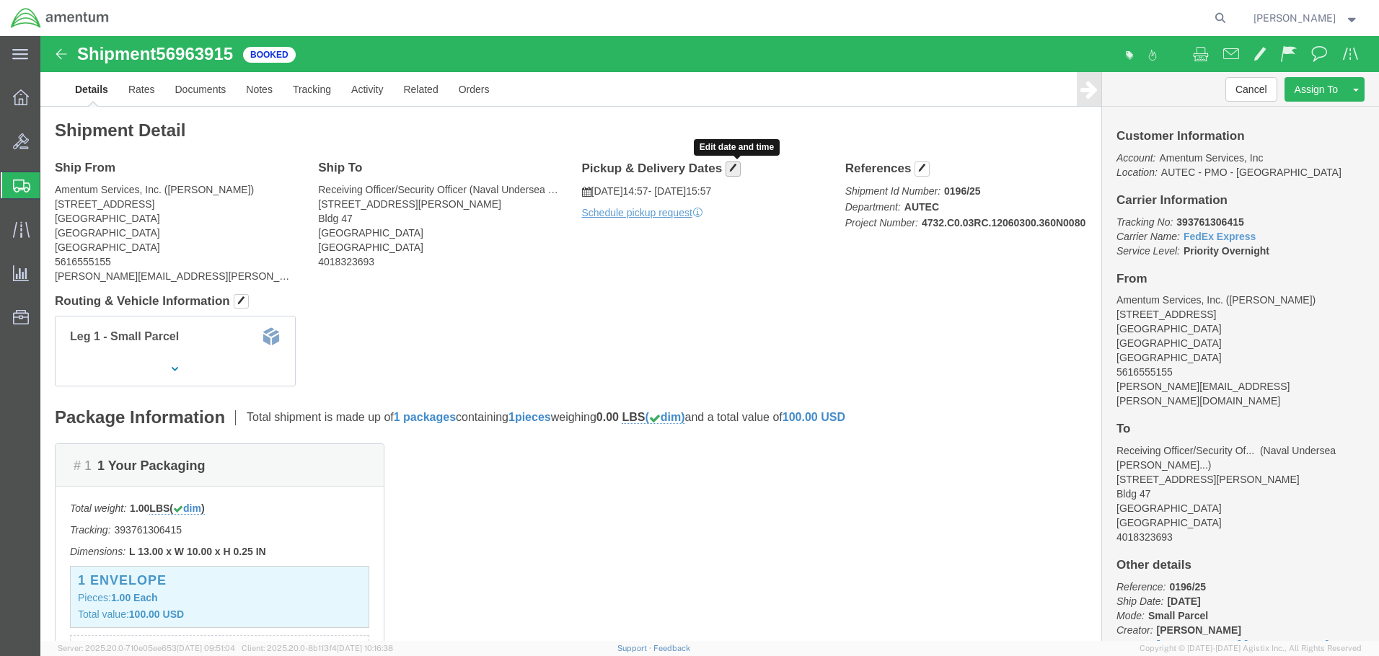
click span "button"
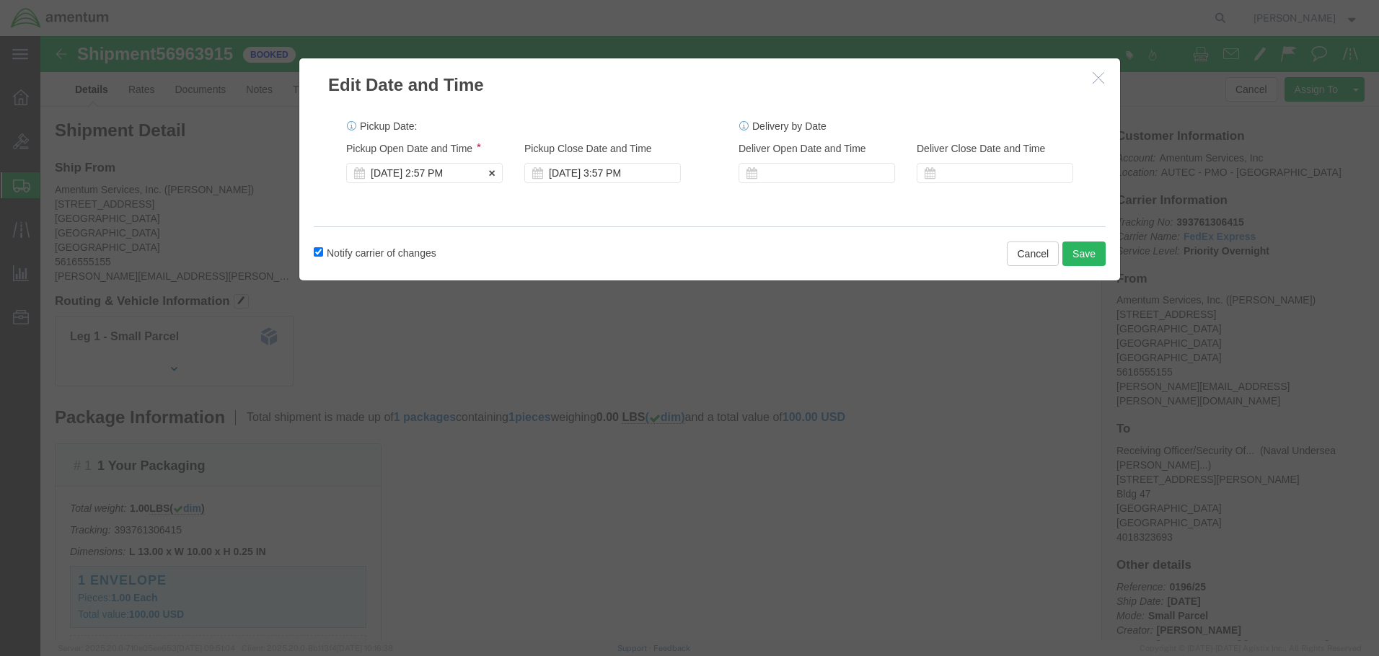
click div "[DATE] 2:57 PM"
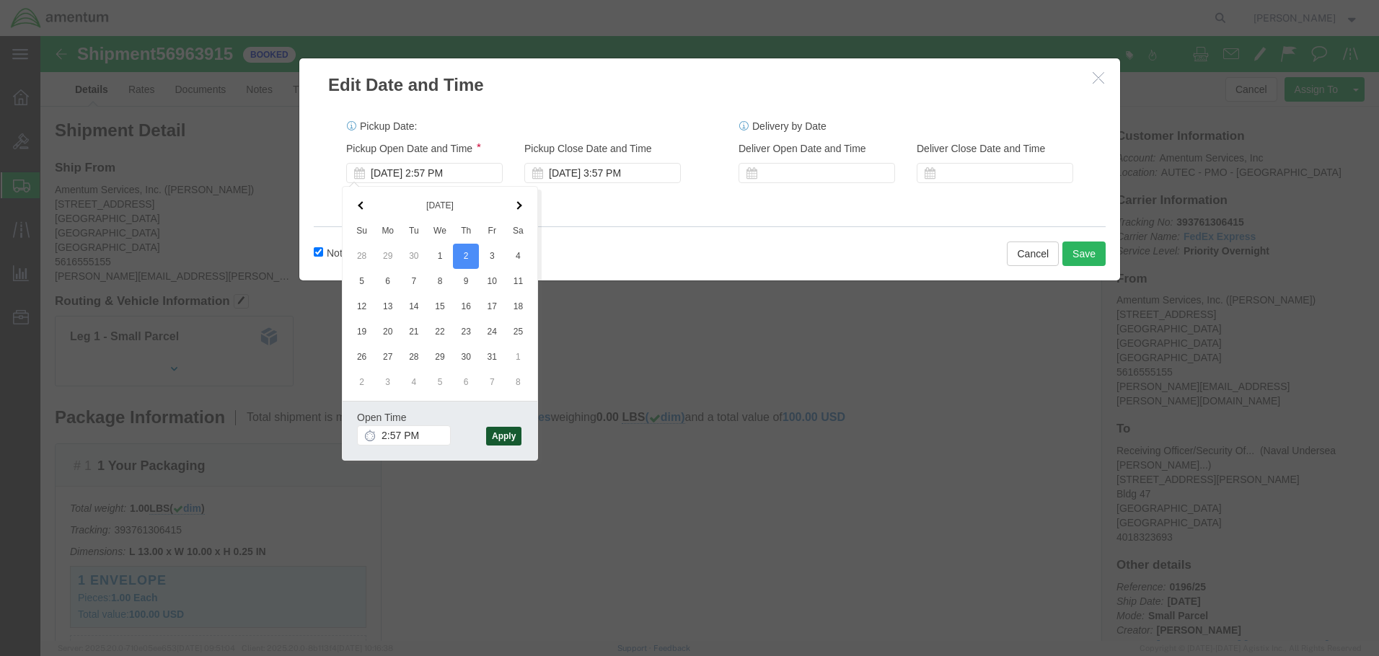
click button "Apply"
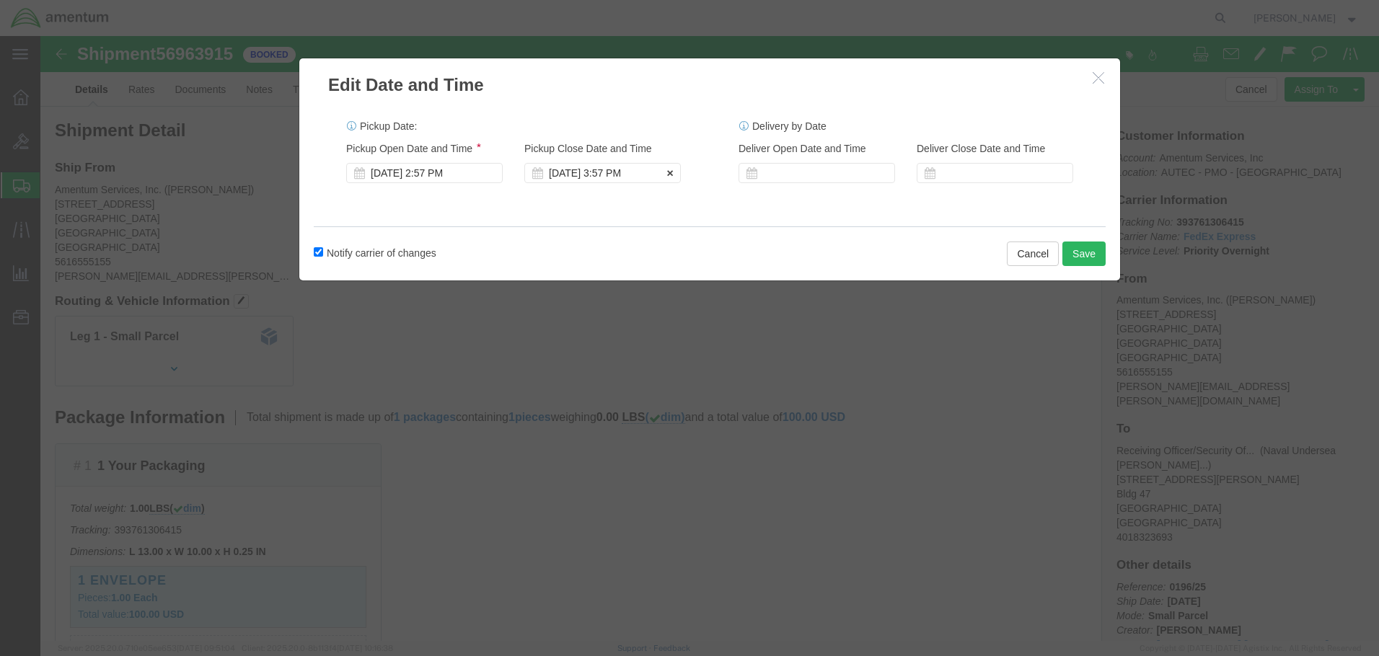
click div "[DATE] 3:57 PM"
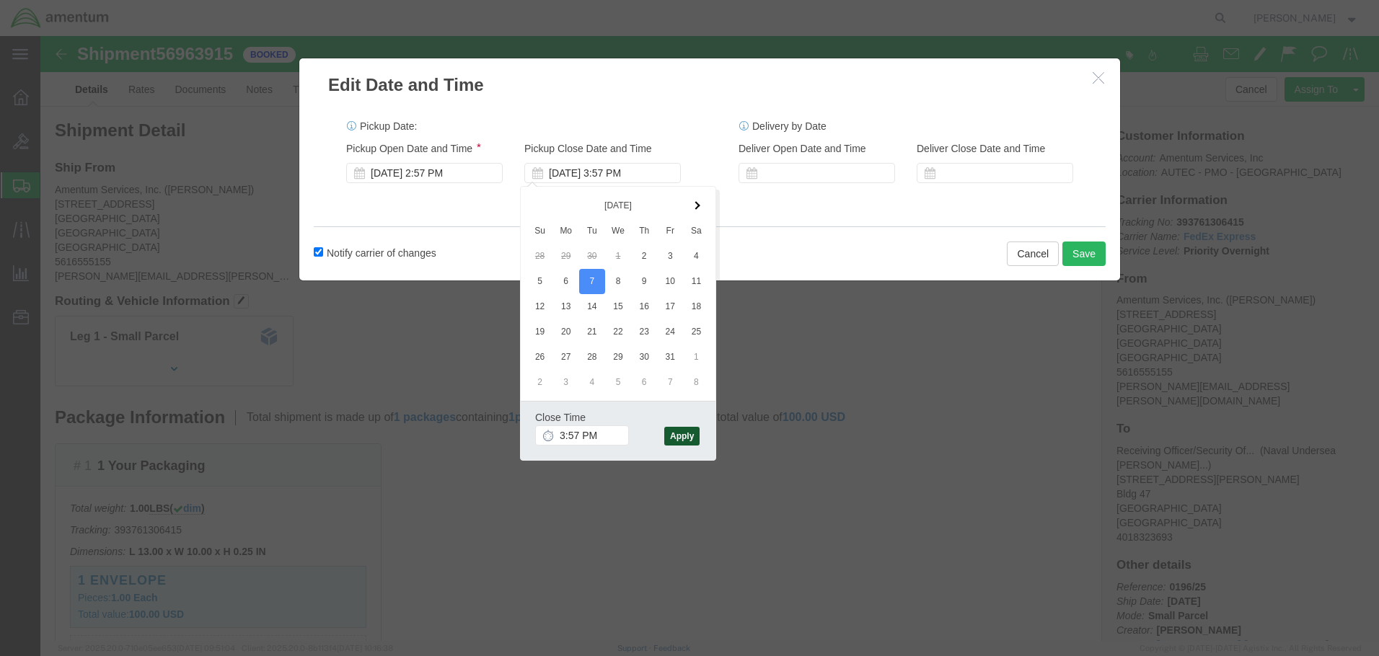
click button "Apply"
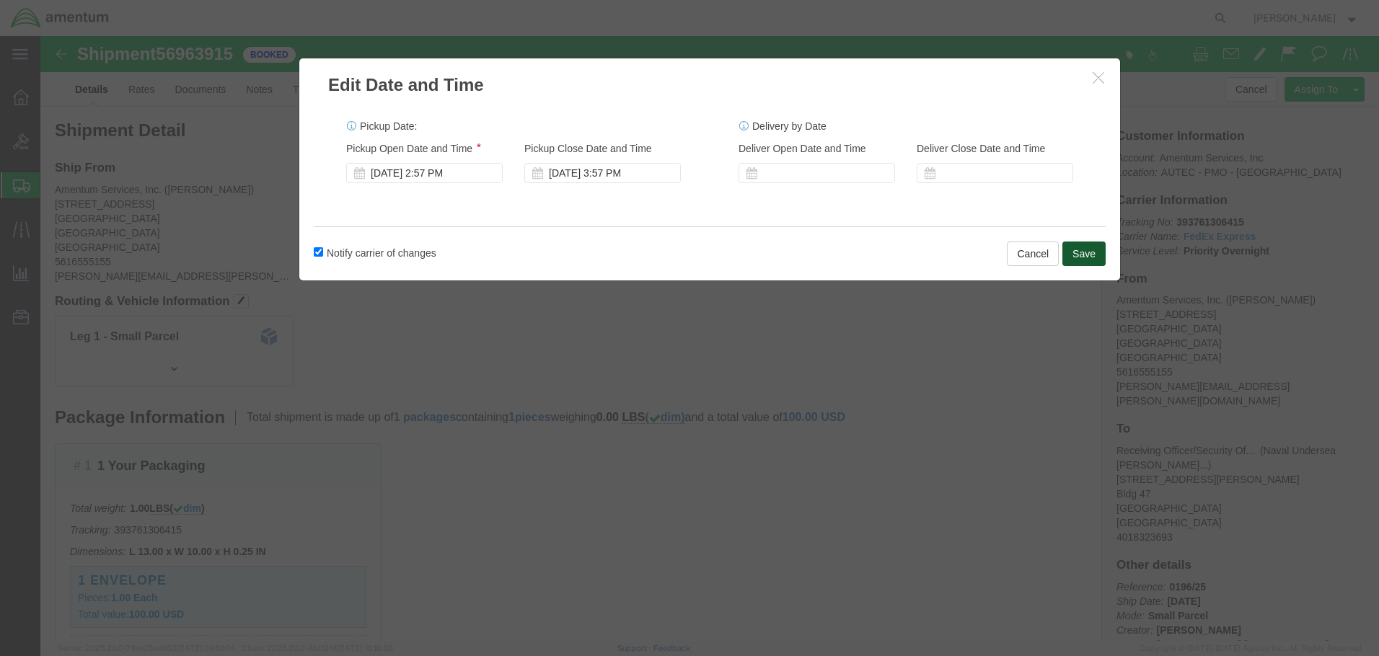
click button "Save"
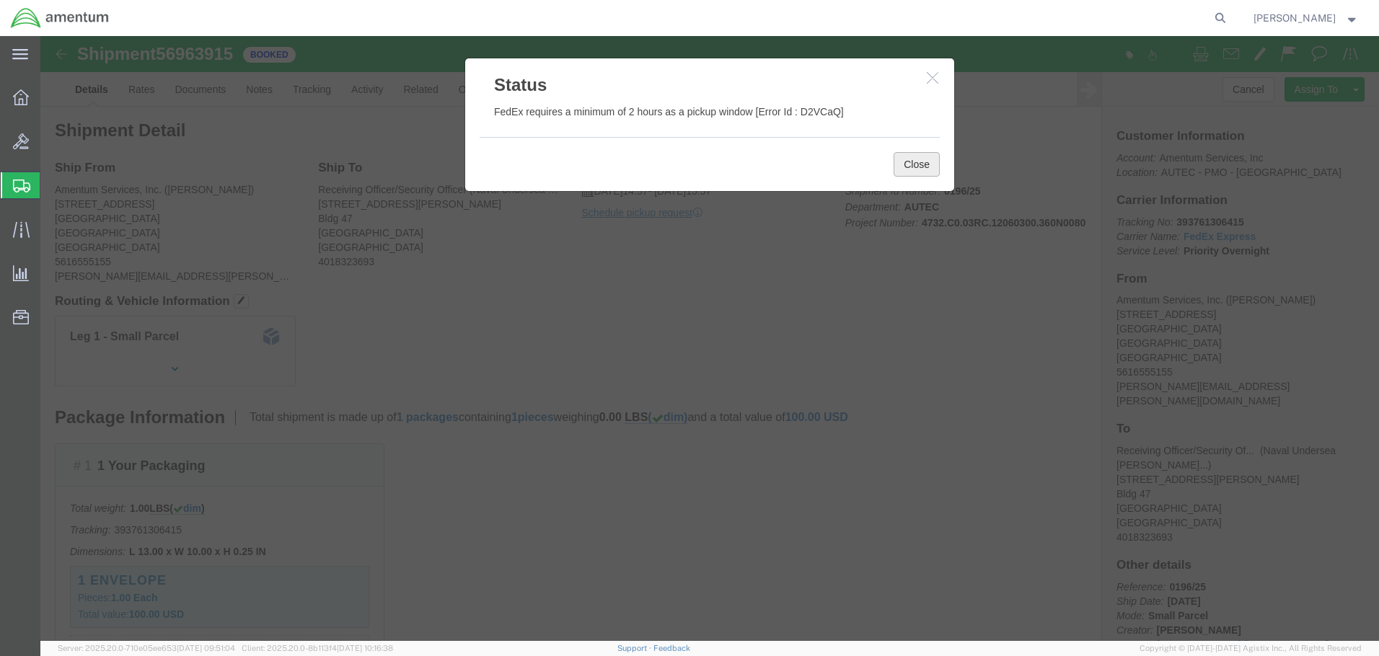
click button "Close"
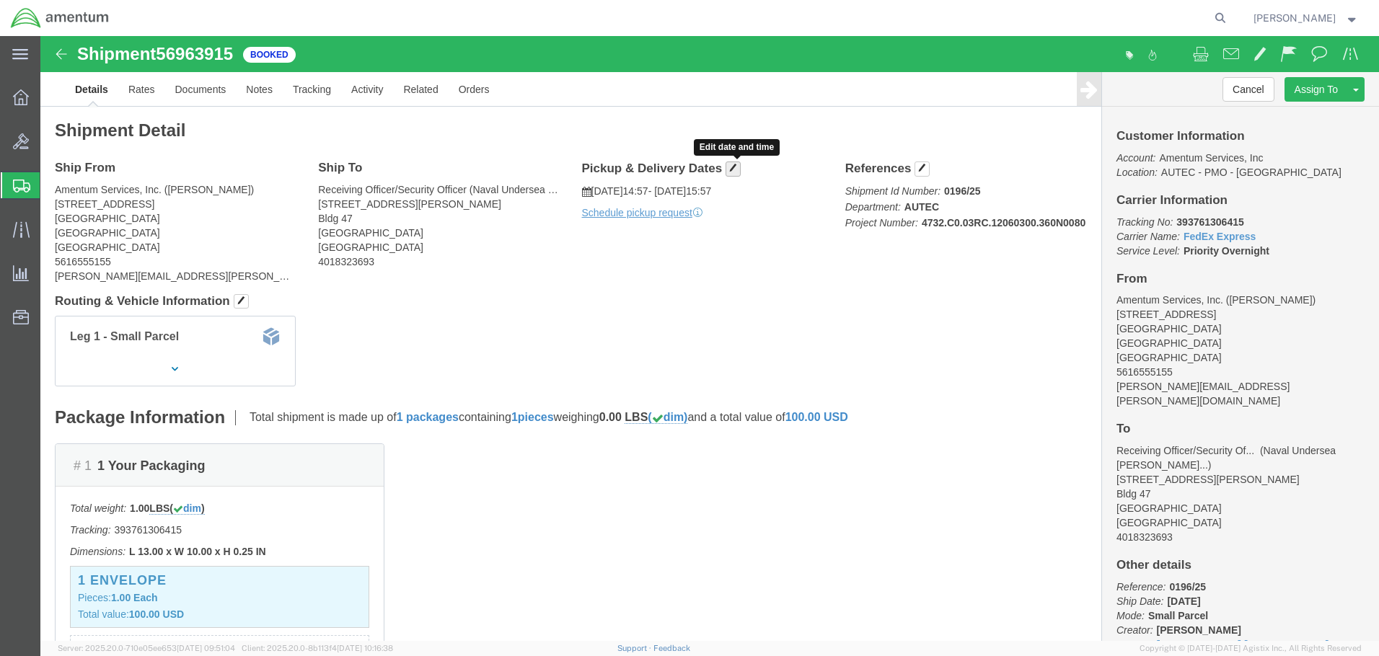
click span "button"
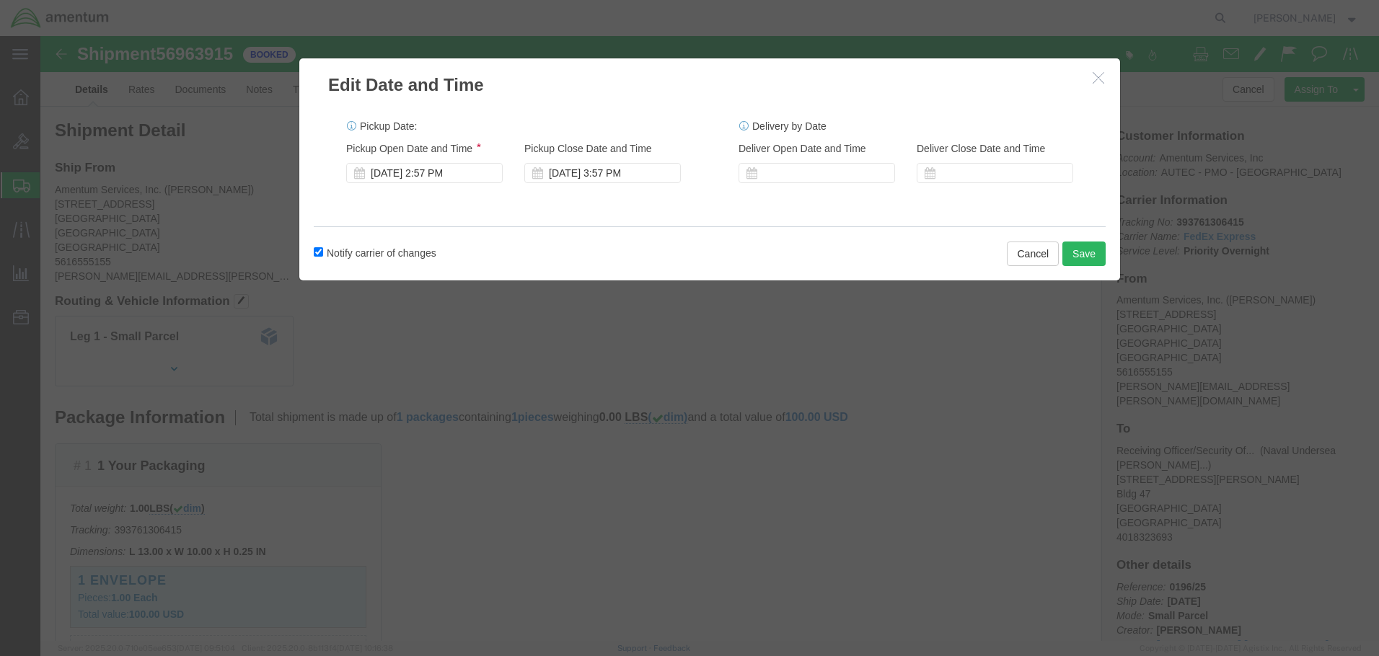
click icon "button"
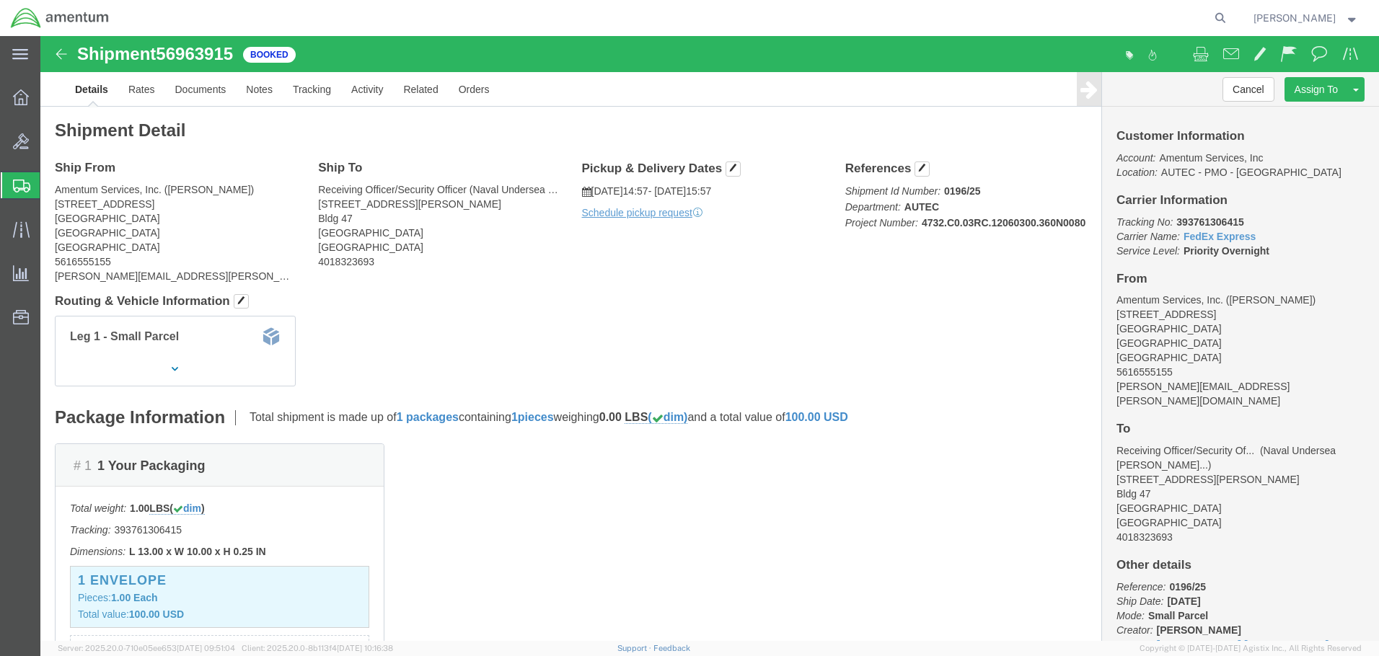
scroll to position [281, 0]
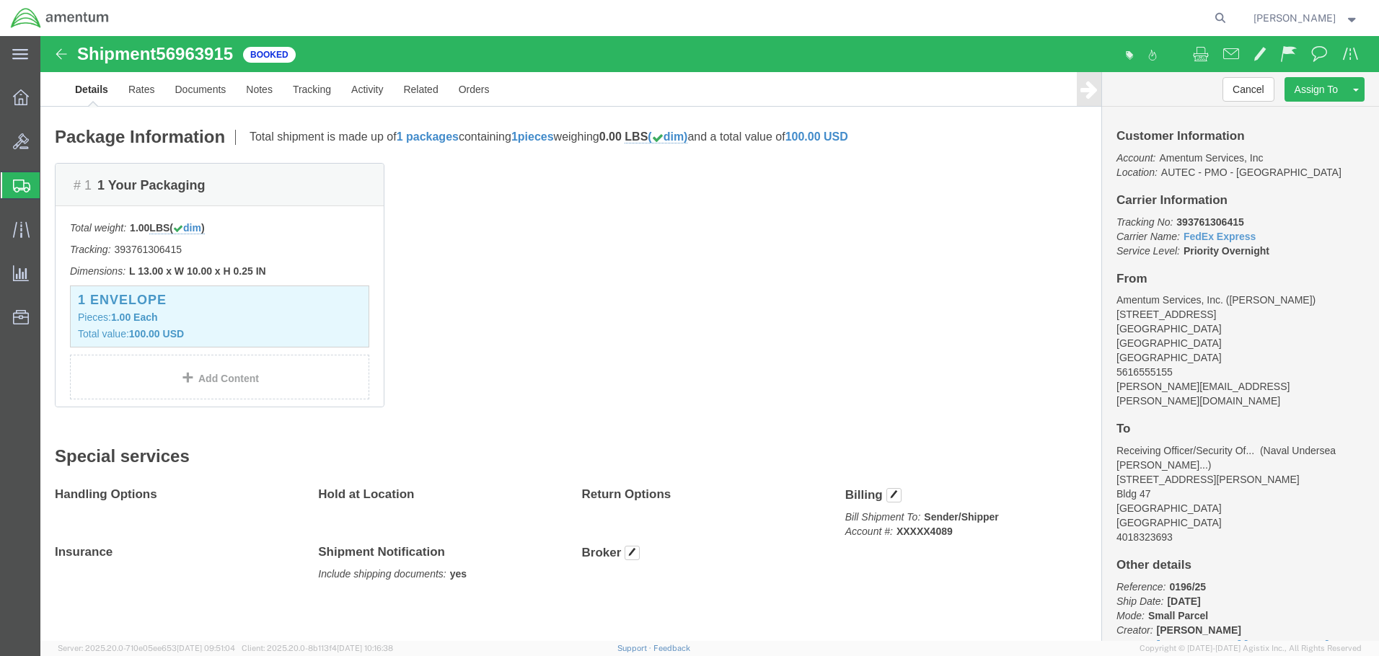
click span "button"
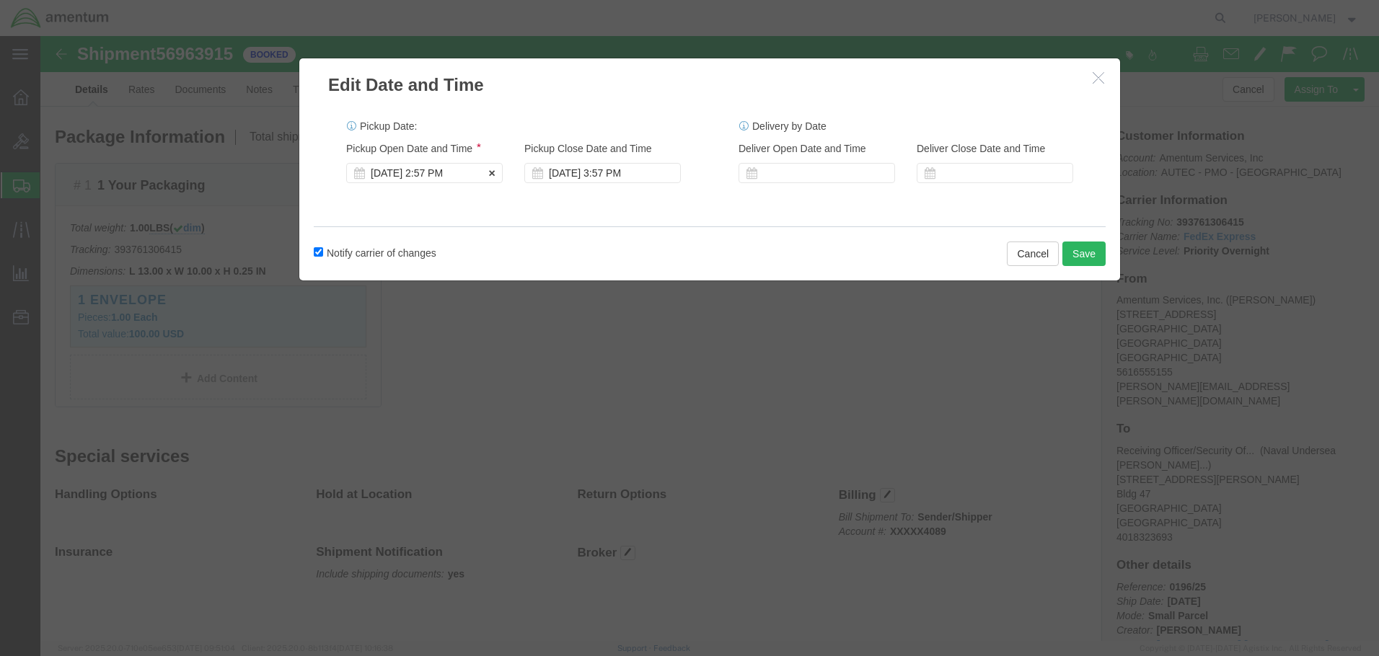
click div "[DATE] 2:57 PM"
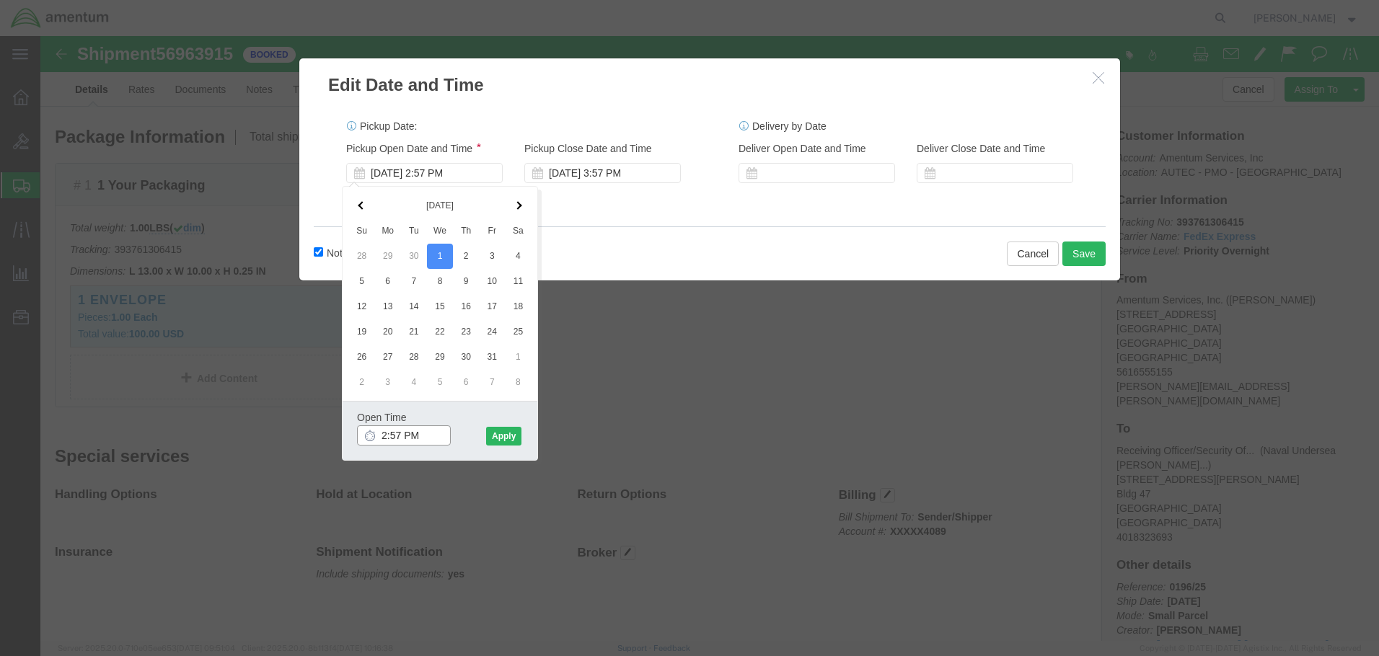
click input "2:57 PM"
type input "2:00 PM"
click button "Apply"
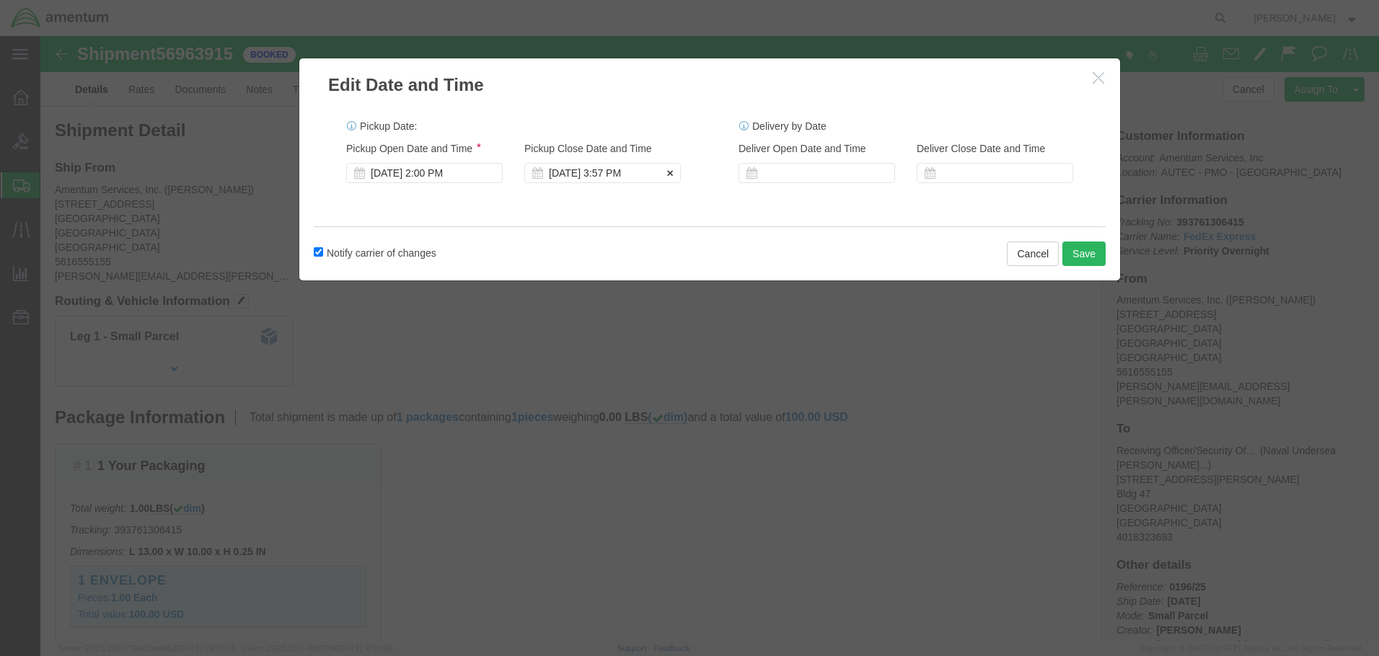
click div "[DATE] 3:57 PM"
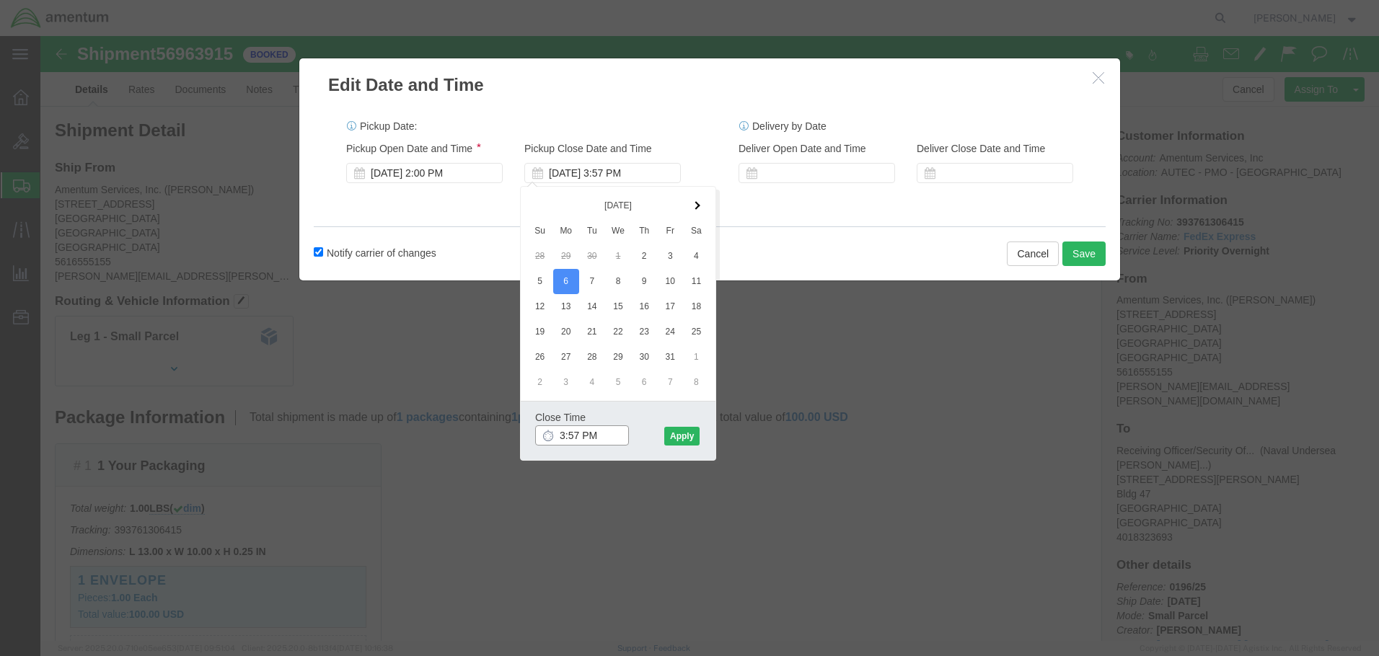
drag, startPoint x: 541, startPoint y: 397, endPoint x: 516, endPoint y: 394, distance: 24.6
click input "3:57 PM"
click input "5:00:57 PM"
type input "5:00 PM"
click button "Apply"
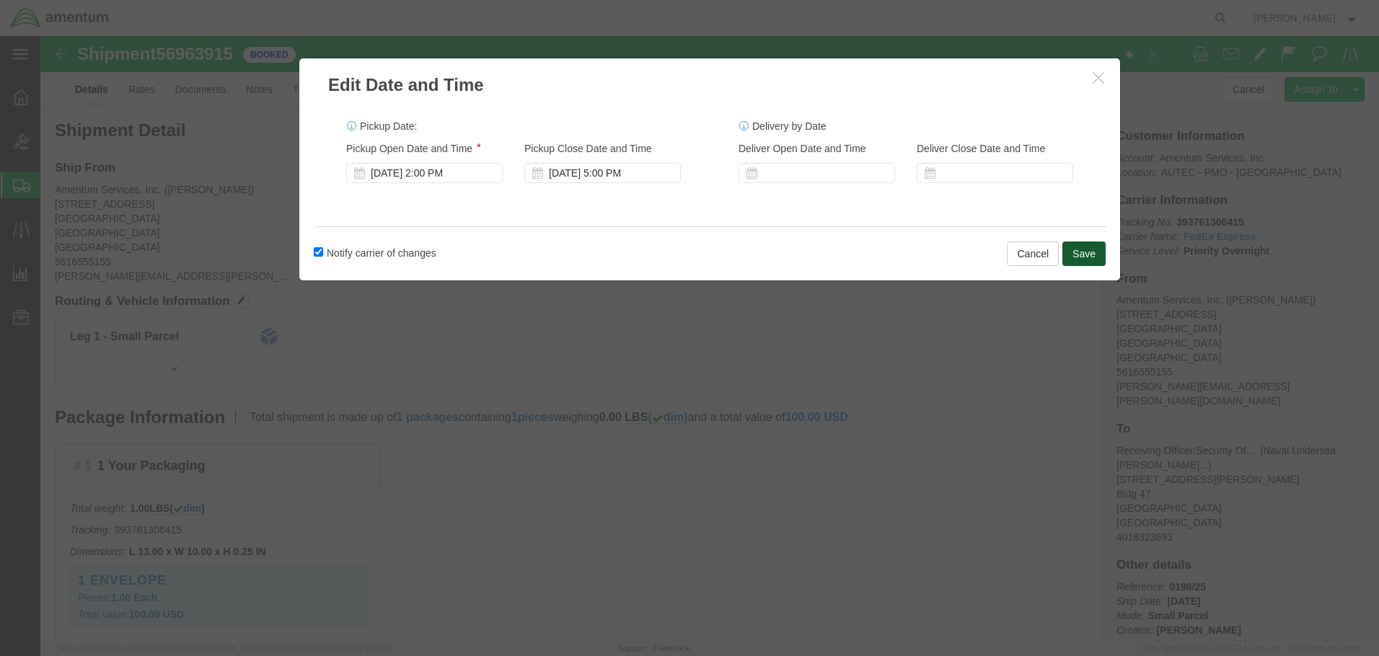
click button "Save"
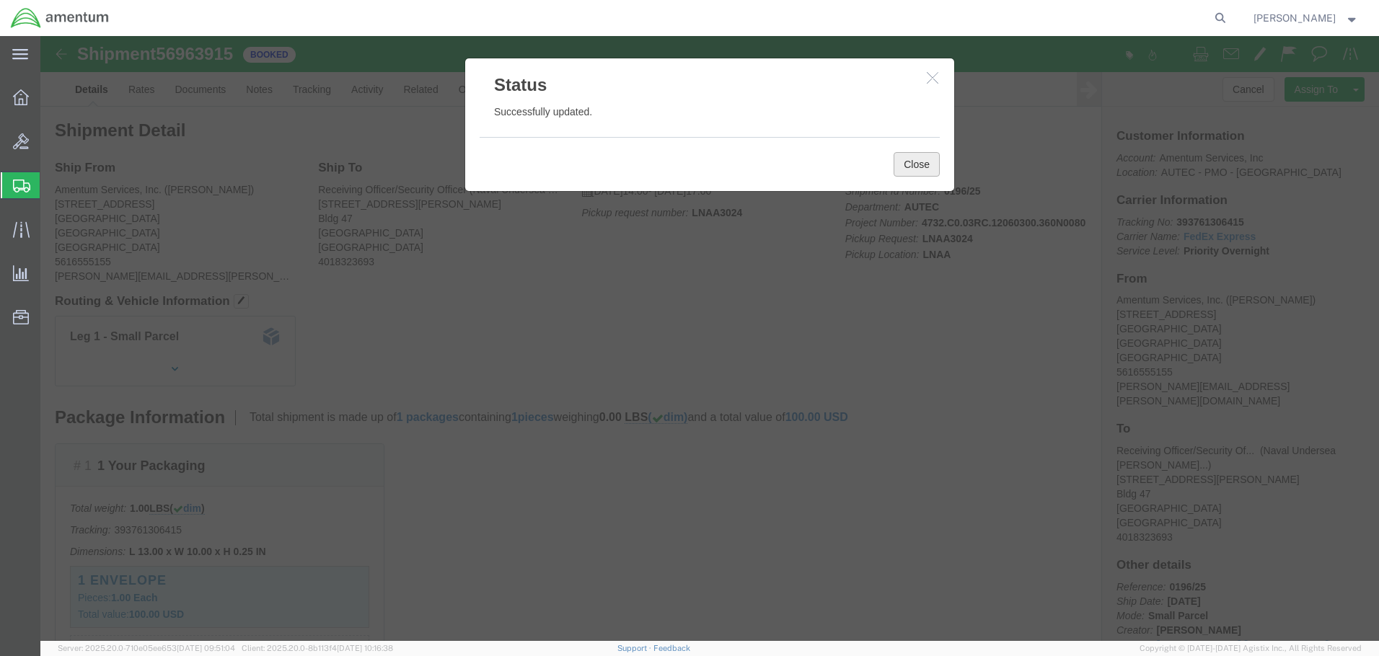
click button "Close"
